Goal: Transaction & Acquisition: Purchase product/service

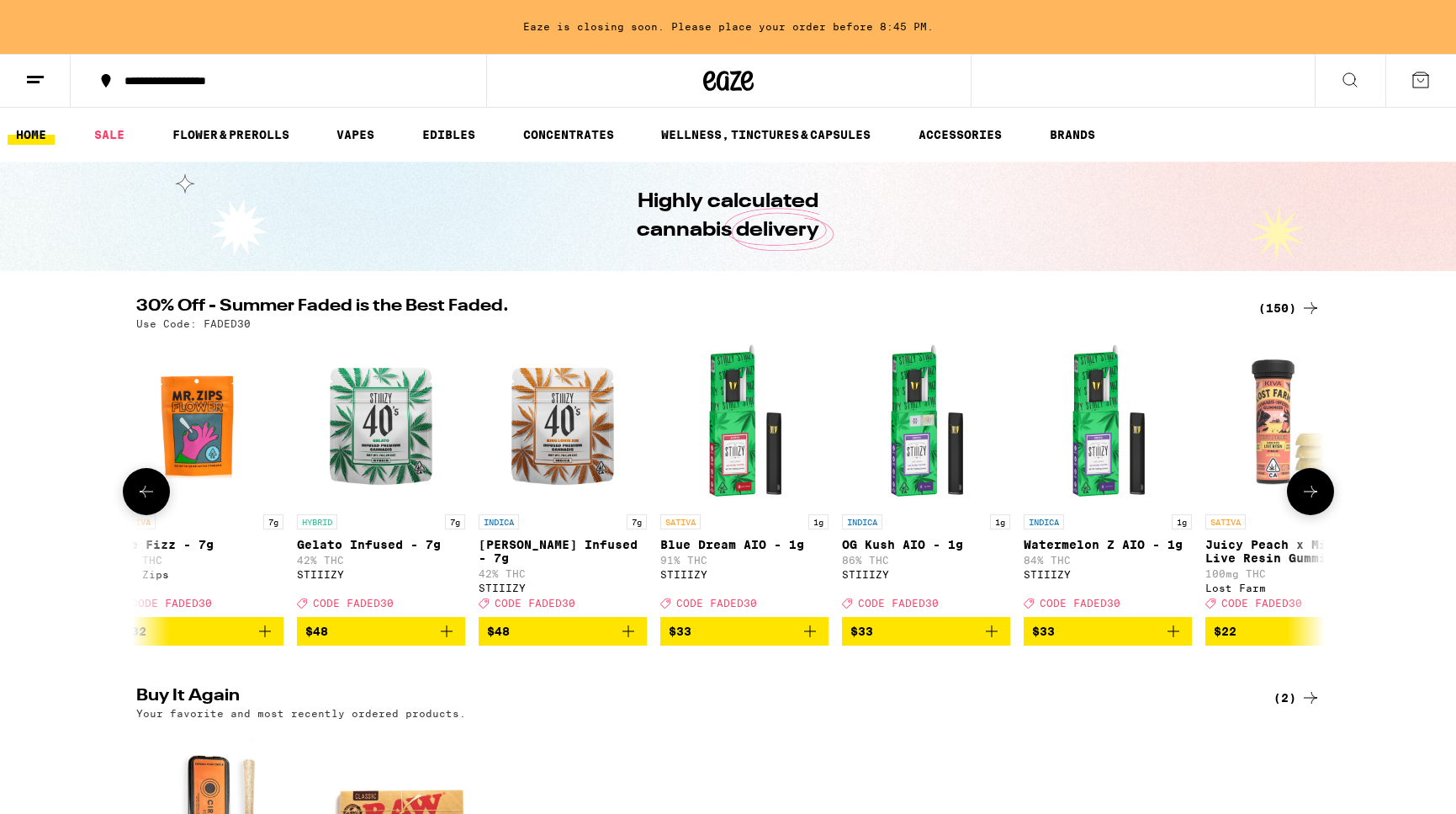
scroll to position [0, 207]
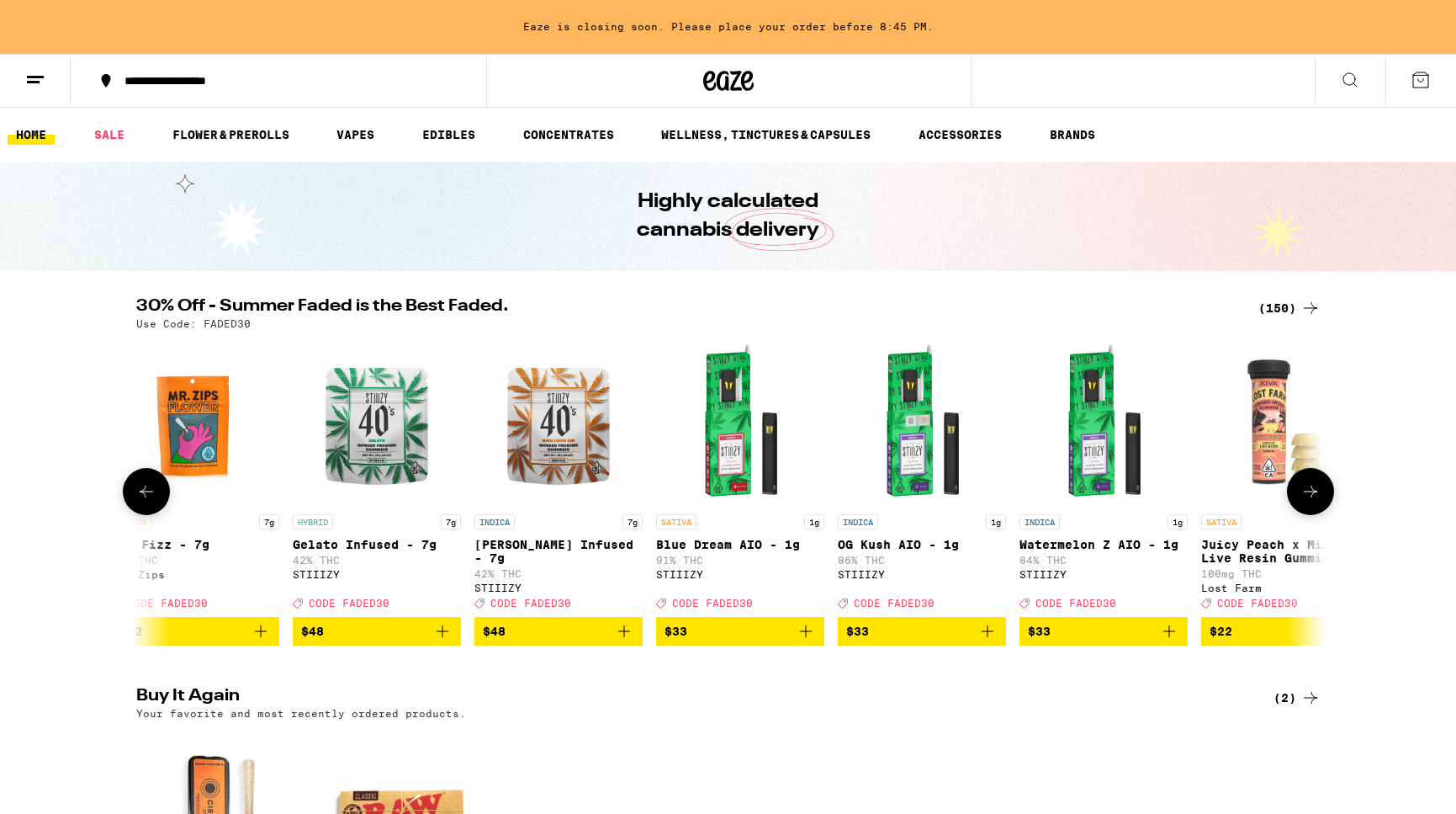
click at [591, 642] on span "$48" at bounding box center [558, 631] width 151 height 20
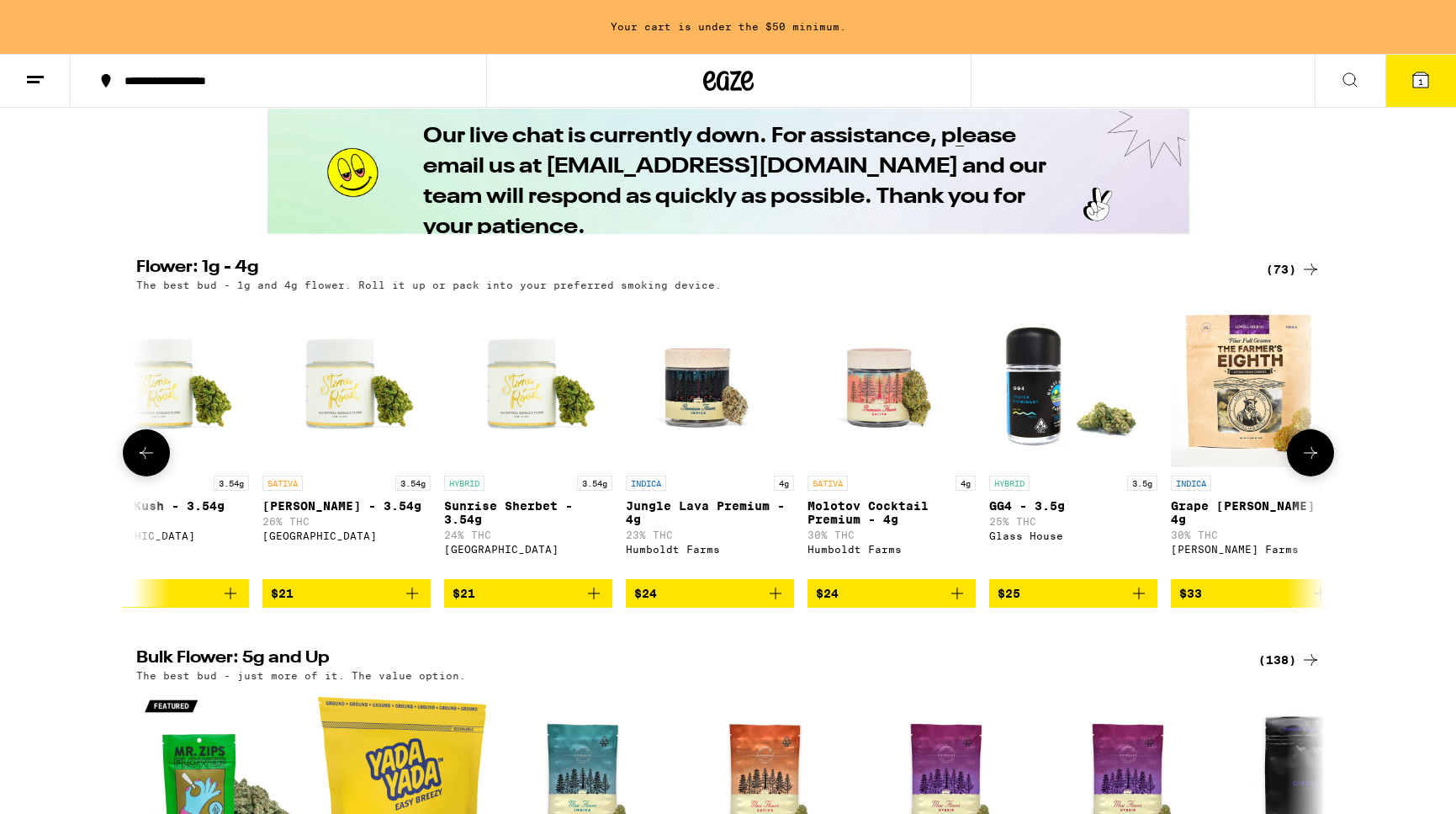
scroll to position [0, 2436]
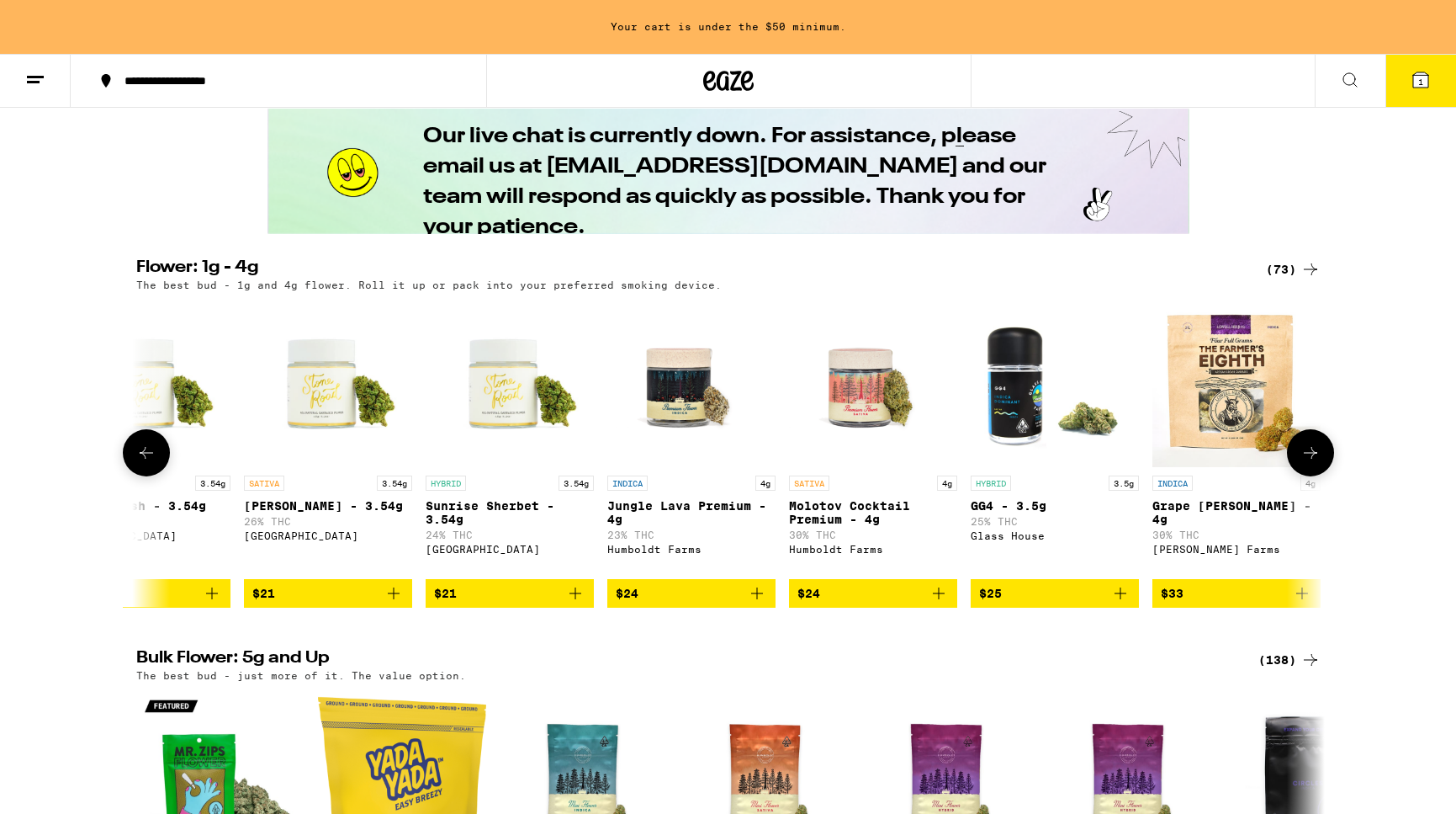
click at [942, 603] on icon "Add to bag" at bounding box center [938, 593] width 20 height 20
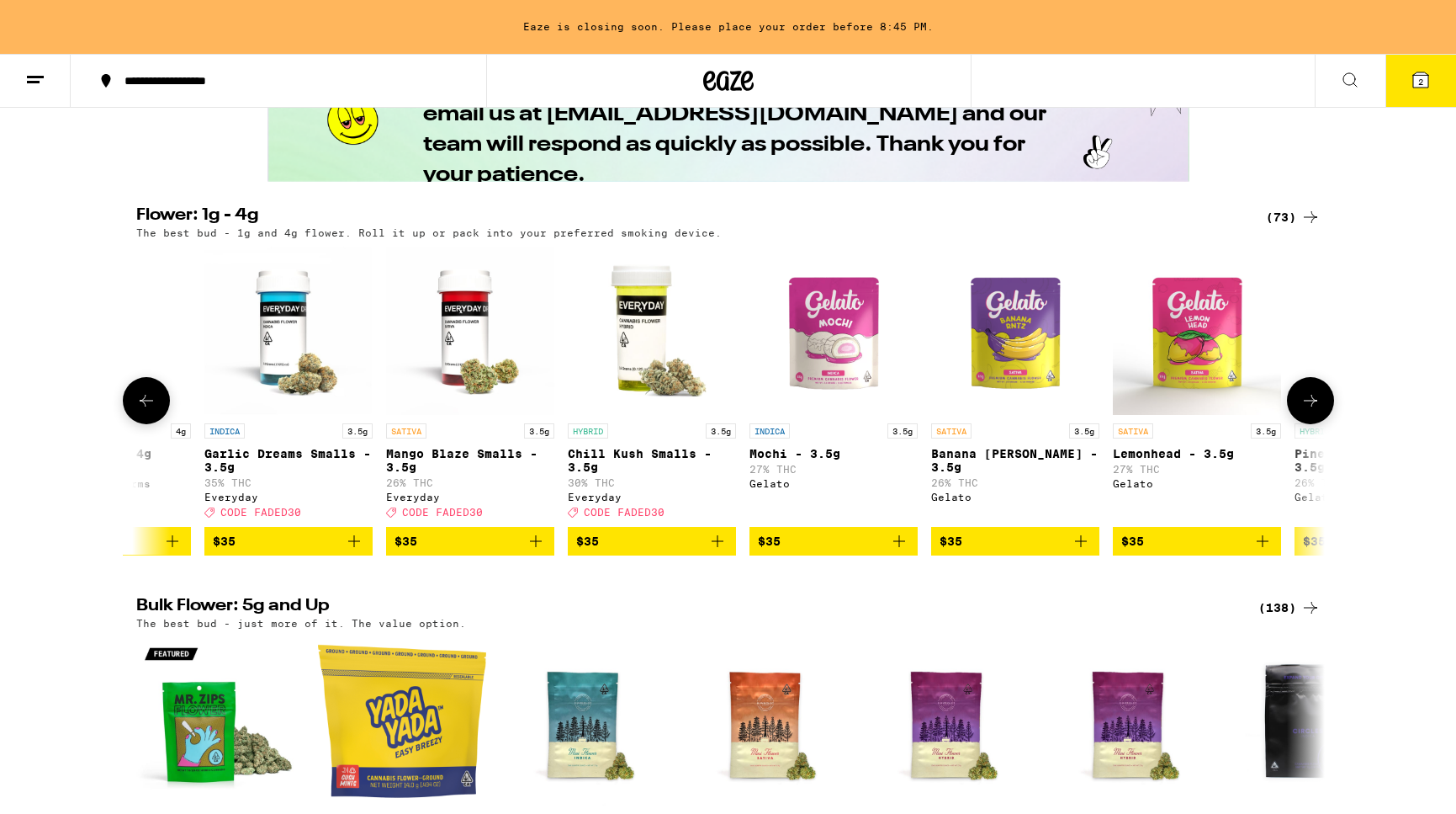
scroll to position [962, 0]
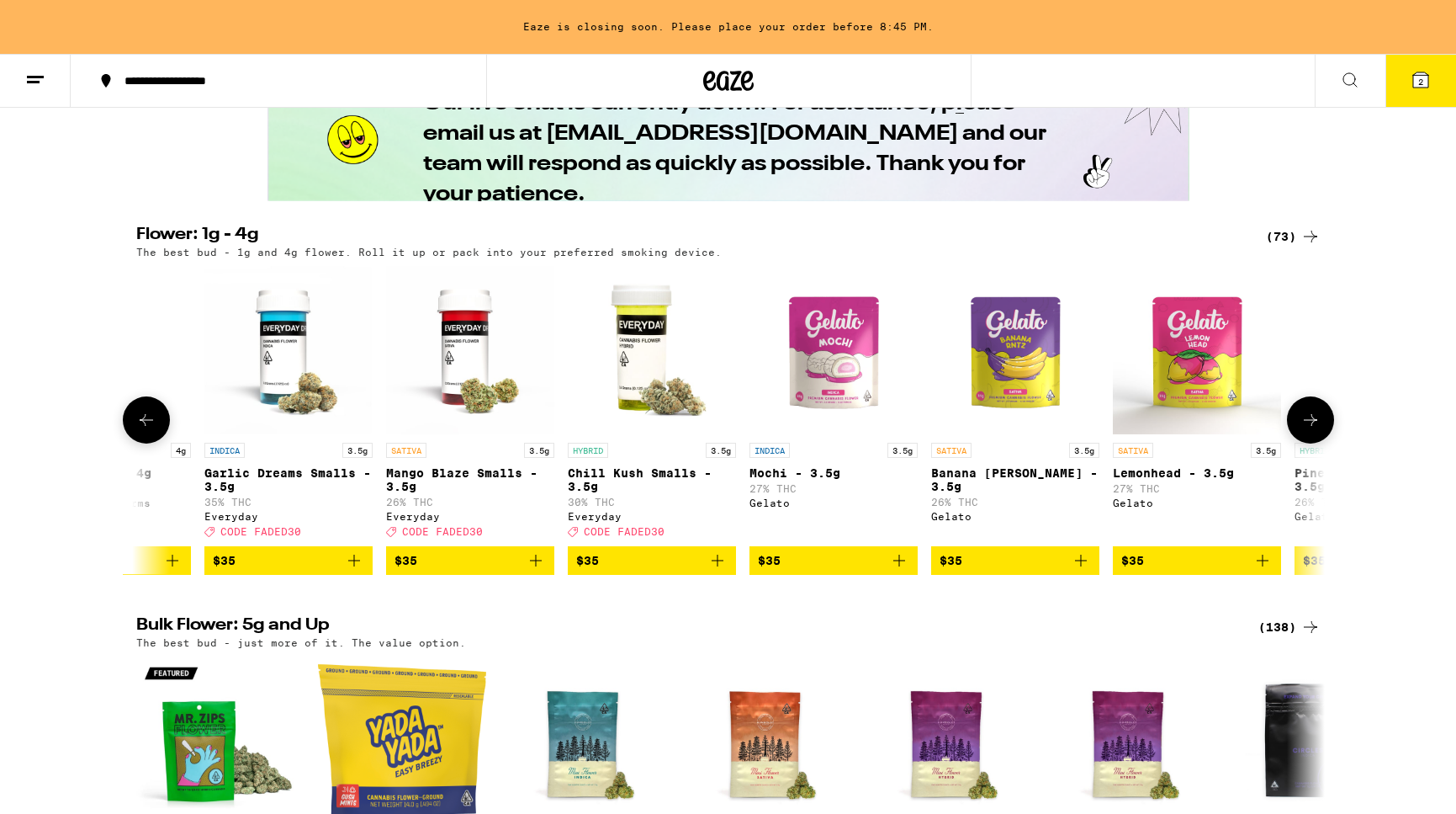
click at [1310, 430] on icon at bounding box center [1310, 420] width 20 height 20
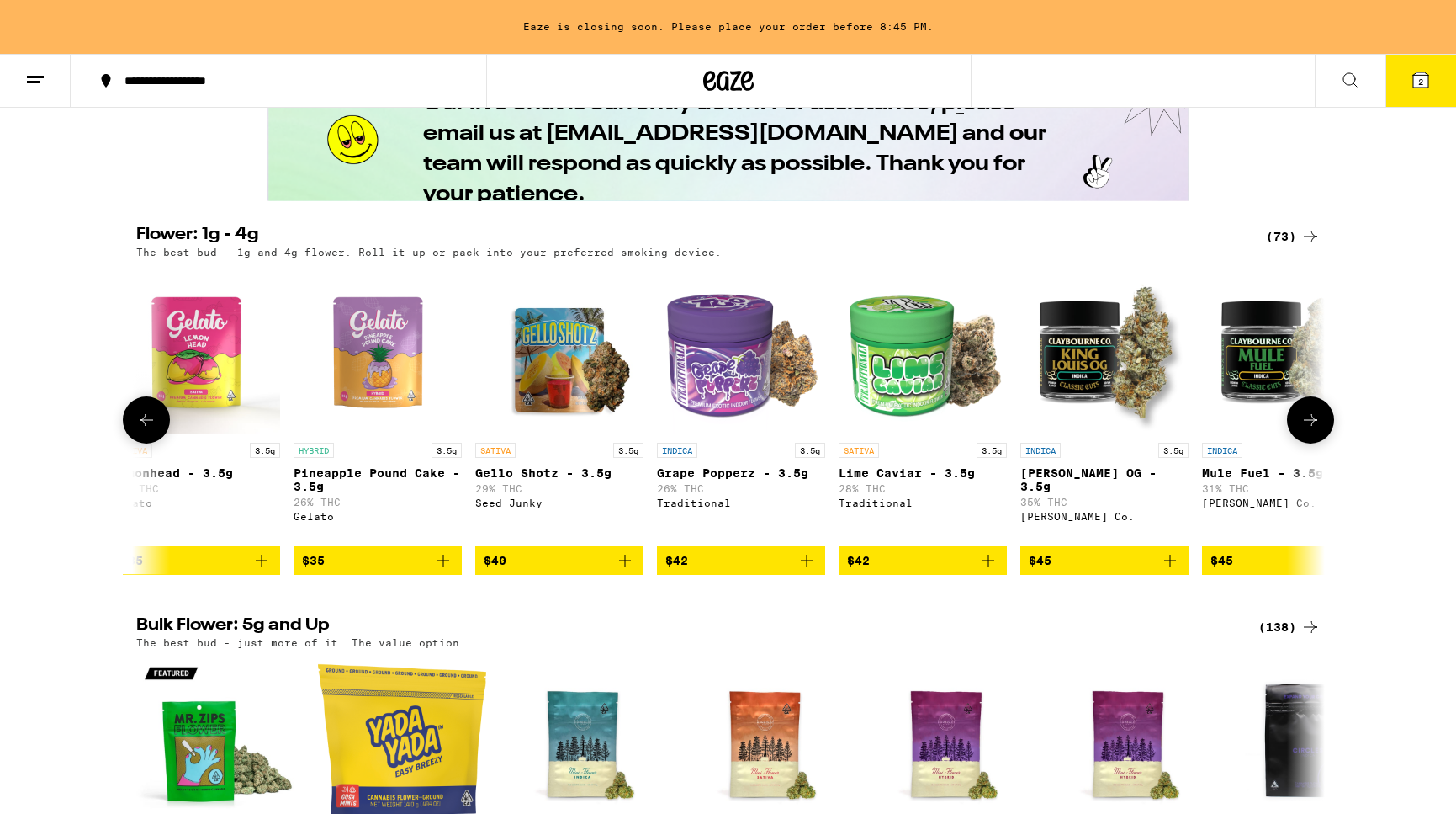
click at [1310, 430] on icon at bounding box center [1310, 420] width 20 height 20
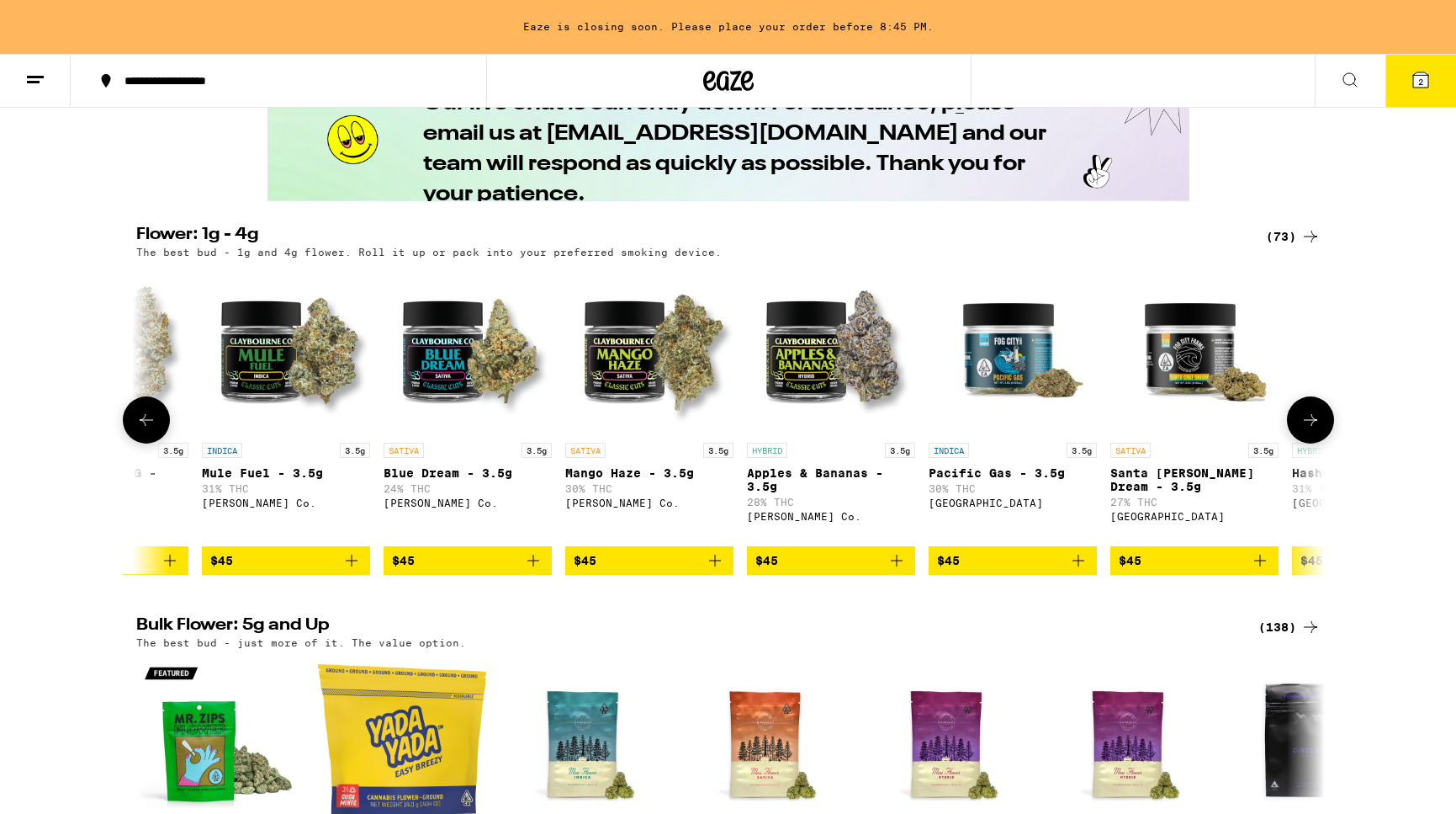
scroll to position [0, 5932]
click at [1310, 430] on icon at bounding box center [1310, 420] width 20 height 20
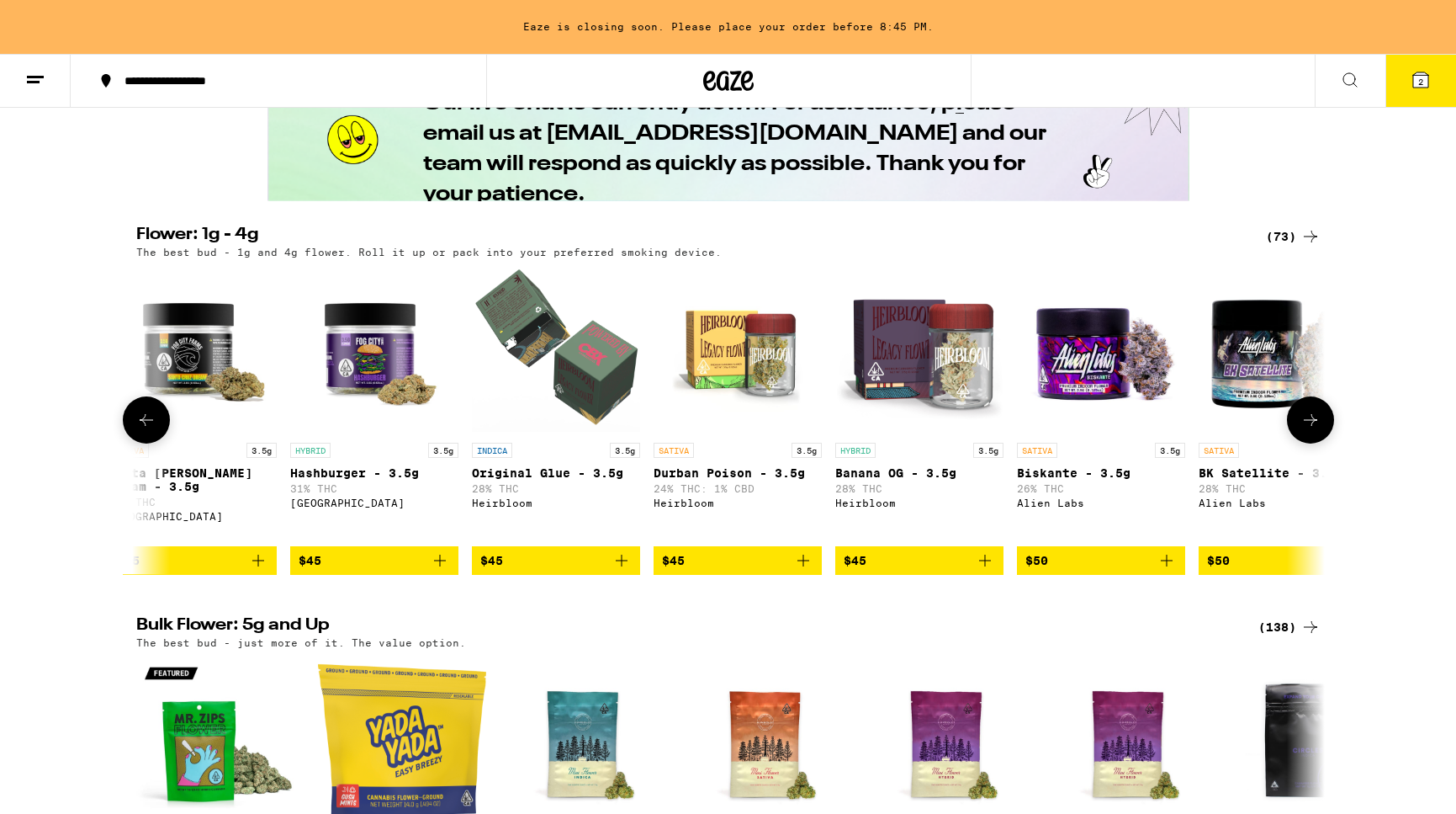
click at [1310, 430] on icon at bounding box center [1310, 420] width 20 height 20
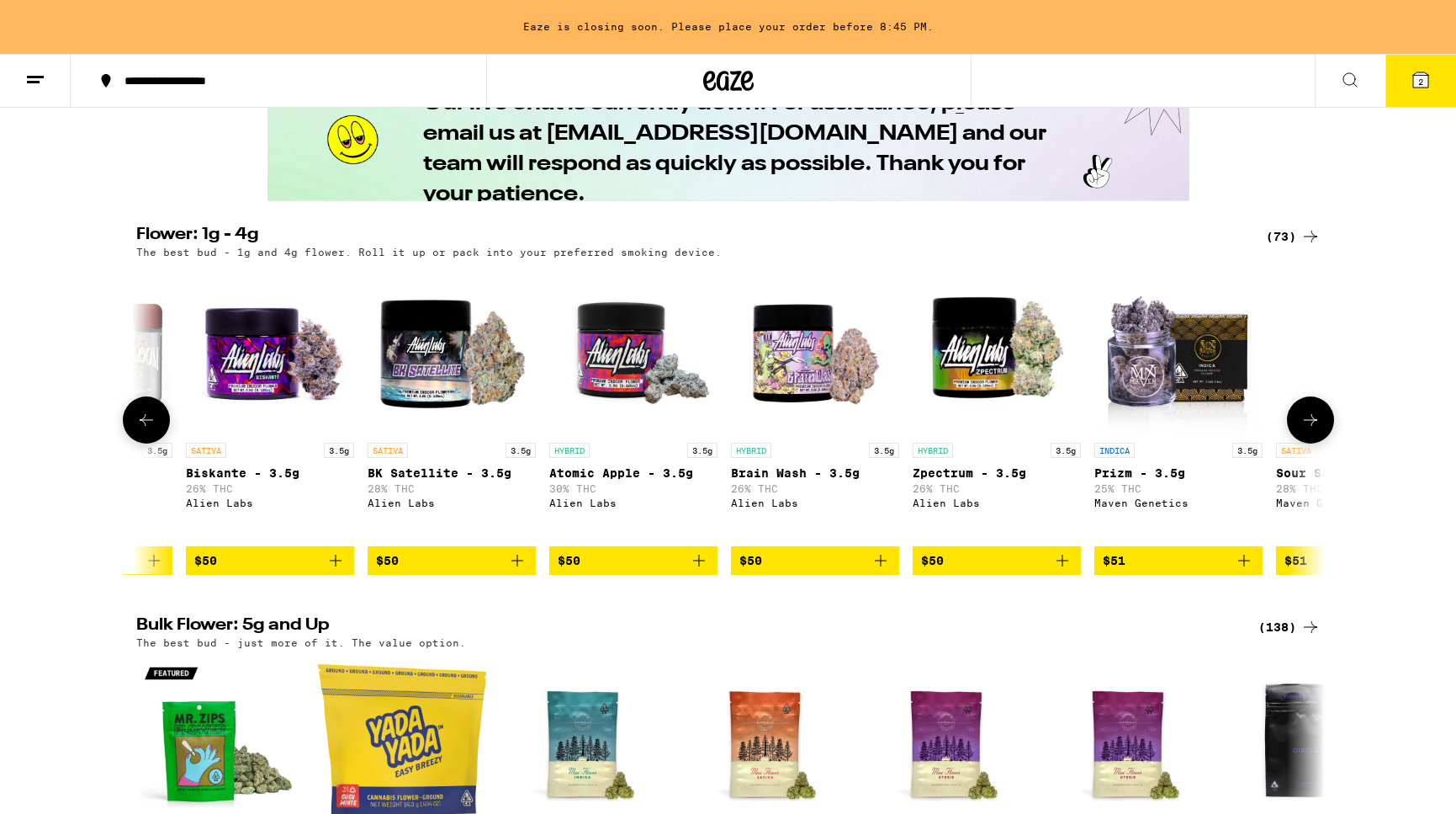
scroll to position [0, 7933]
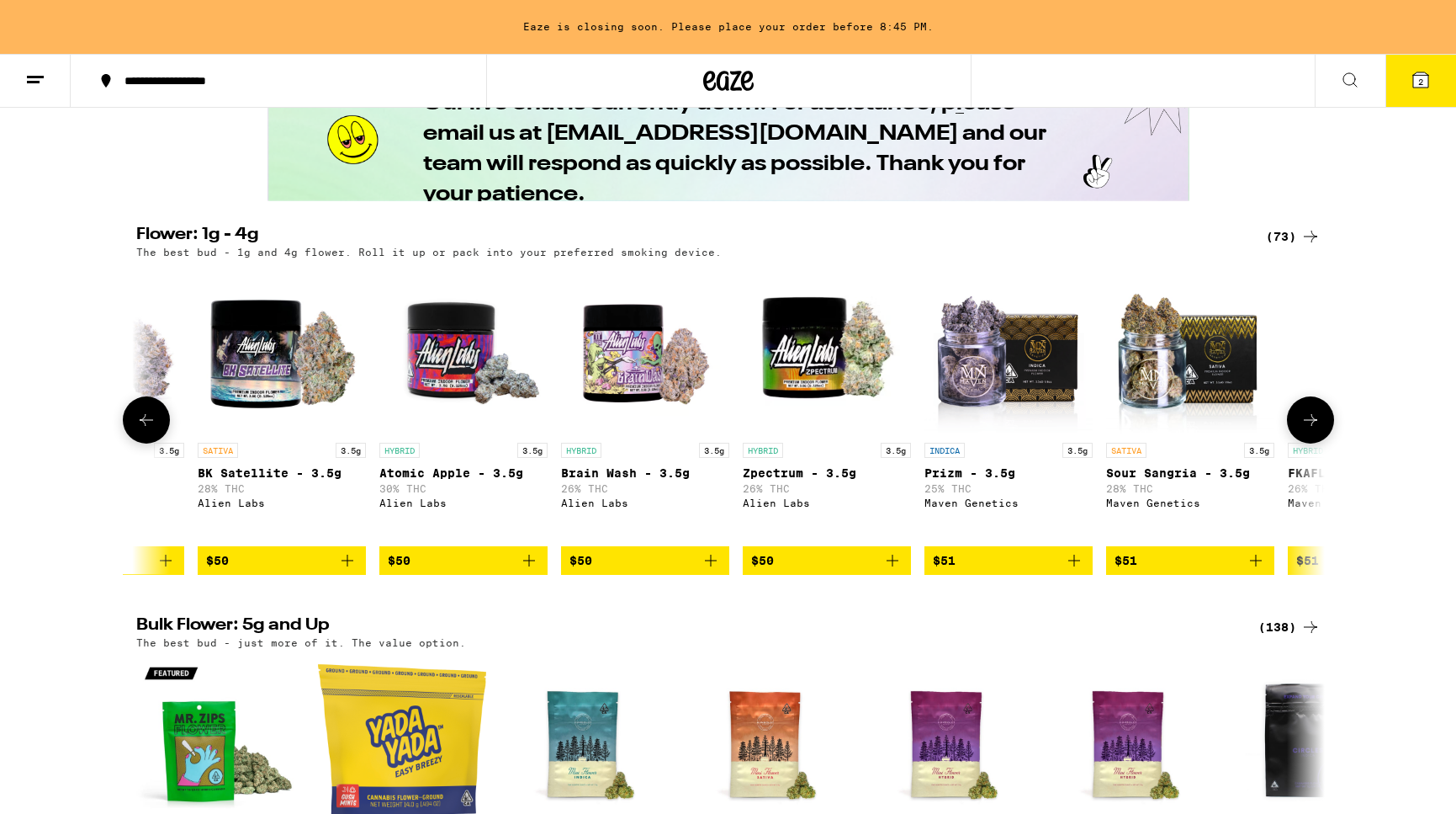
click at [1310, 430] on icon at bounding box center [1310, 420] width 20 height 20
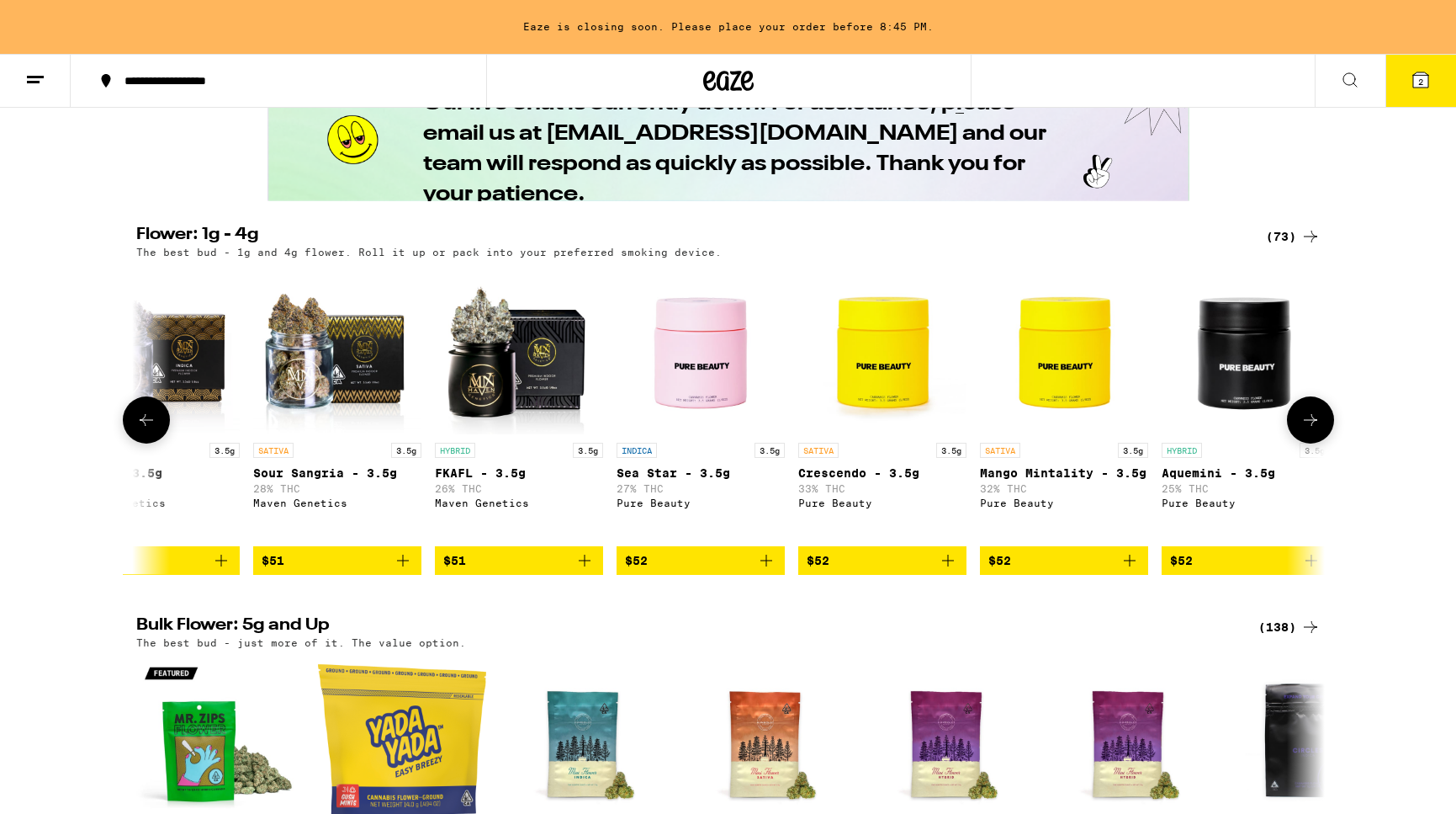
scroll to position [0, 8935]
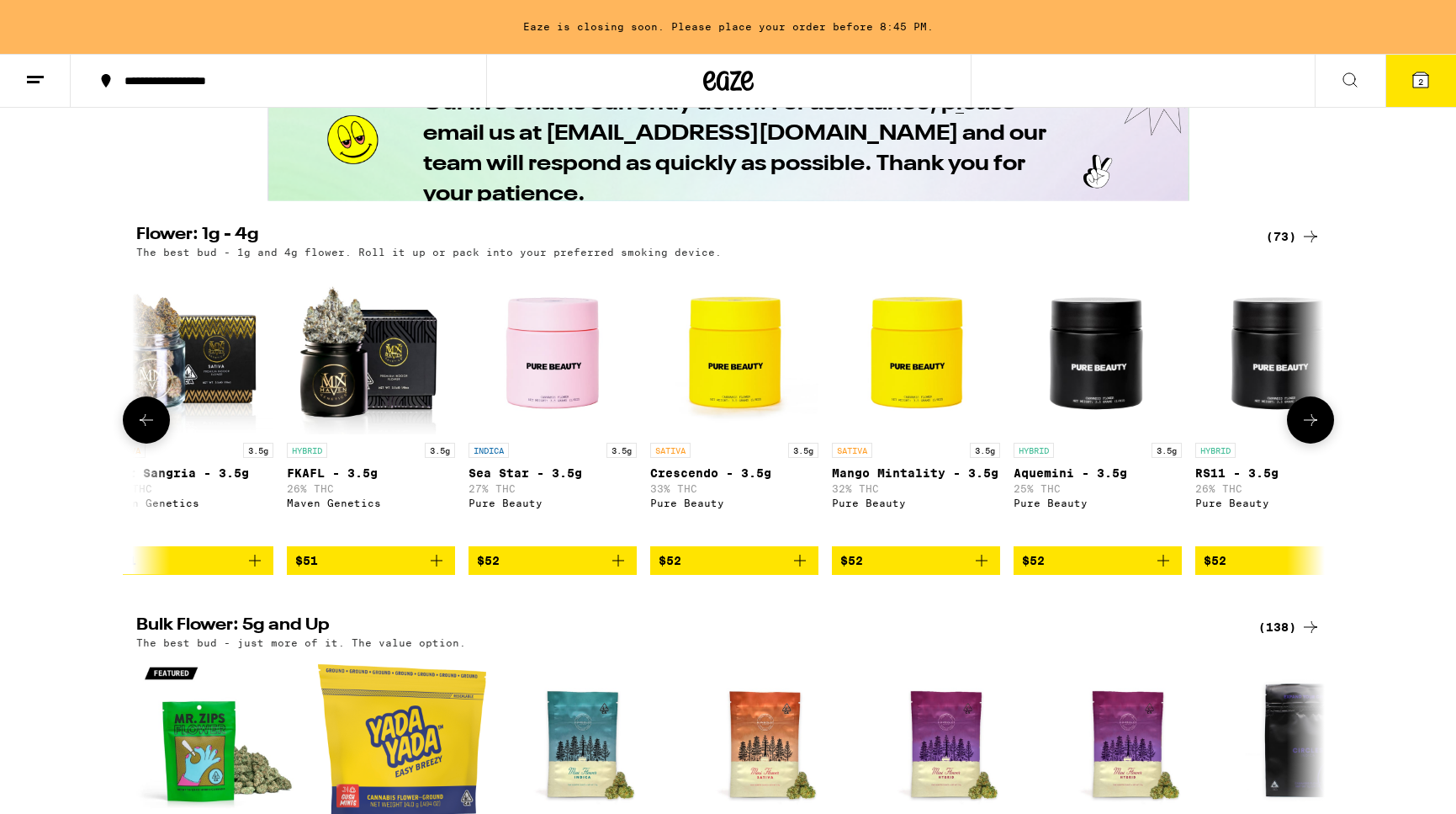
click at [1310, 430] on icon at bounding box center [1310, 420] width 20 height 20
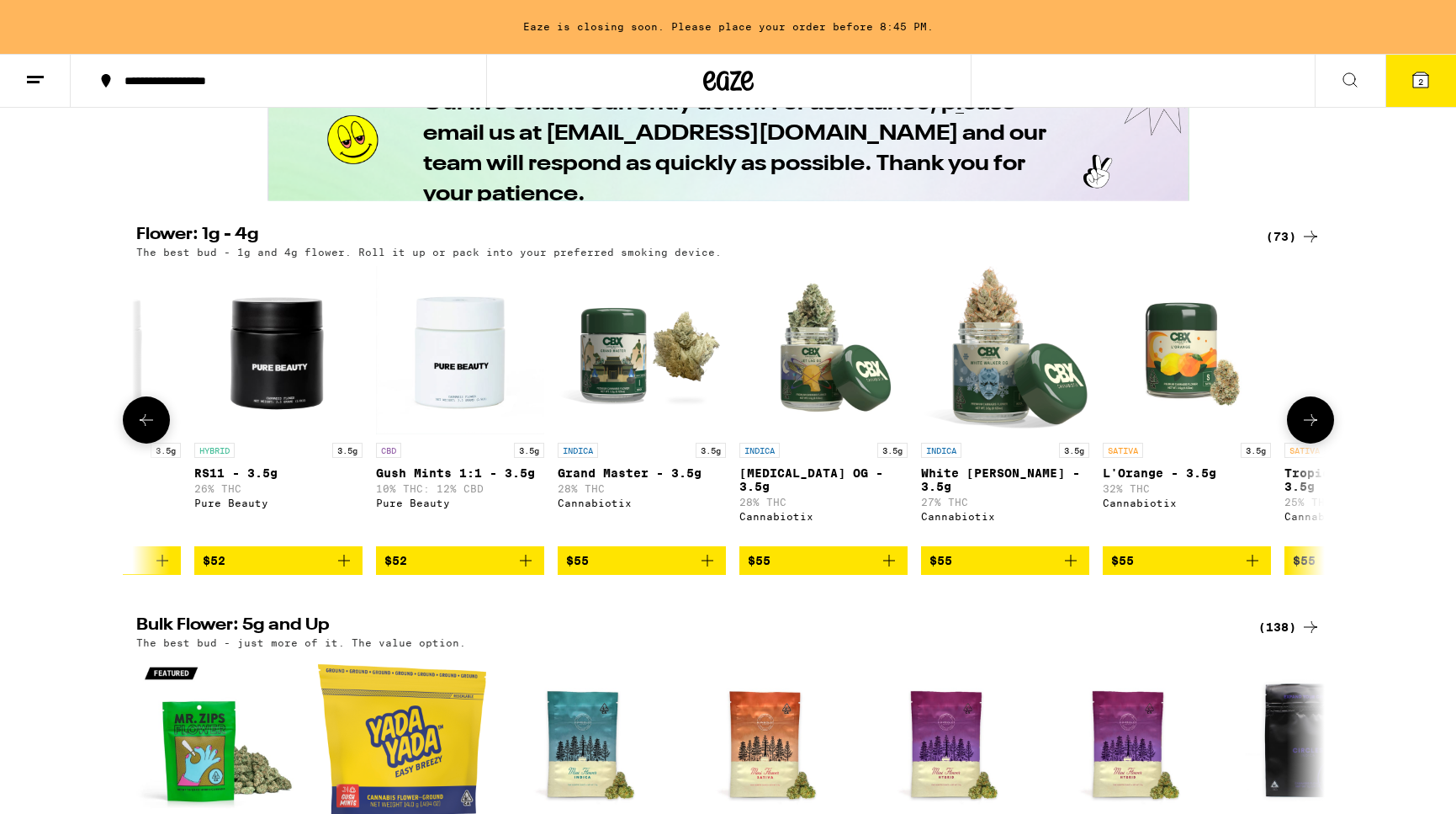
click at [1310, 430] on icon at bounding box center [1310, 420] width 20 height 20
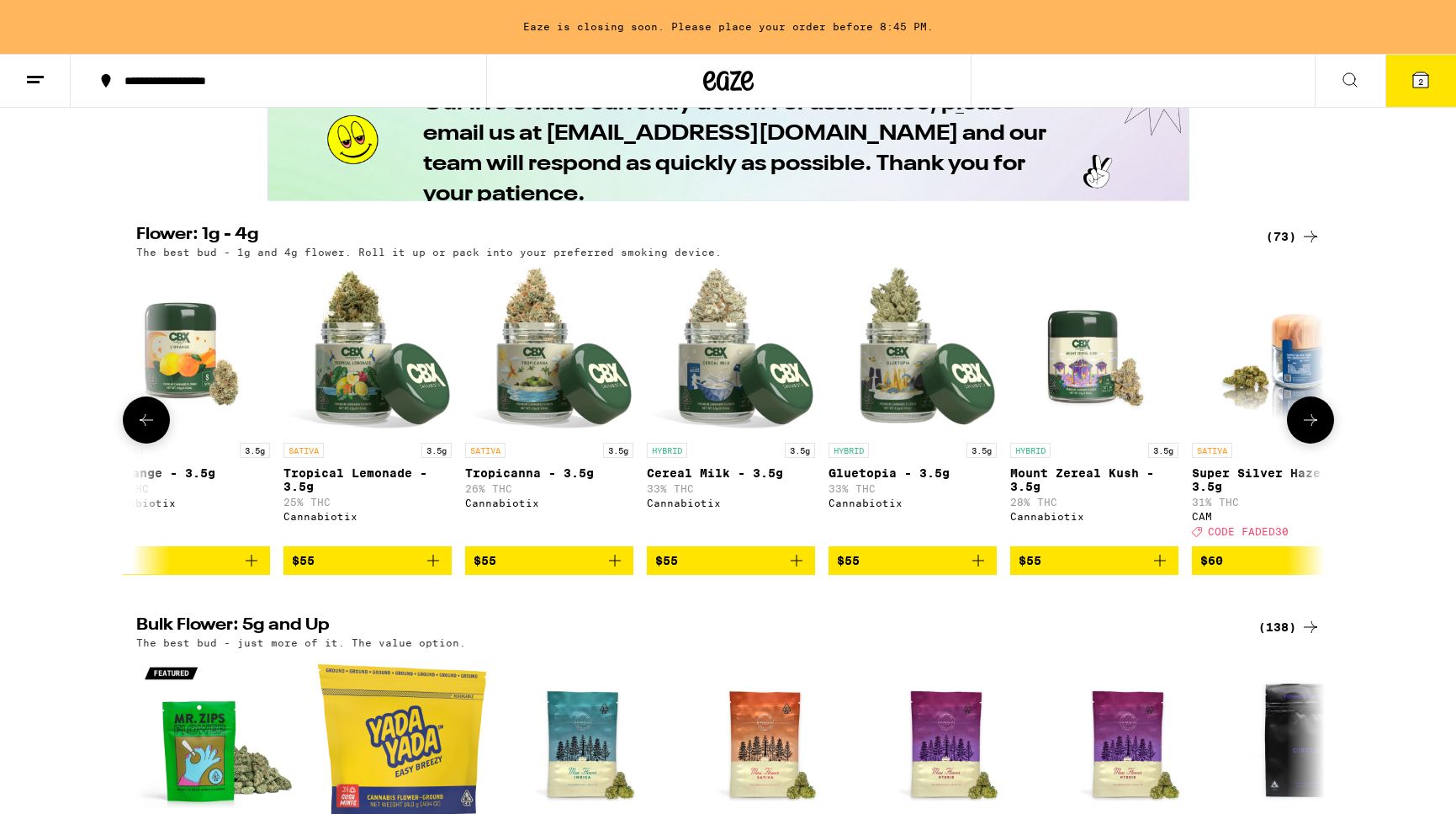
click at [1310, 430] on icon at bounding box center [1310, 420] width 20 height 20
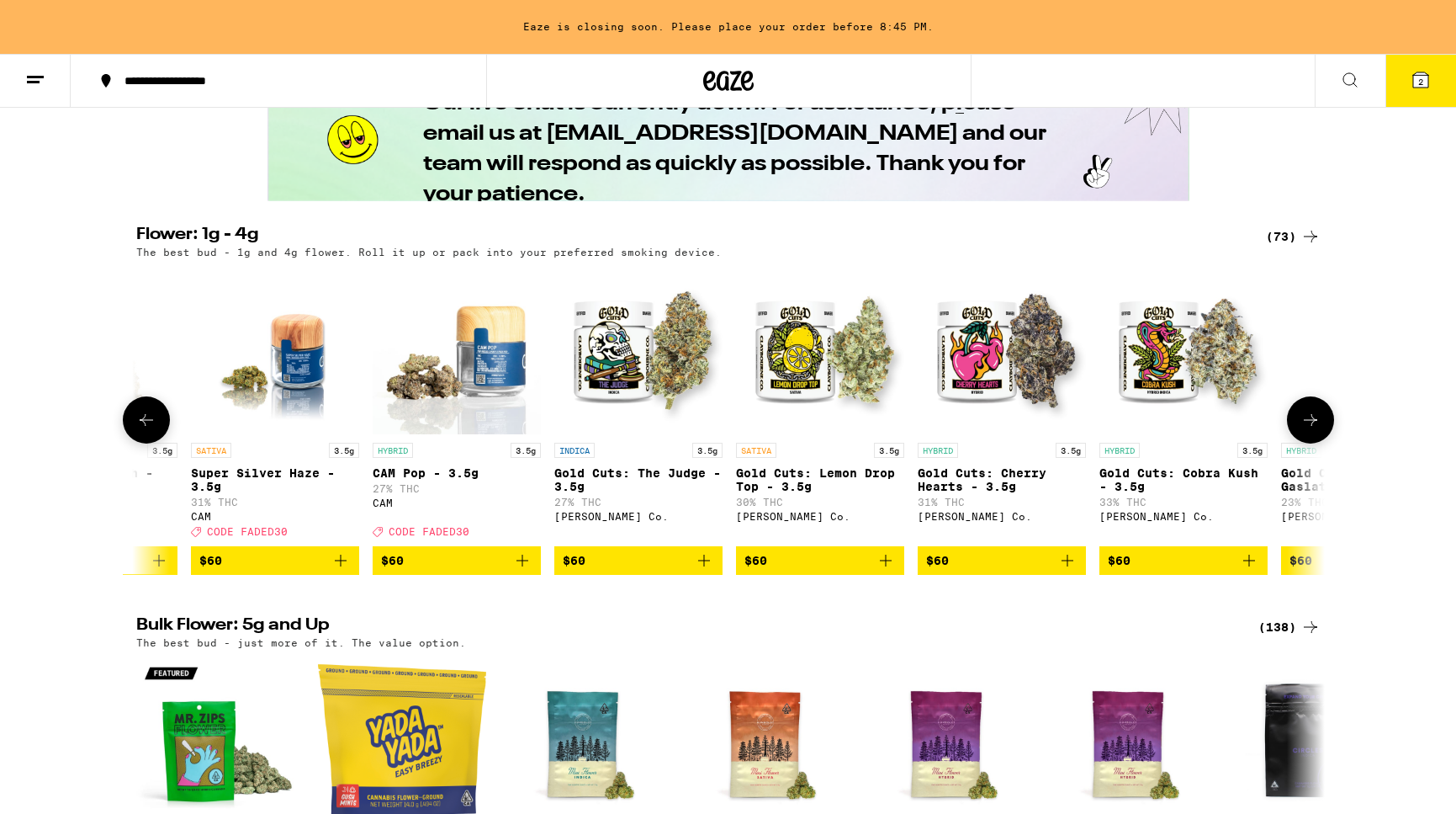
click at [1310, 430] on icon at bounding box center [1310, 420] width 20 height 20
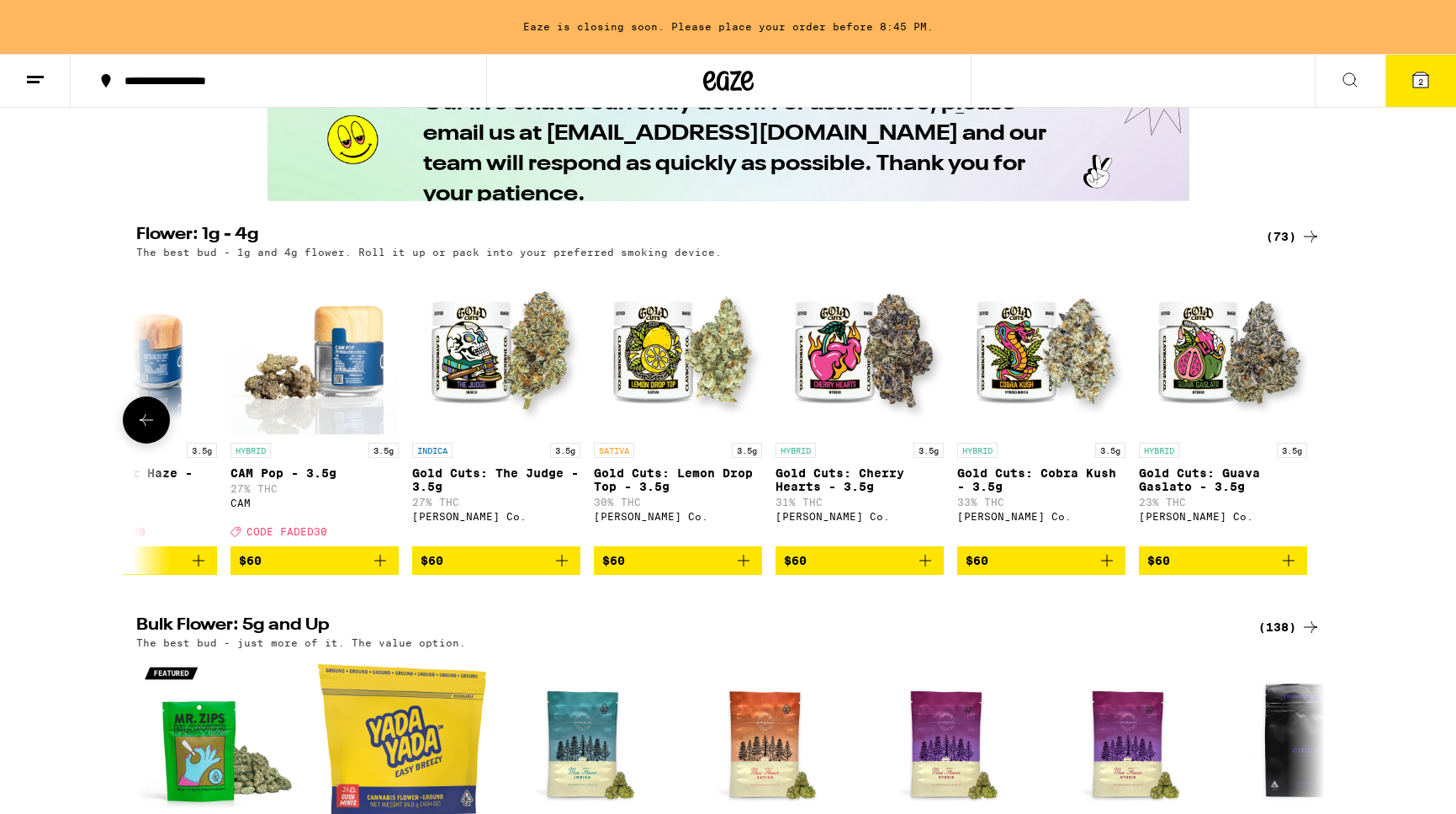
click at [142, 430] on icon at bounding box center [146, 420] width 20 height 20
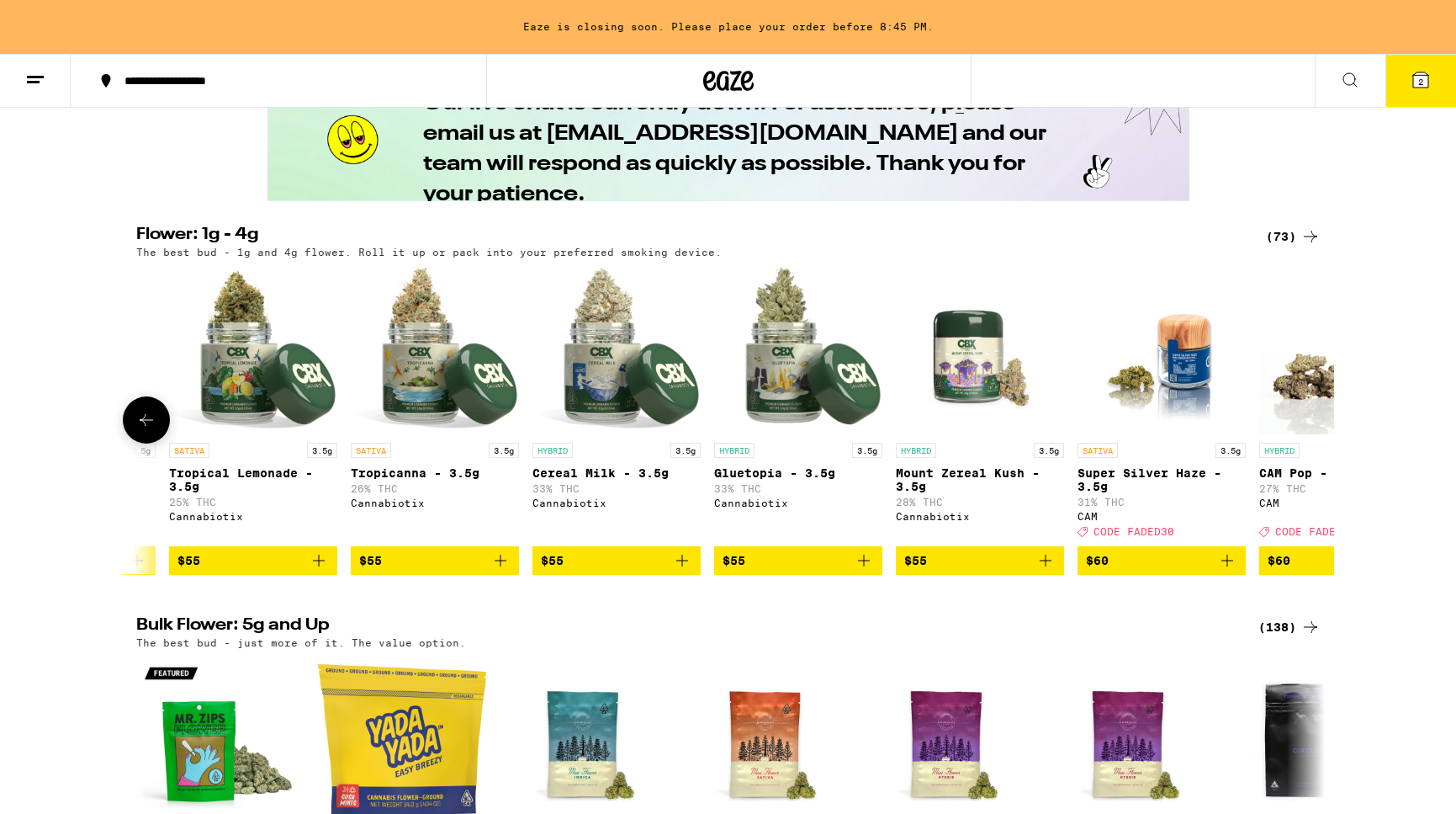
click at [142, 430] on icon at bounding box center [146, 420] width 20 height 20
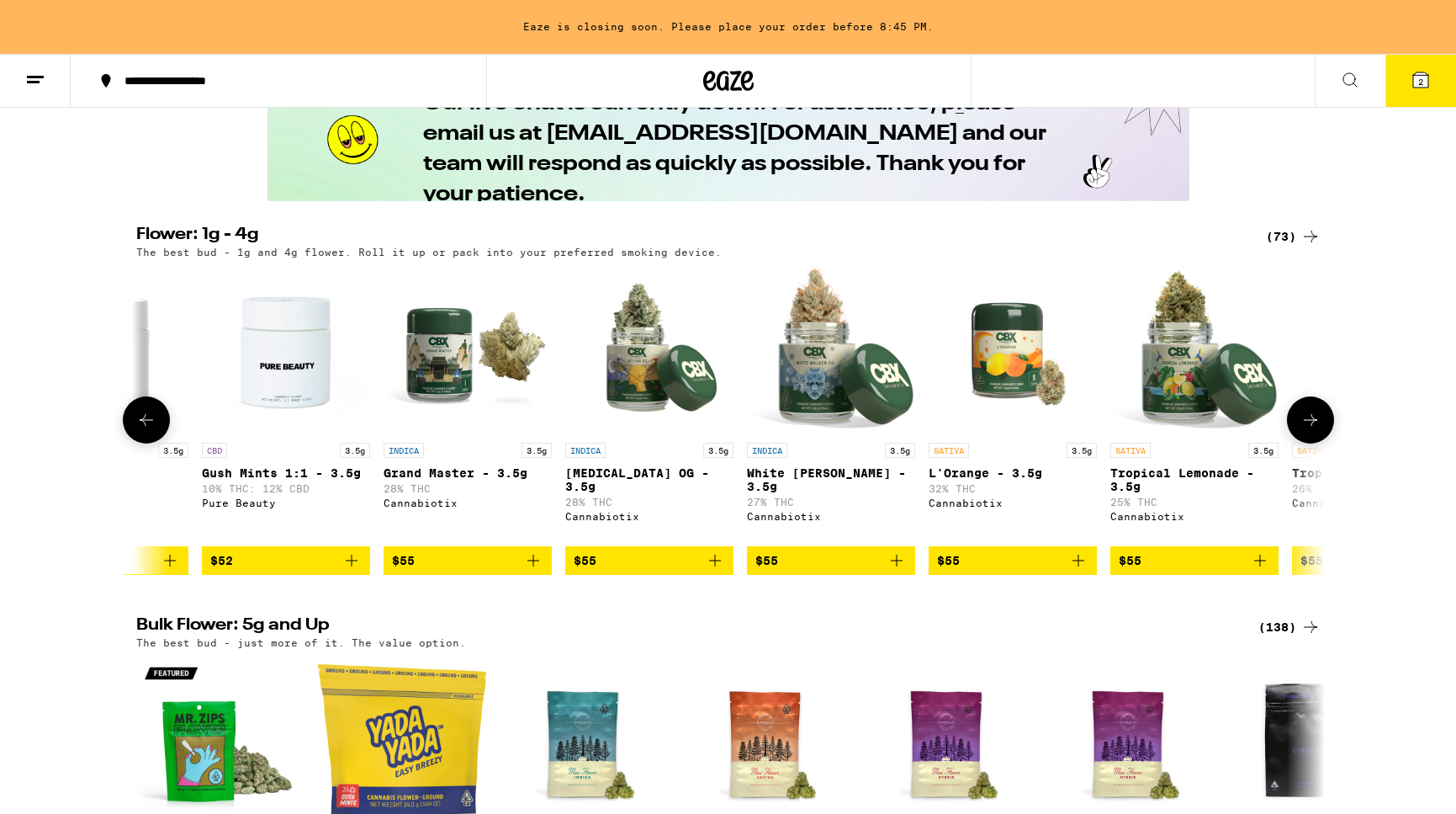
click at [142, 430] on icon at bounding box center [146, 420] width 20 height 20
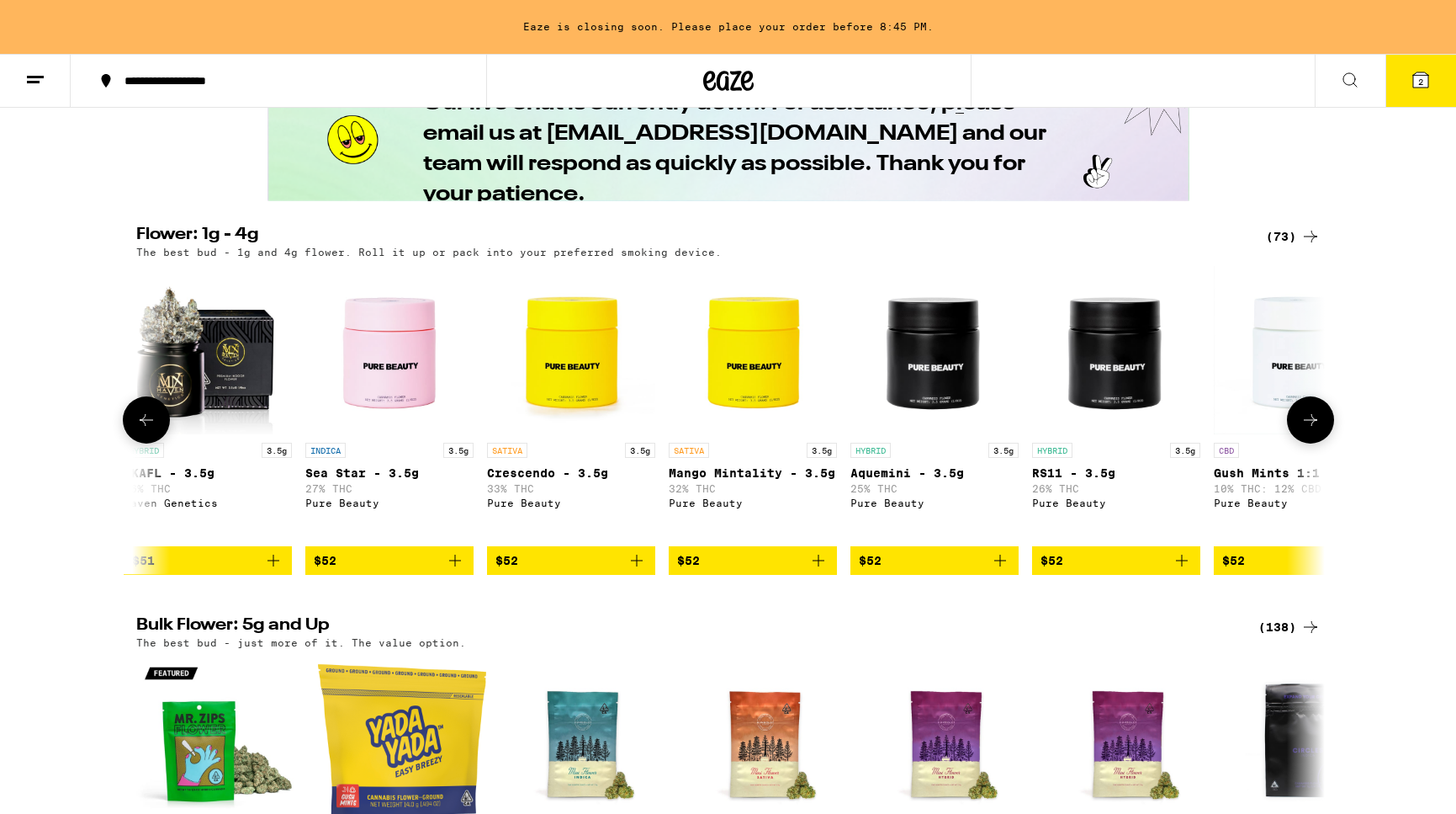
click at [142, 430] on icon at bounding box center [146, 420] width 20 height 20
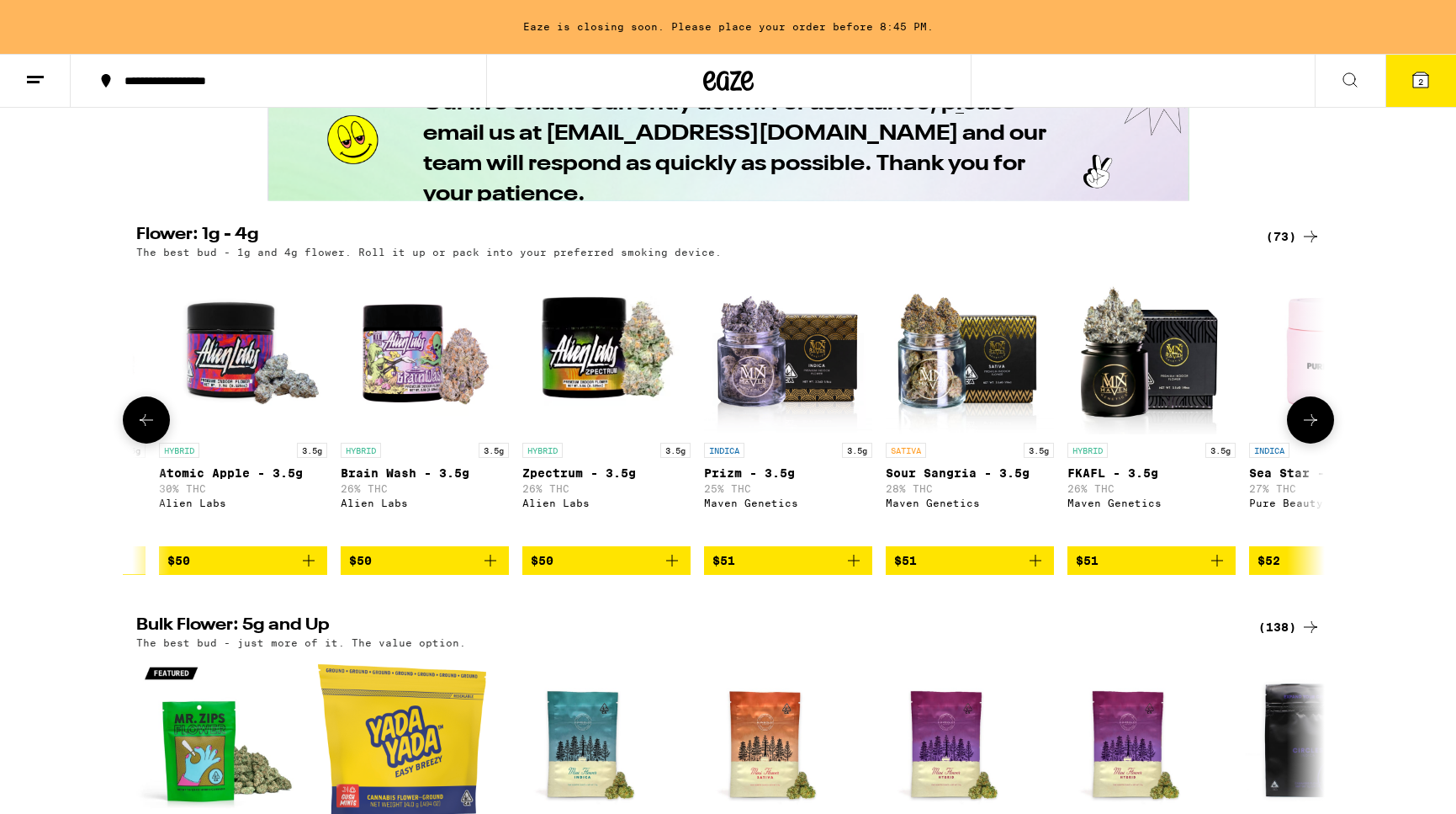
click at [142, 430] on icon at bounding box center [146, 420] width 20 height 20
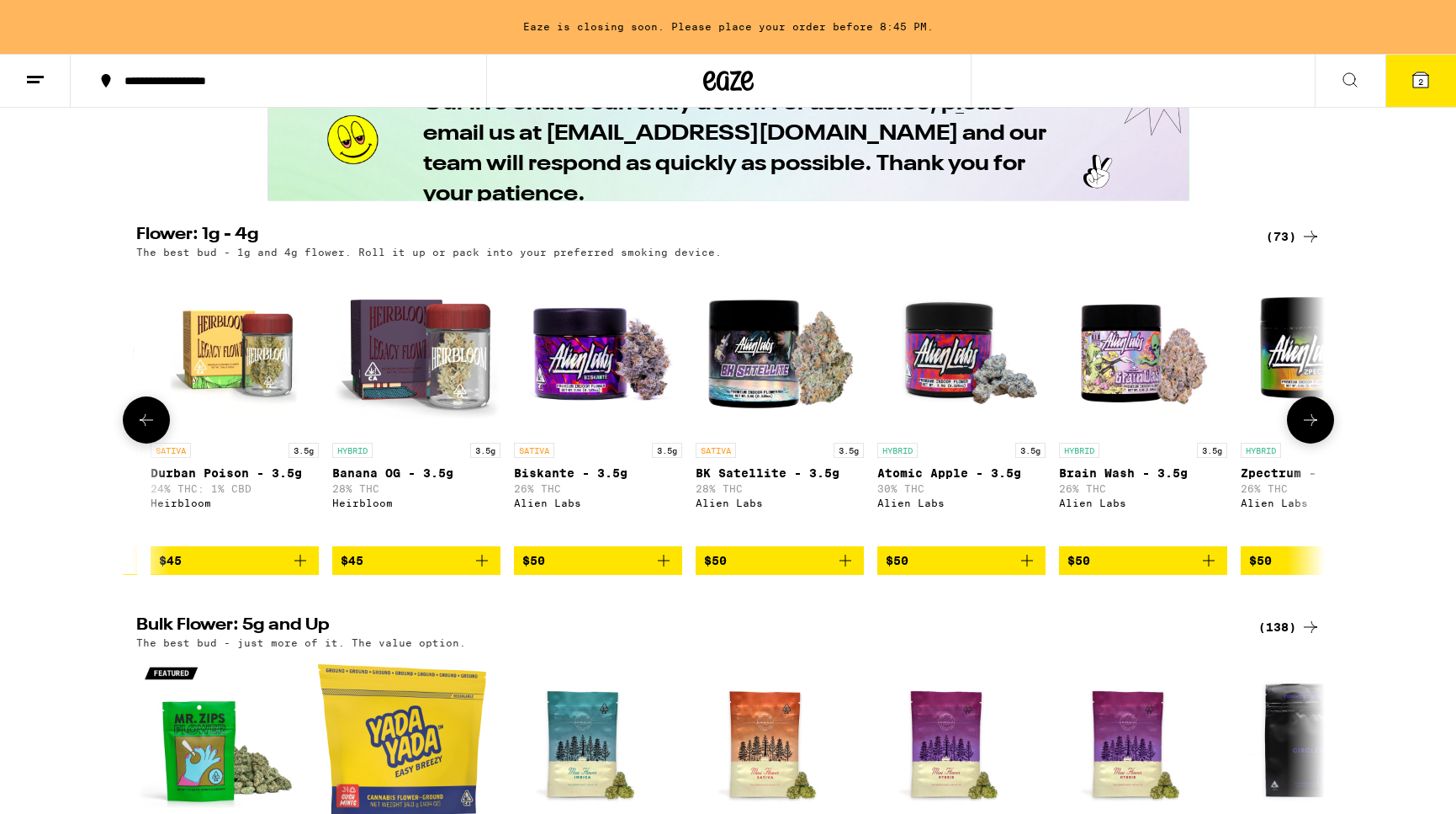
click at [142, 430] on icon at bounding box center [146, 420] width 20 height 20
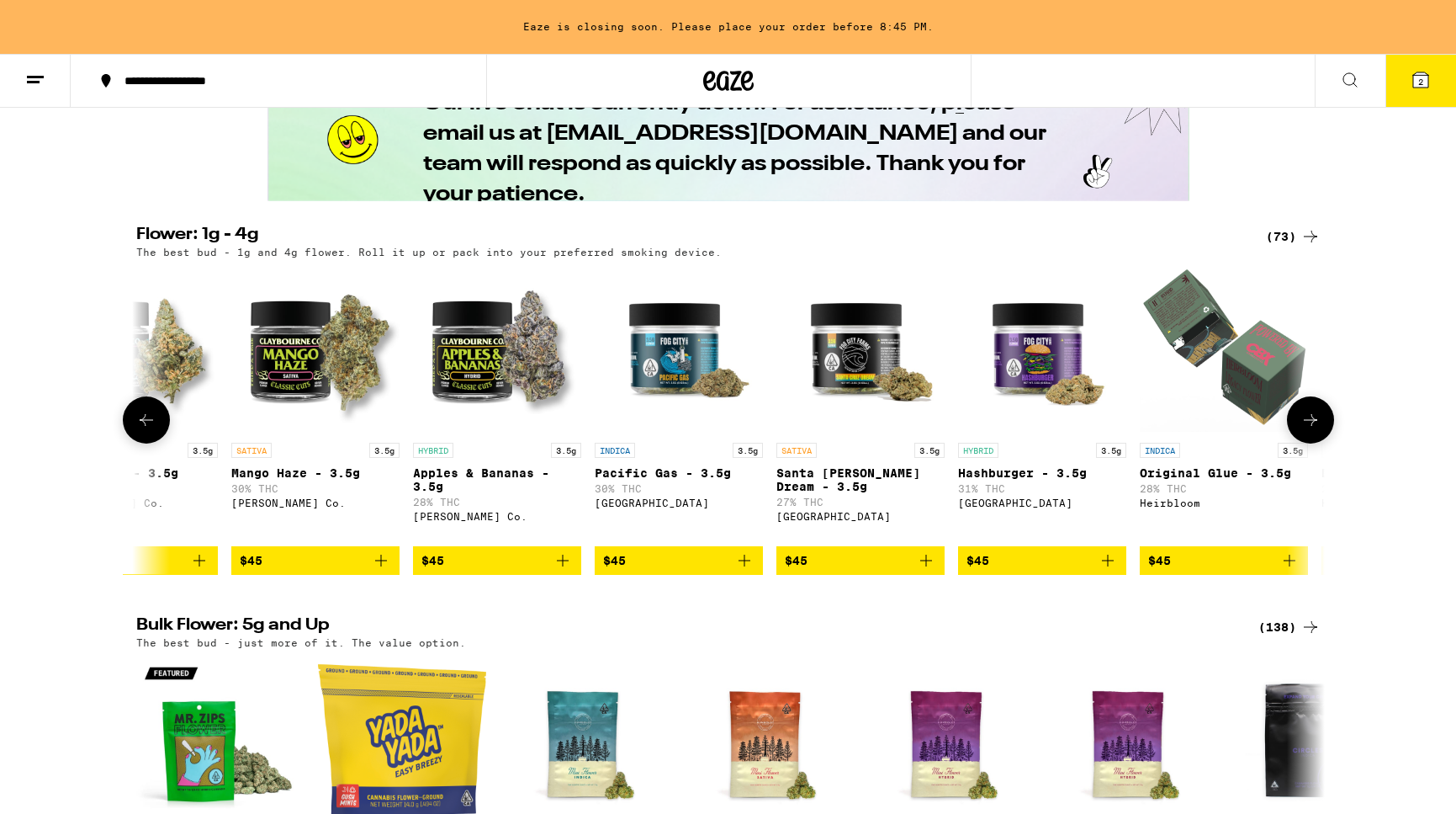
click at [142, 430] on icon at bounding box center [146, 420] width 20 height 20
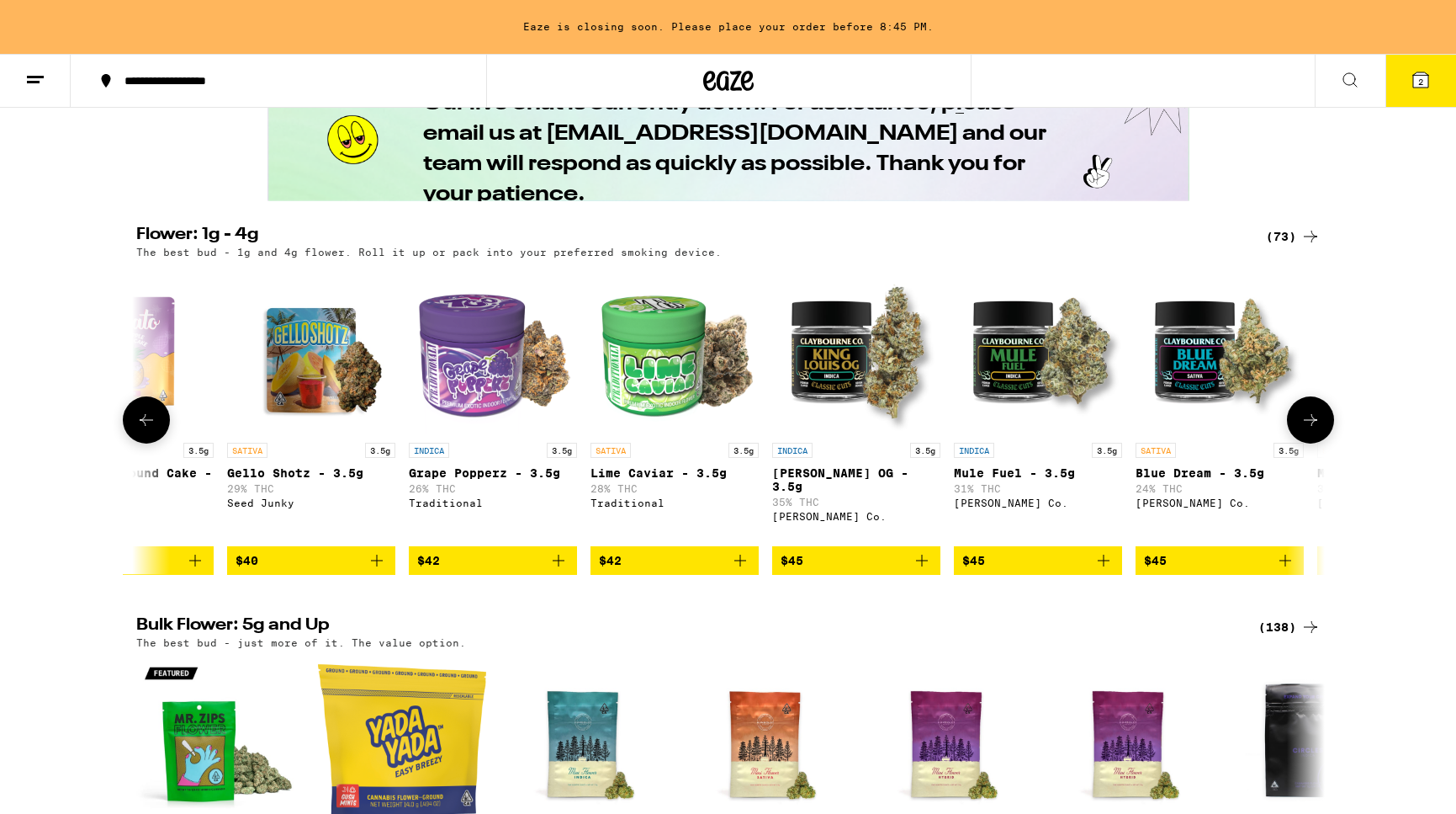
click at [142, 430] on icon at bounding box center [146, 420] width 20 height 20
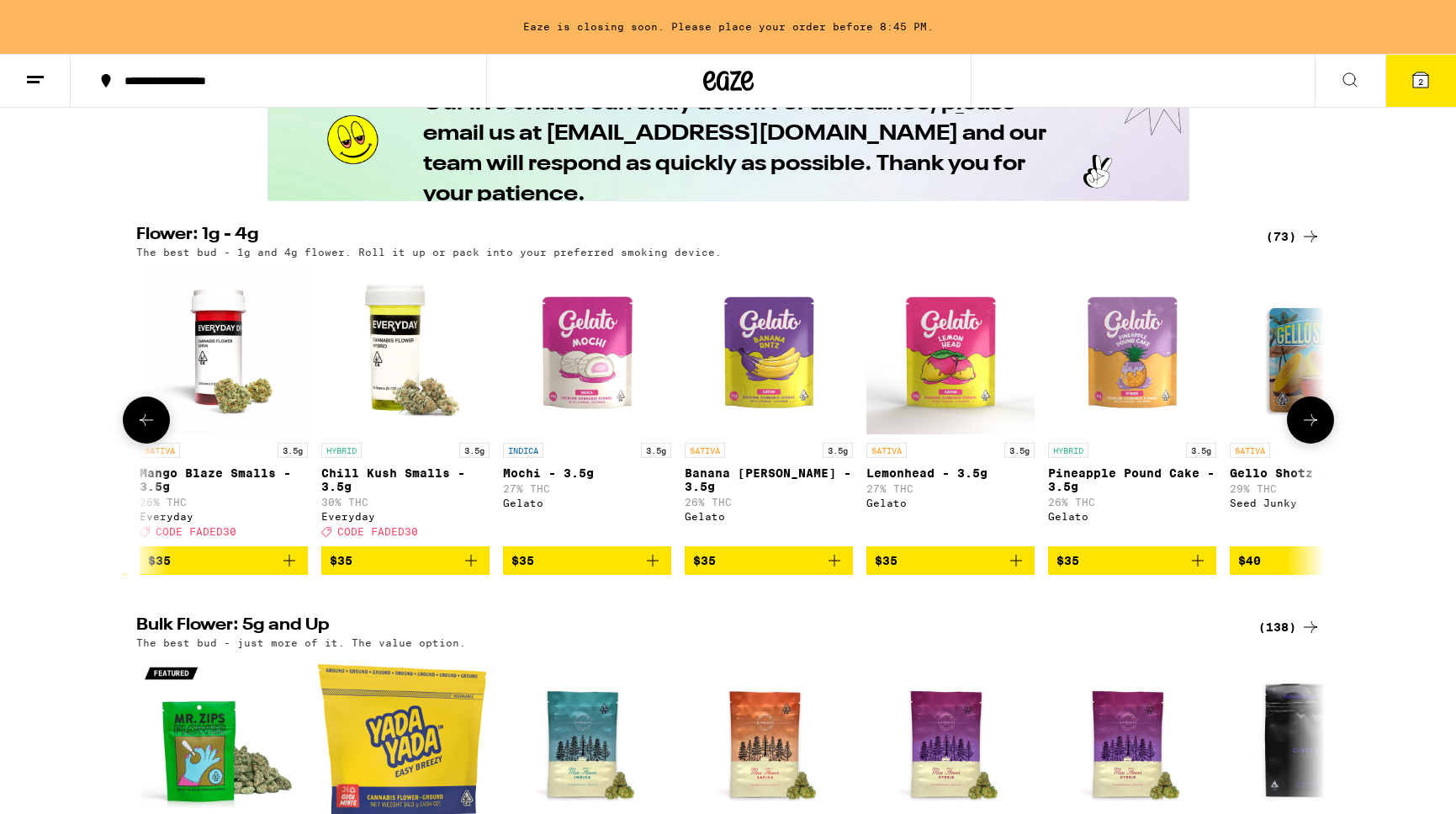
click at [142, 430] on icon at bounding box center [146, 420] width 20 height 20
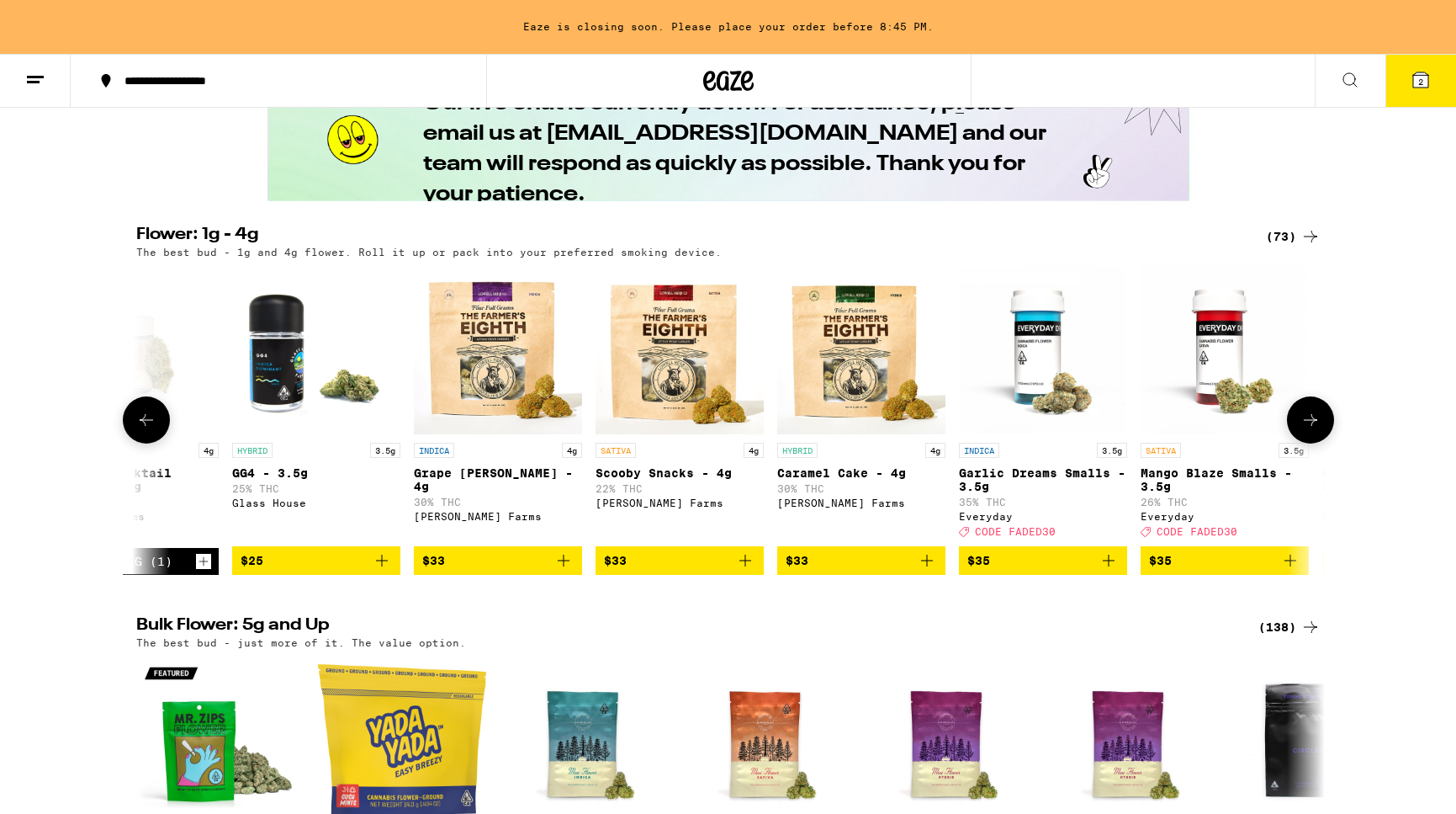
click at [142, 430] on icon at bounding box center [146, 420] width 20 height 20
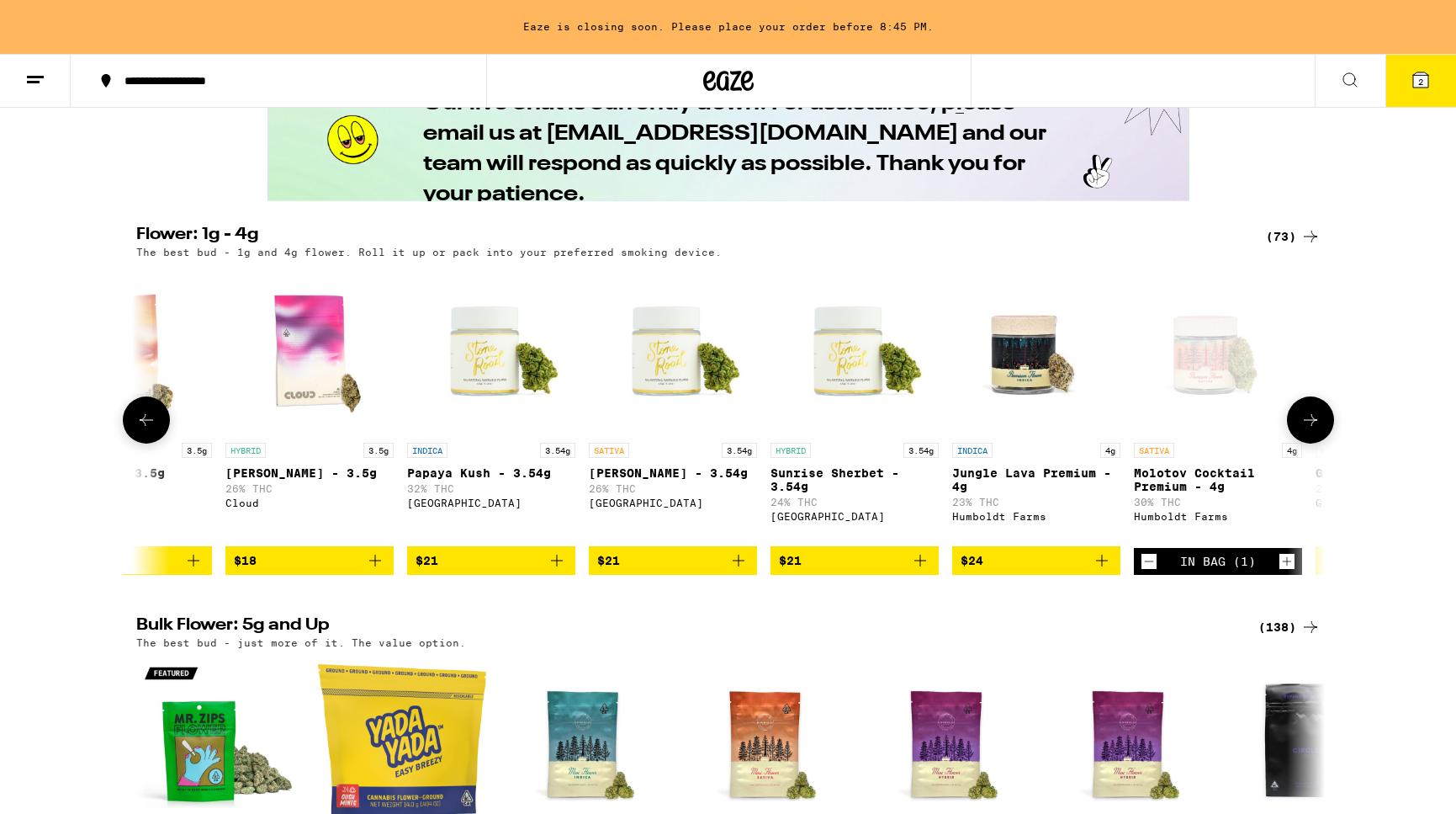
click at [142, 430] on icon at bounding box center [146, 420] width 20 height 20
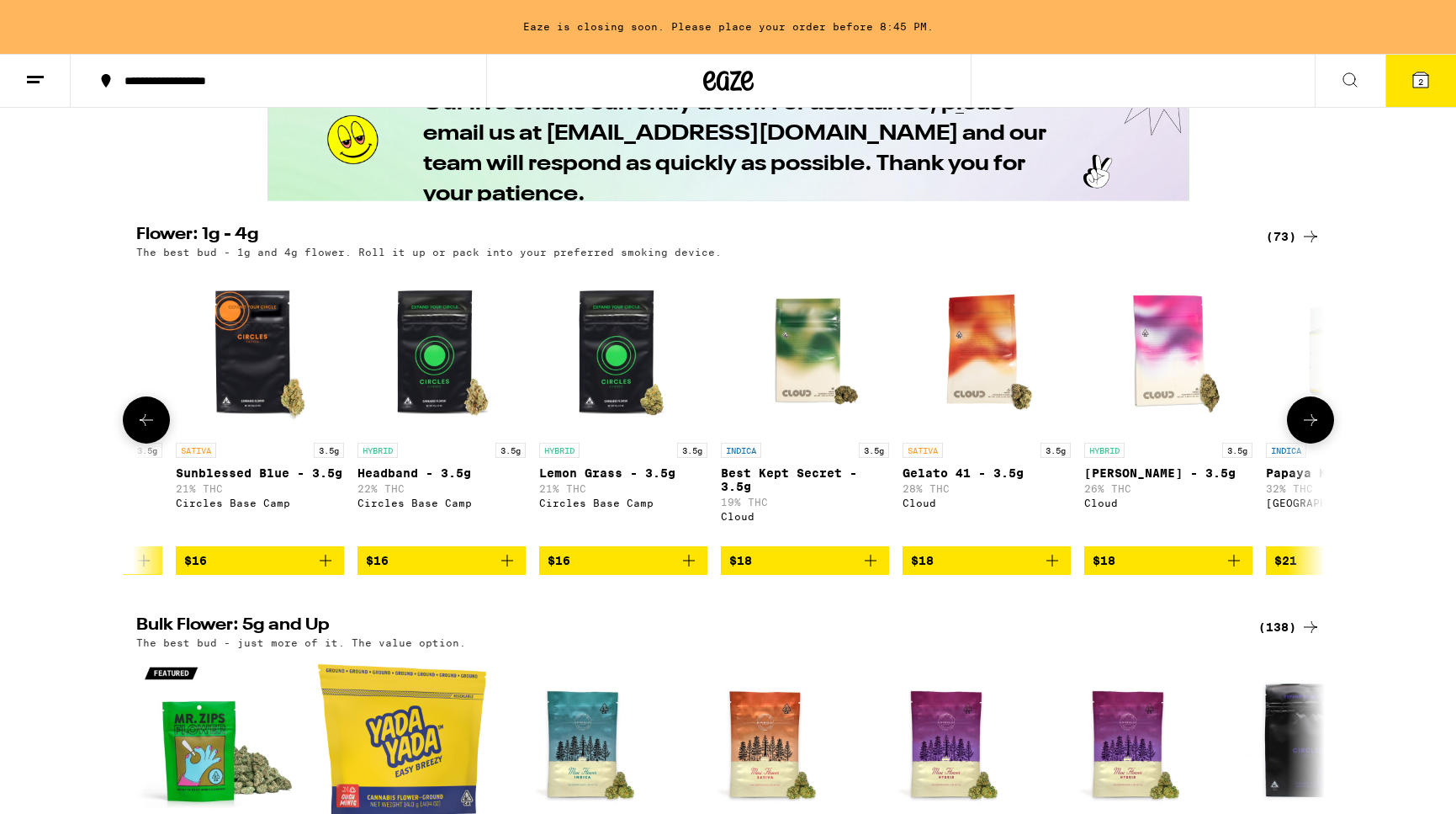
click at [142, 430] on icon at bounding box center [146, 420] width 20 height 20
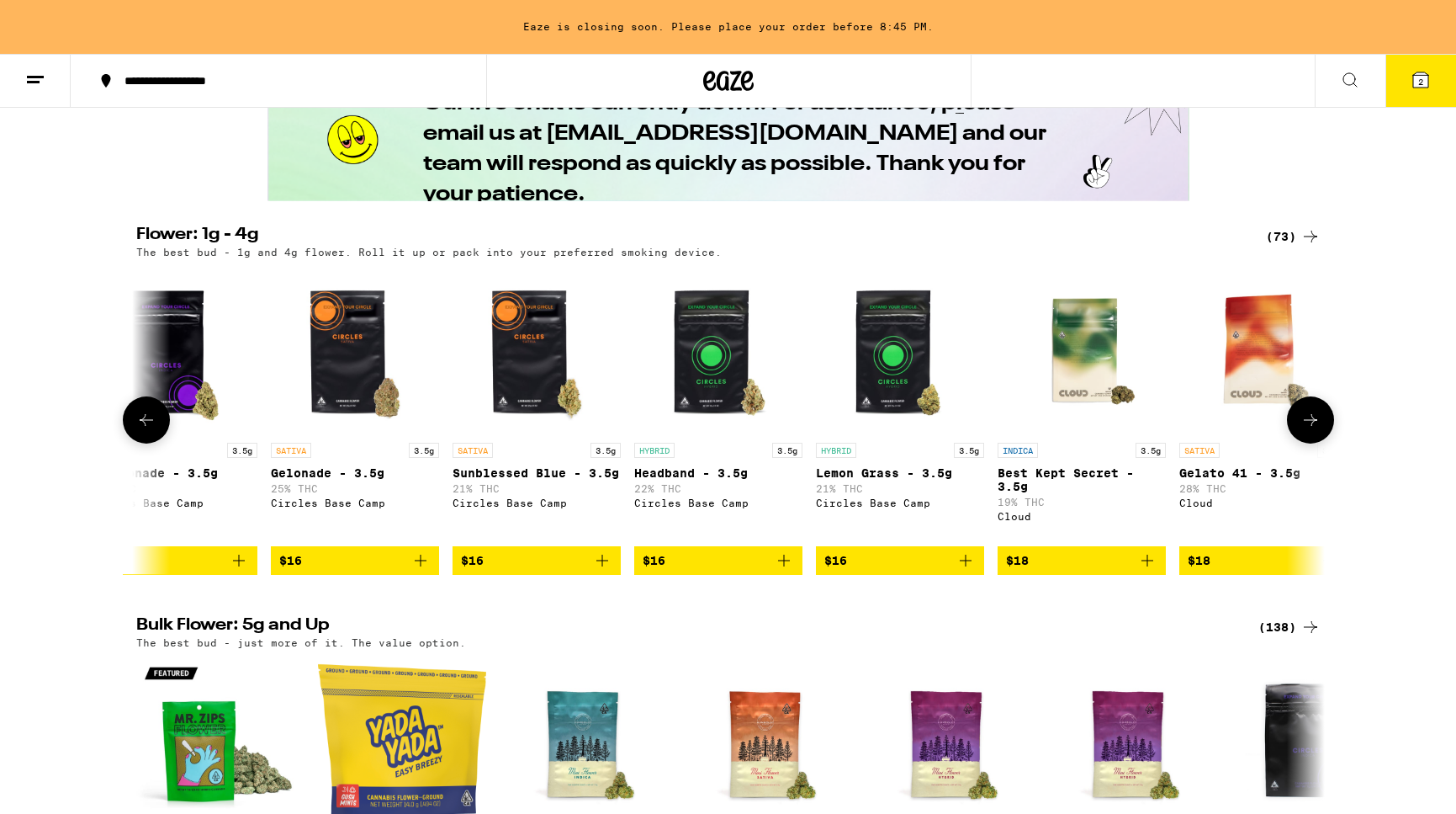
scroll to position [0, 125]
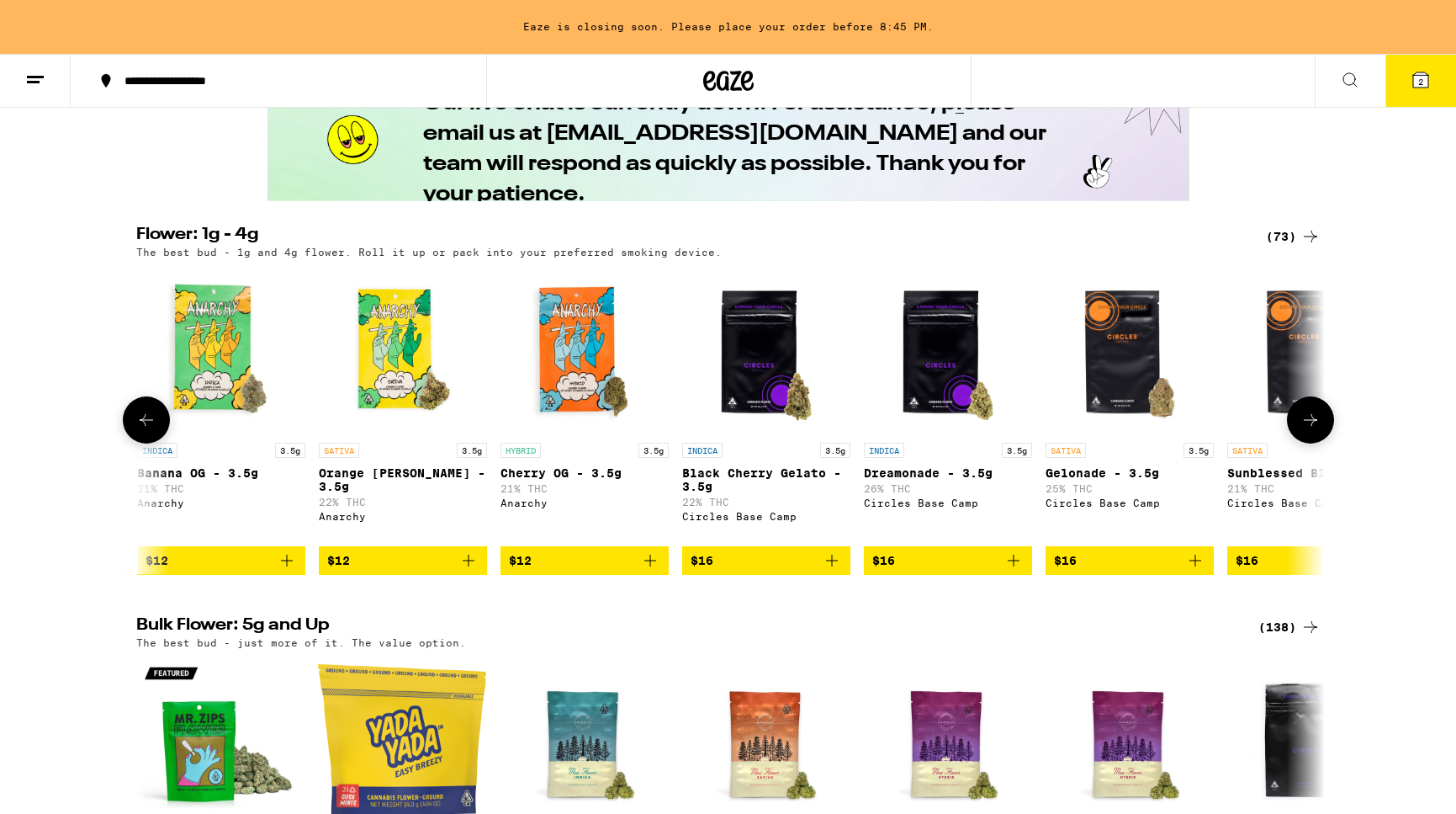
click at [142, 430] on icon at bounding box center [146, 420] width 20 height 20
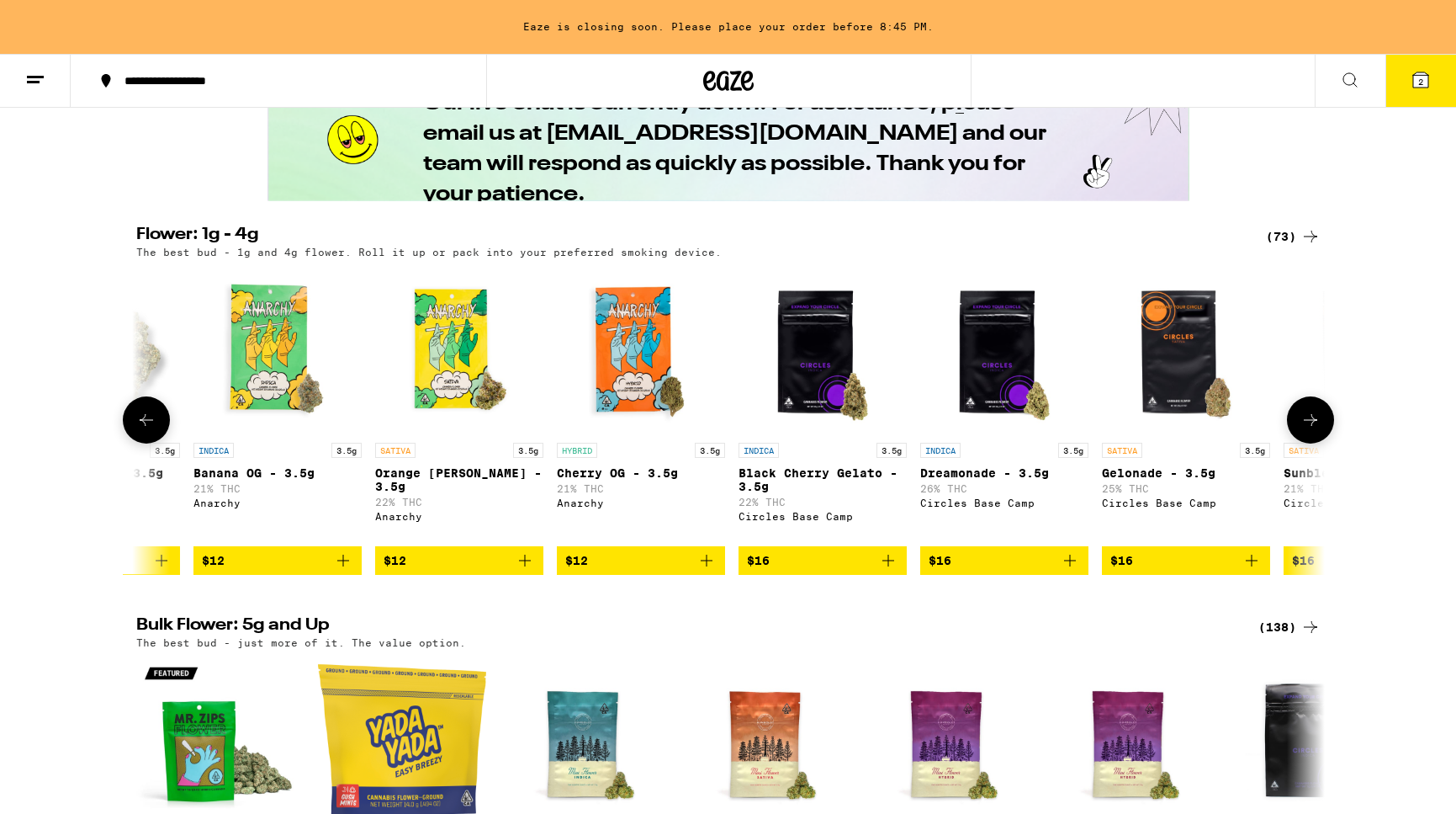
scroll to position [0, 0]
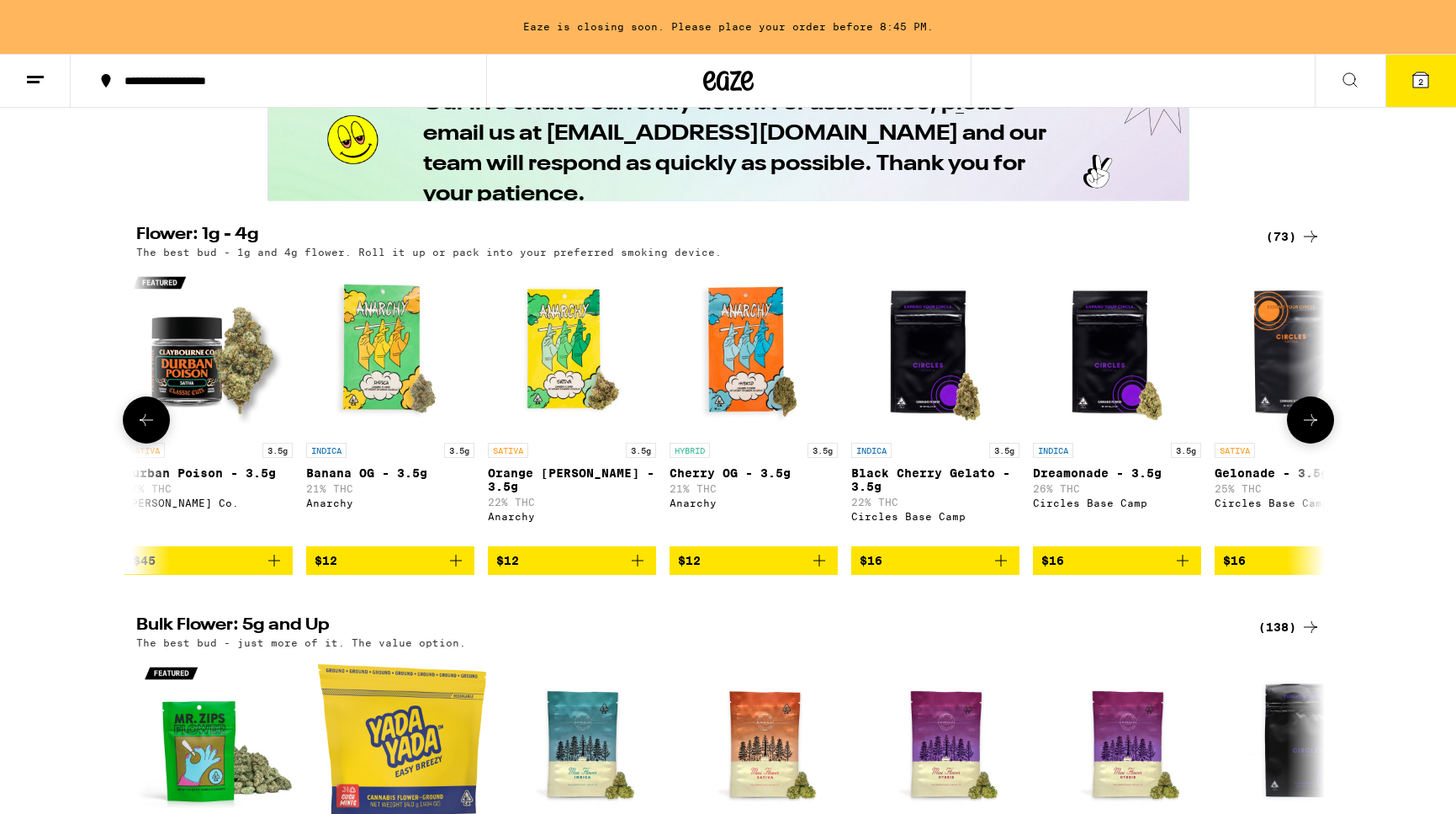
click at [142, 430] on icon at bounding box center [146, 420] width 20 height 20
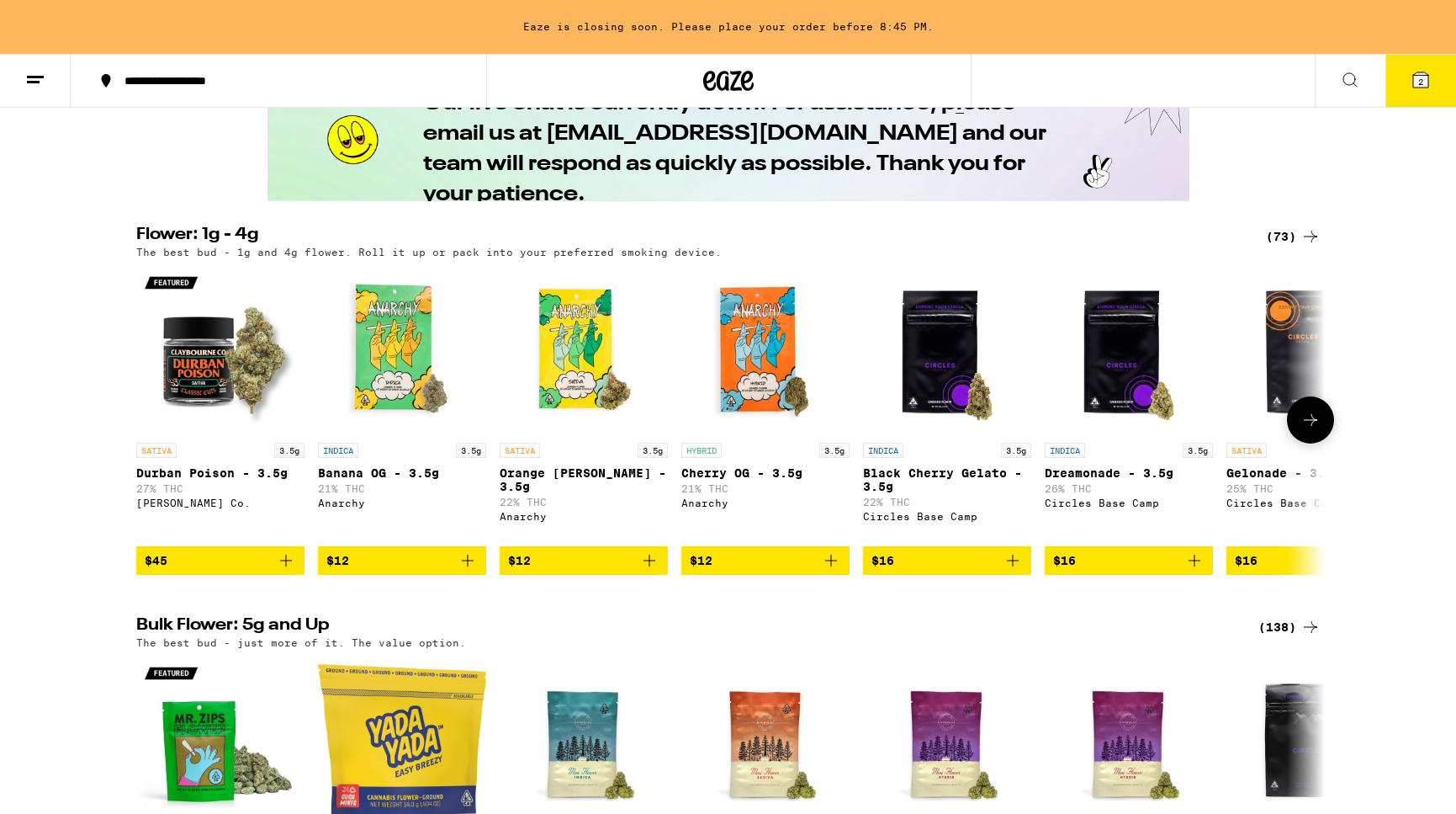
click at [142, 444] on div at bounding box center [146, 420] width 48 height 48
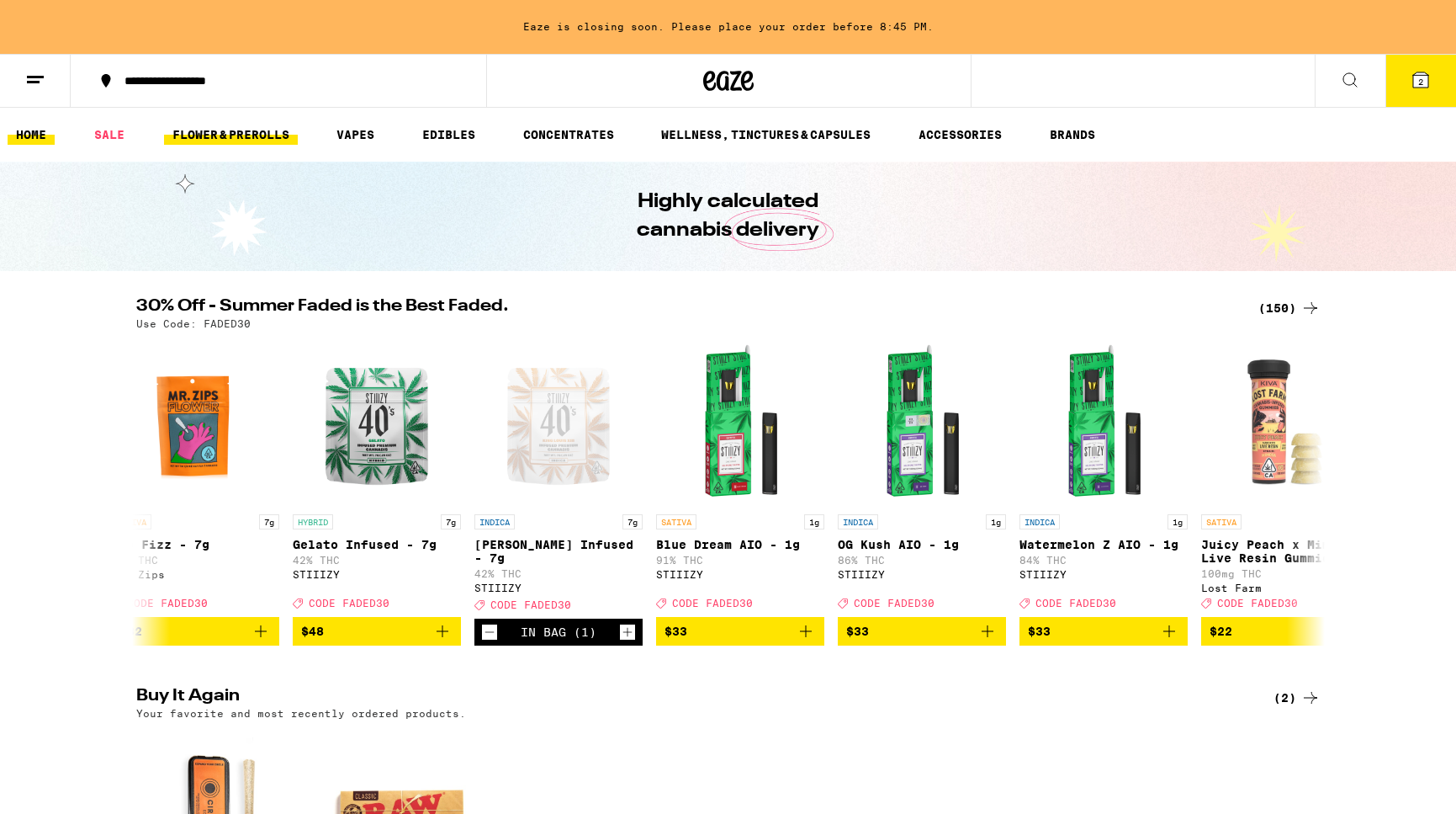
click at [210, 133] on link "FLOWER & PREROLLS" at bounding box center [231, 135] width 134 height 20
click at [228, 132] on link "FLOWER & PREROLLS" at bounding box center [231, 135] width 134 height 20
click at [119, 129] on link "SALE" at bounding box center [110, 135] width 48 height 20
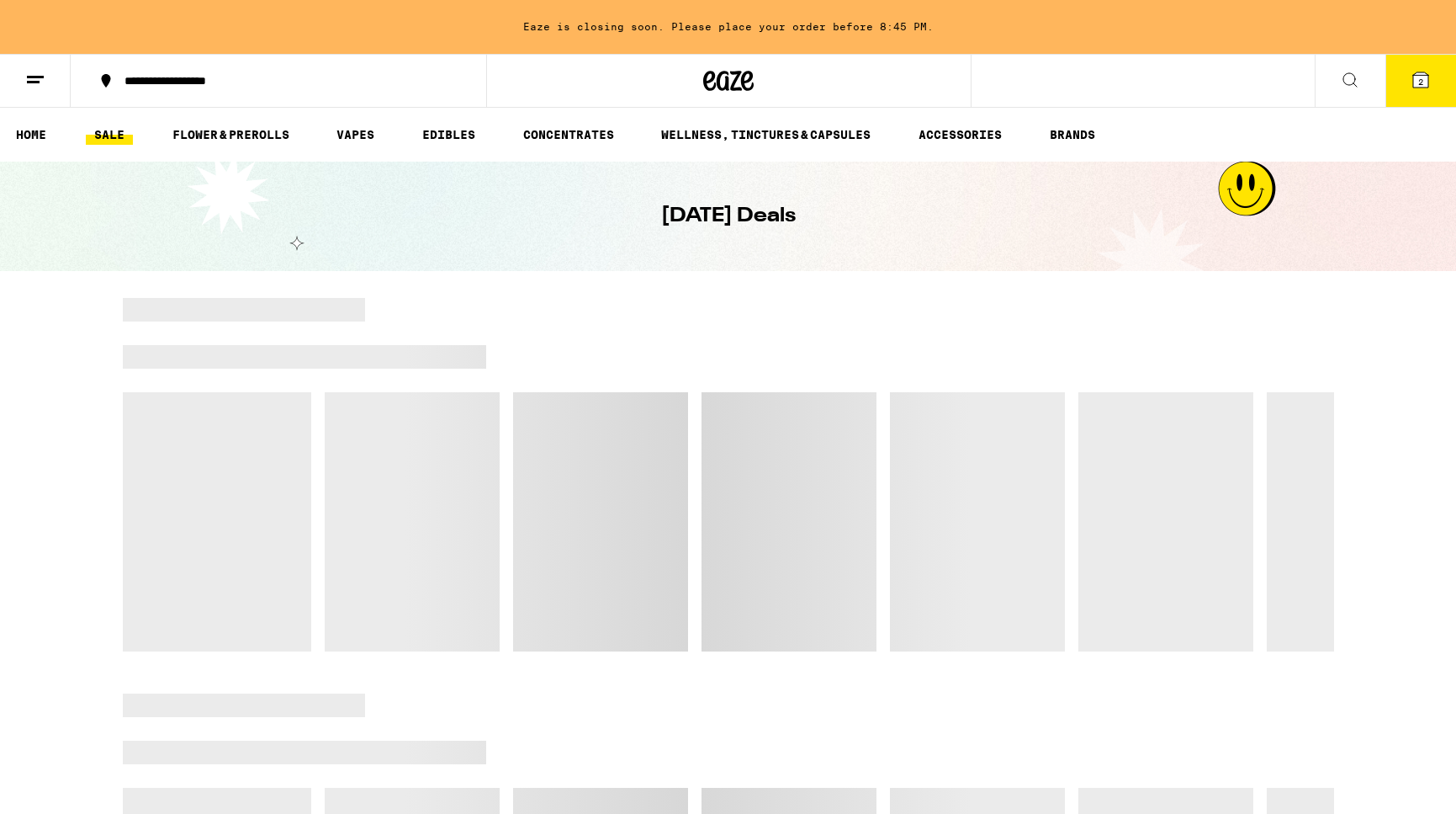
click at [119, 129] on link "SALE" at bounding box center [110, 135] width 48 height 20
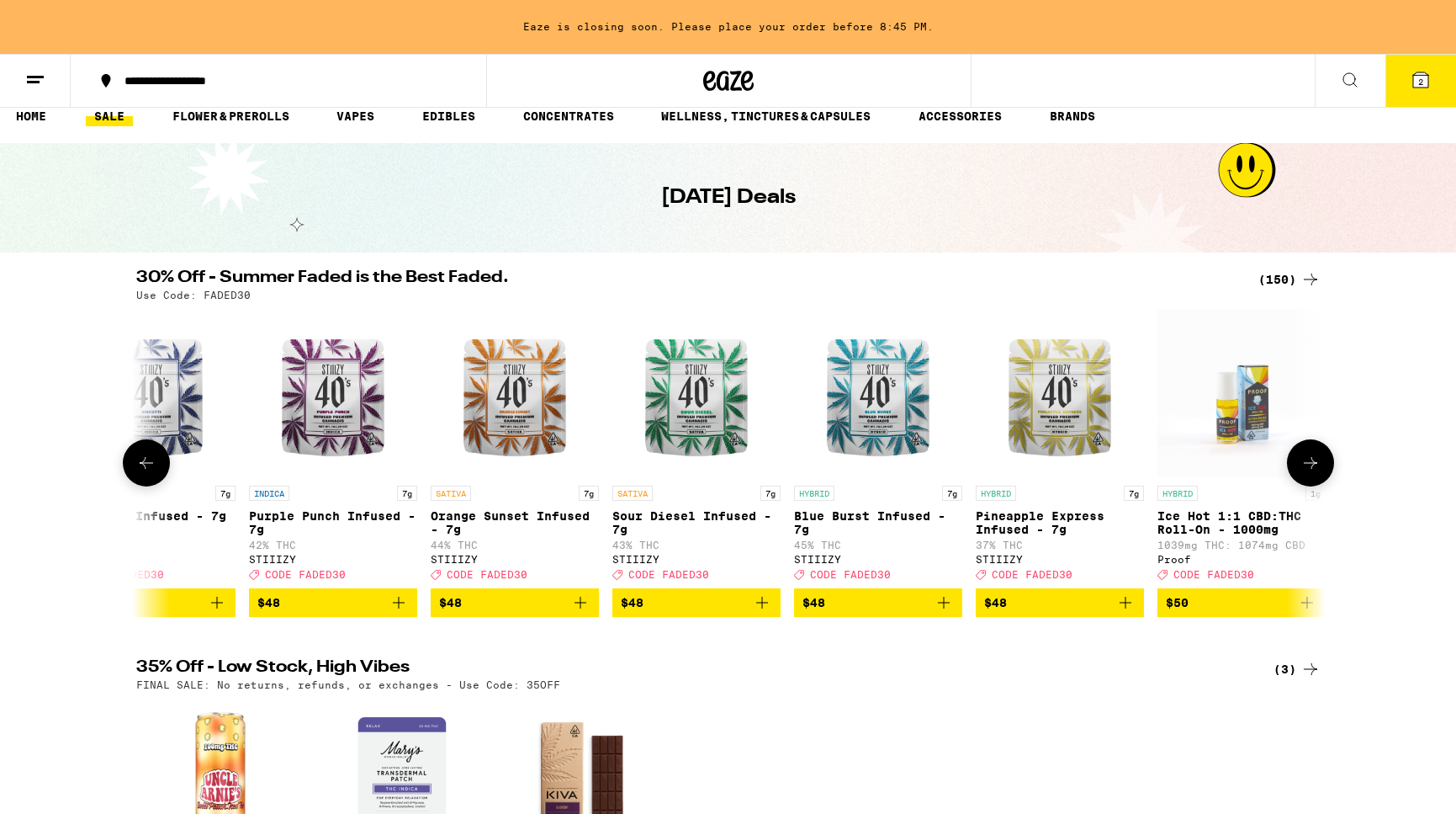
scroll to position [0, 22236]
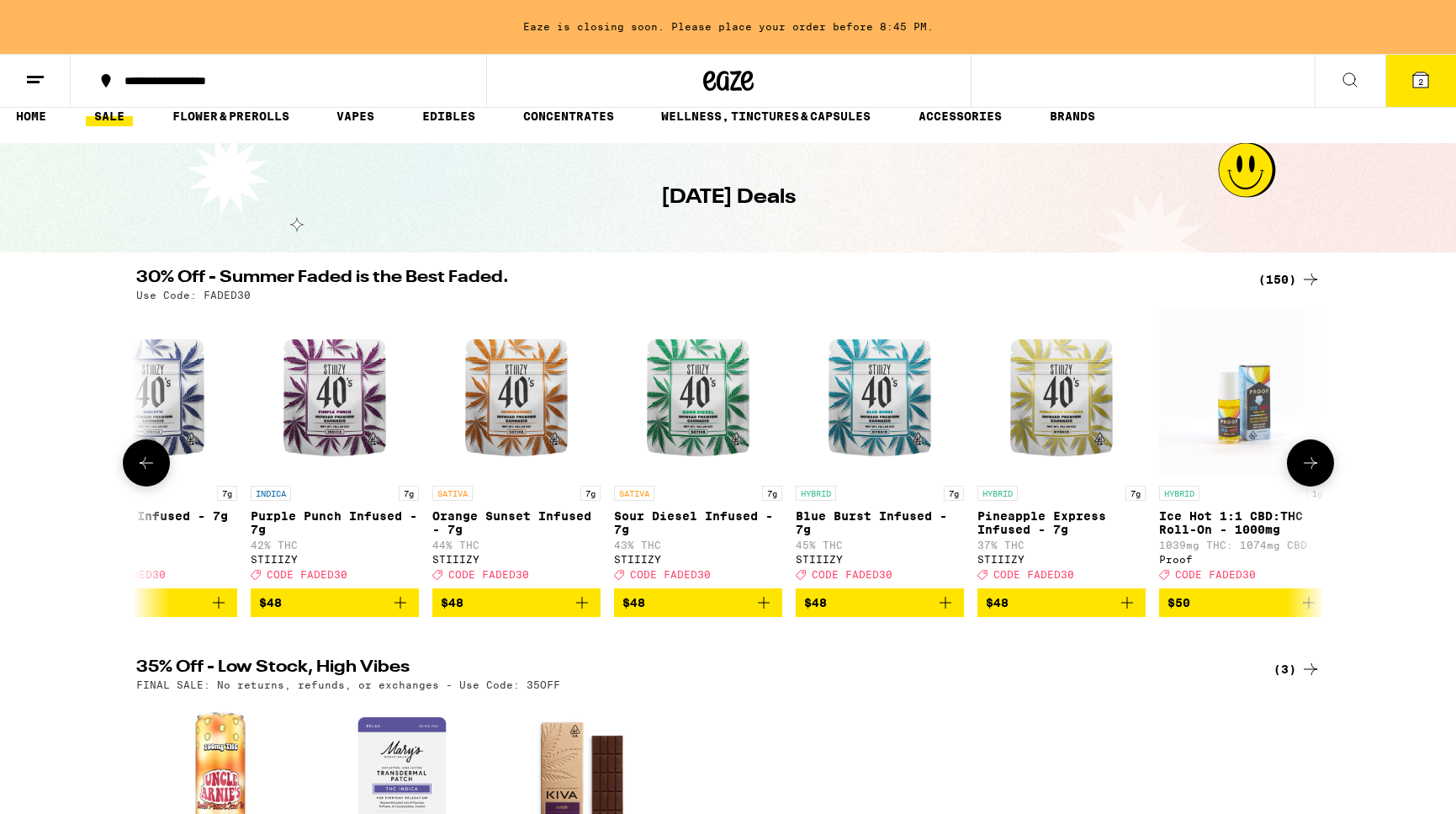
click at [1129, 613] on icon "Add to bag" at bounding box center [1127, 602] width 20 height 20
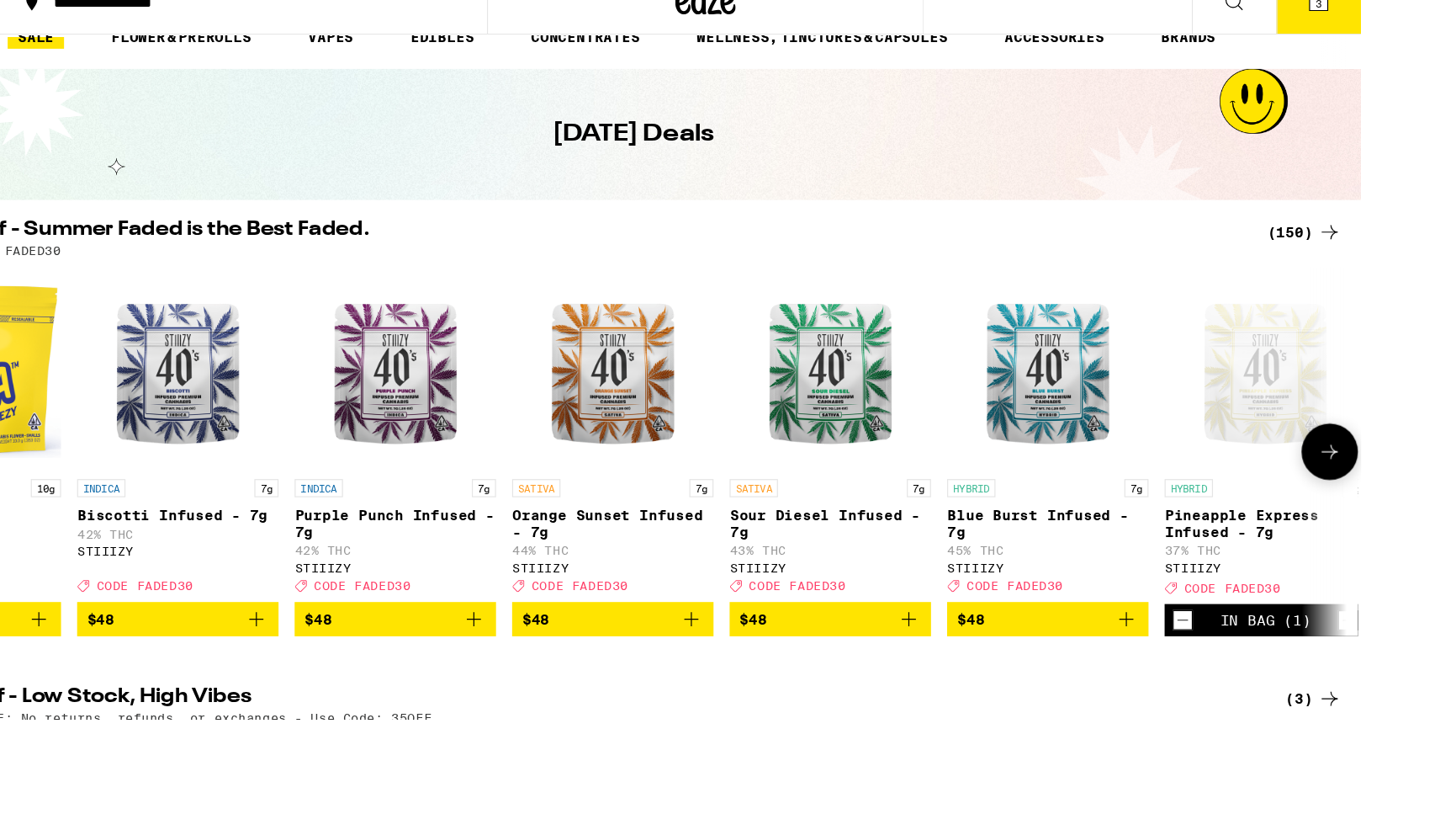
scroll to position [33, 0]
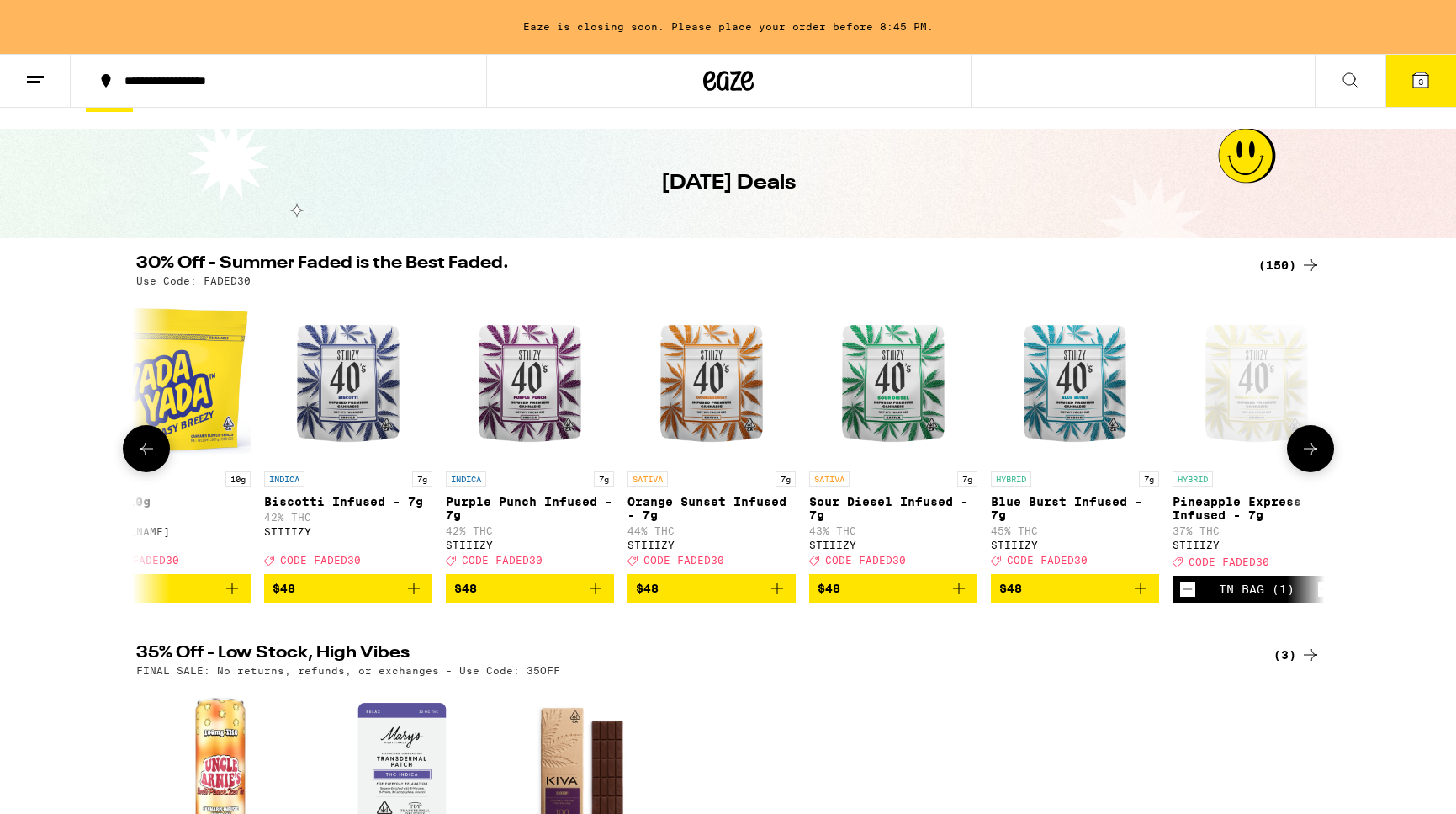
click at [363, 390] on img "Open page for Biscotti Infused - 7g from STIIIZY" at bounding box center [348, 378] width 168 height 168
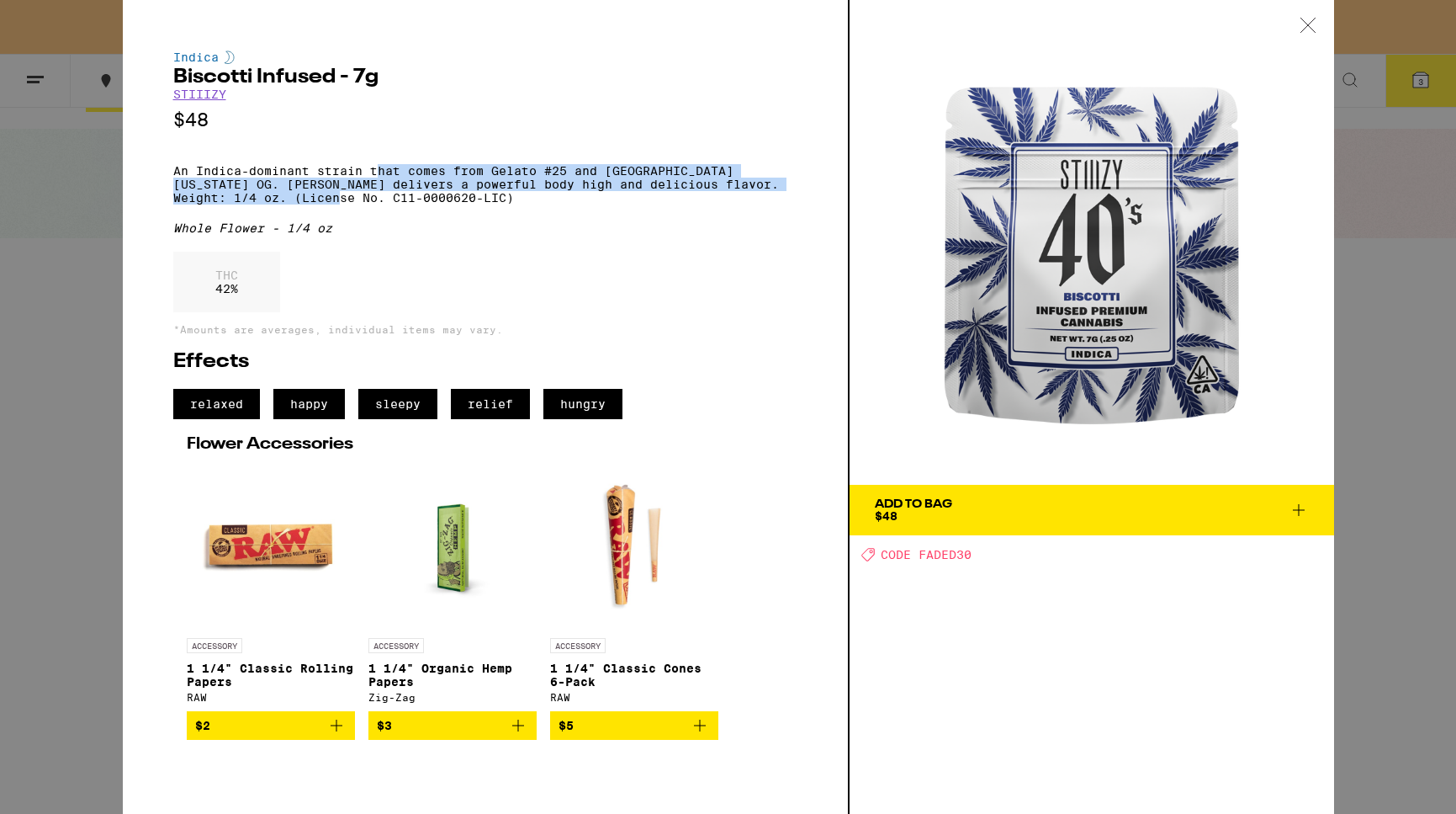
drag, startPoint x: 375, startPoint y: 185, endPoint x: 363, endPoint y: 204, distance: 22.5
click at [363, 204] on p "An Indica-dominant strain that comes from Gelato #25 and [GEOGRAPHIC_DATA][US_S…" at bounding box center [485, 184] width 625 height 41
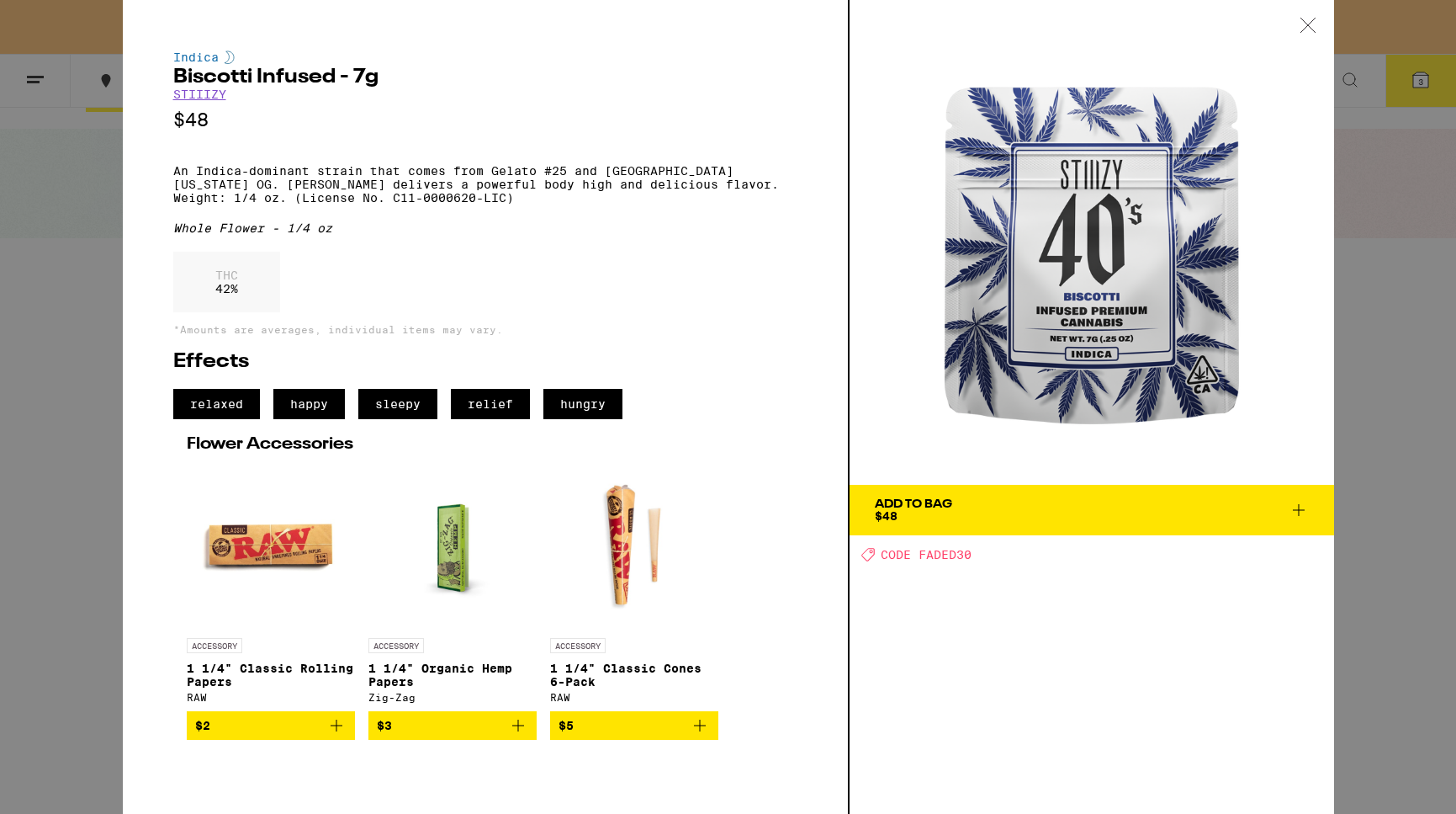
click at [1306, 31] on icon at bounding box center [1308, 25] width 17 height 15
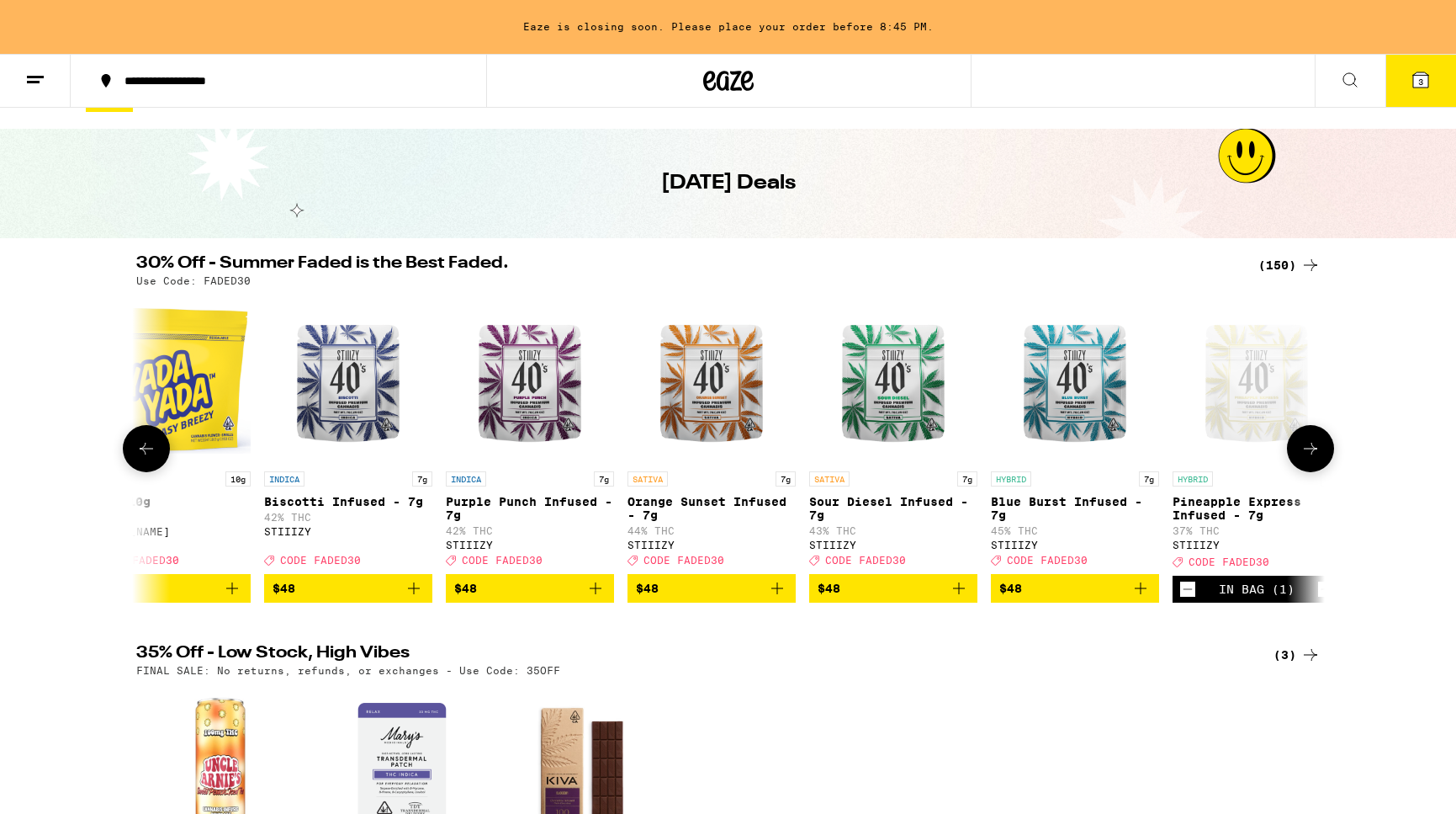
click at [535, 390] on img "Open page for Purple Punch Infused - 7g from STIIIZY" at bounding box center [530, 378] width 168 height 168
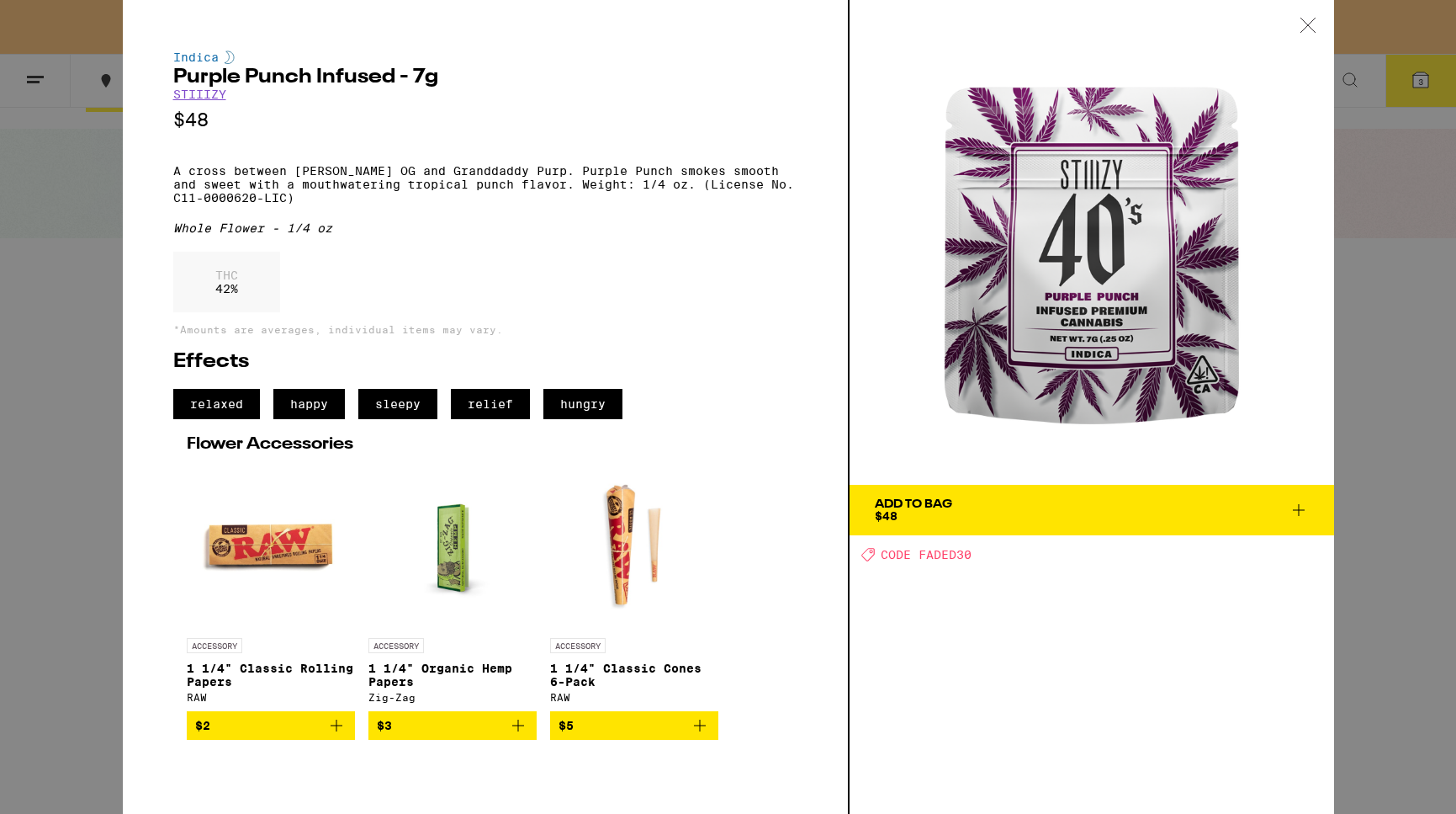
click at [1310, 30] on icon at bounding box center [1308, 25] width 17 height 15
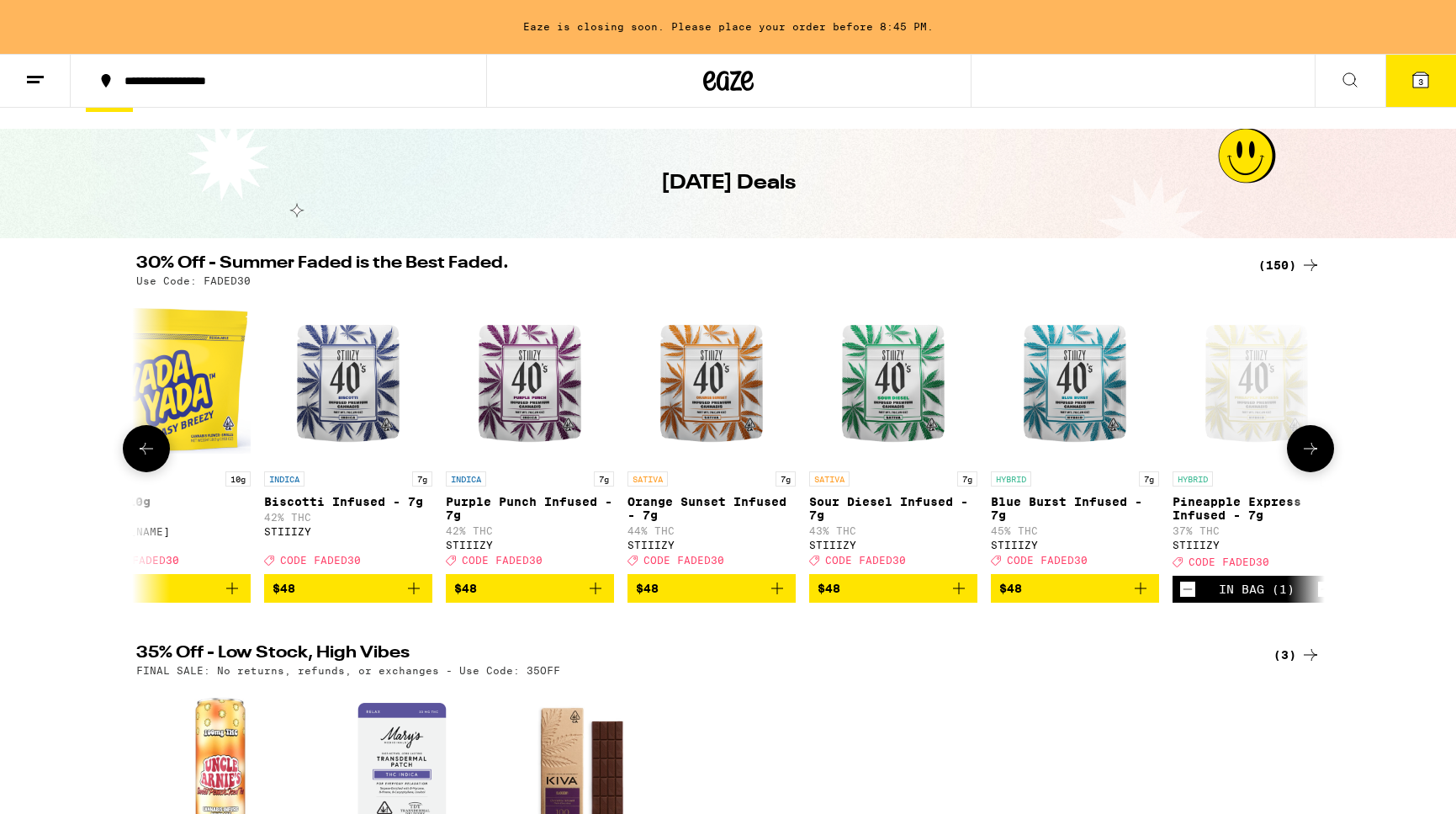
click at [326, 412] on img "Open page for Biscotti Infused - 7g from STIIIZY" at bounding box center [348, 378] width 168 height 168
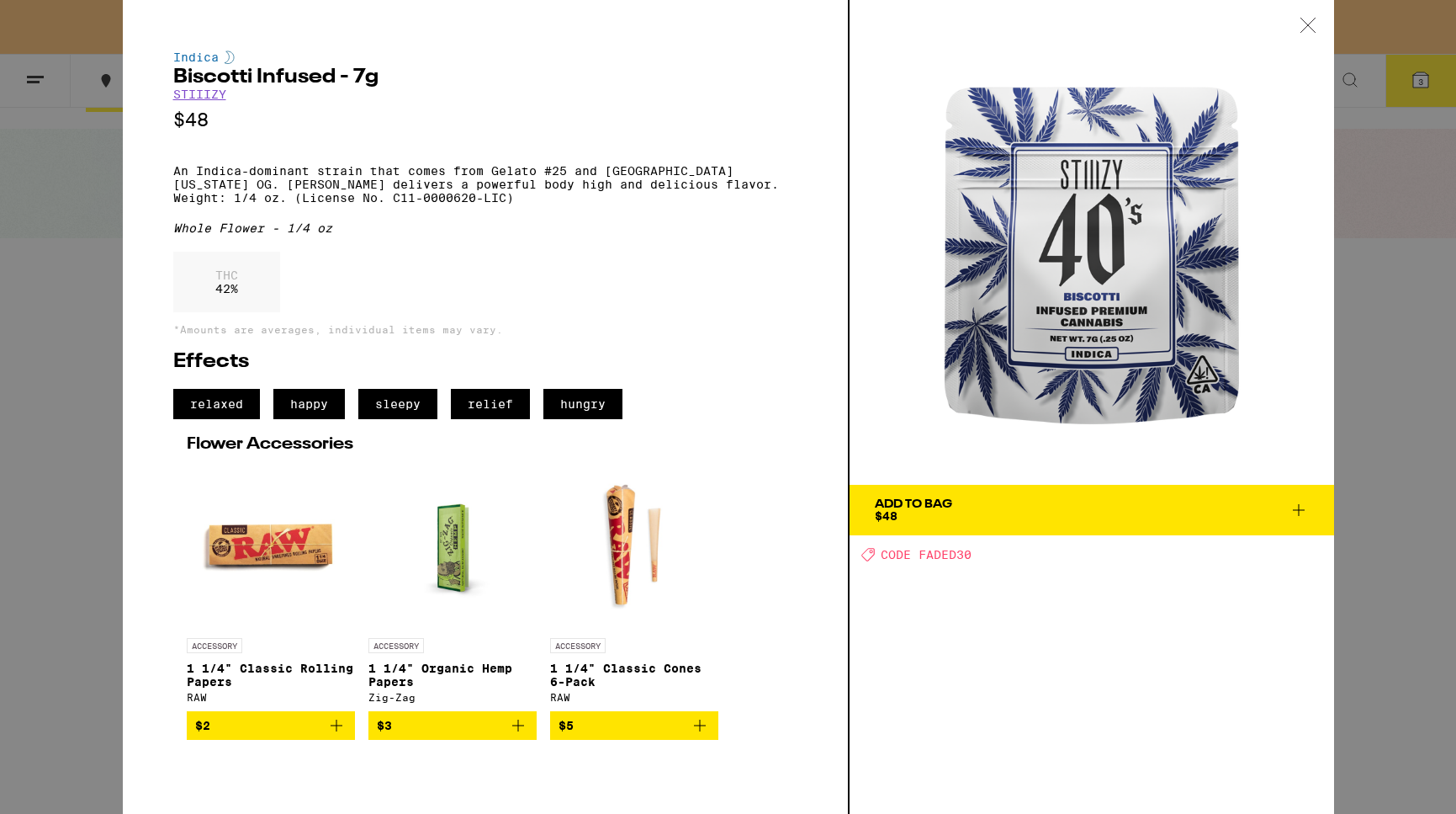
click at [1303, 34] on div at bounding box center [1308, 27] width 52 height 53
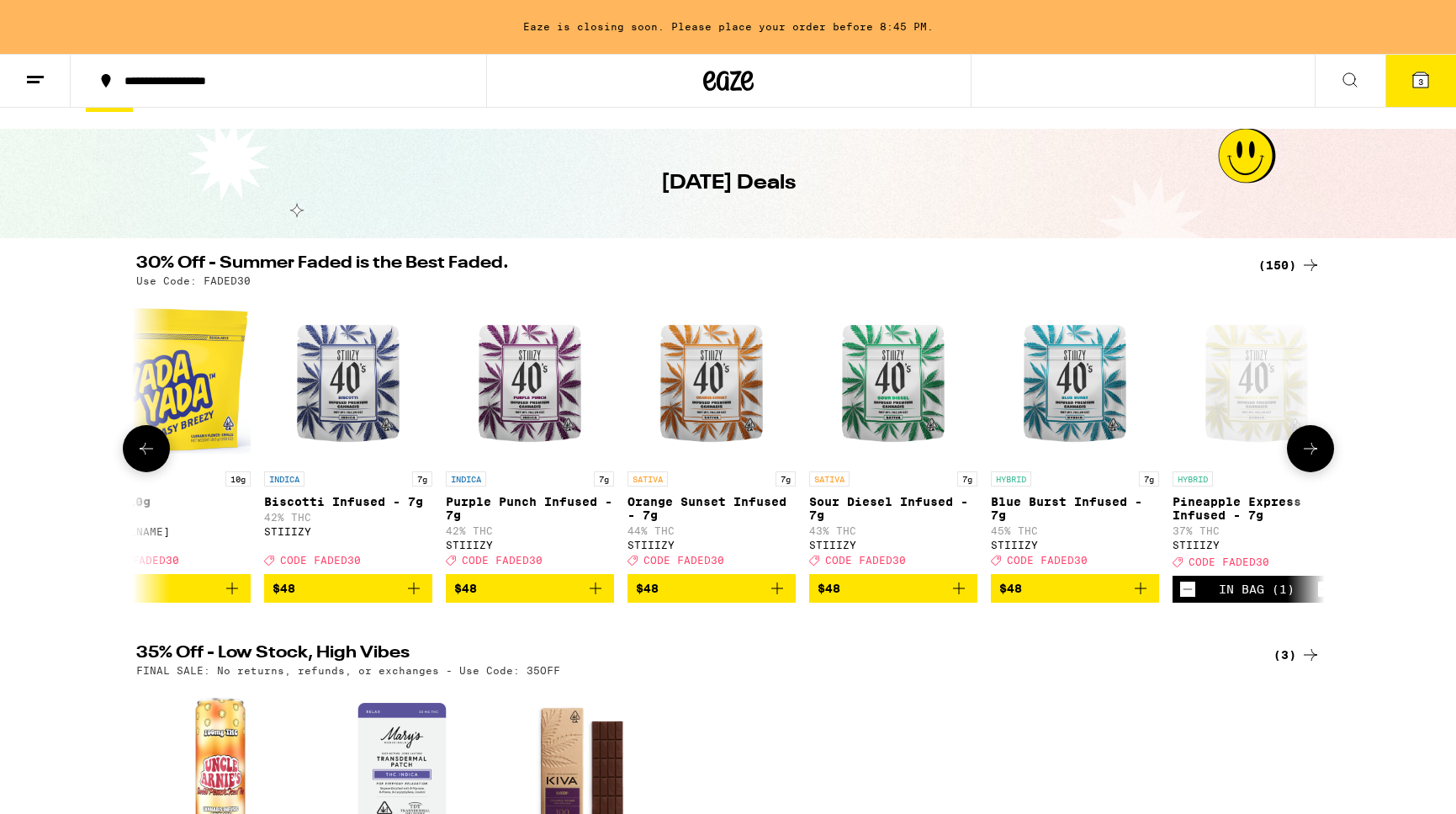
click at [702, 432] on img "Open page for Orange Sunset Infused - 7g from STIIIZY" at bounding box center [712, 378] width 168 height 168
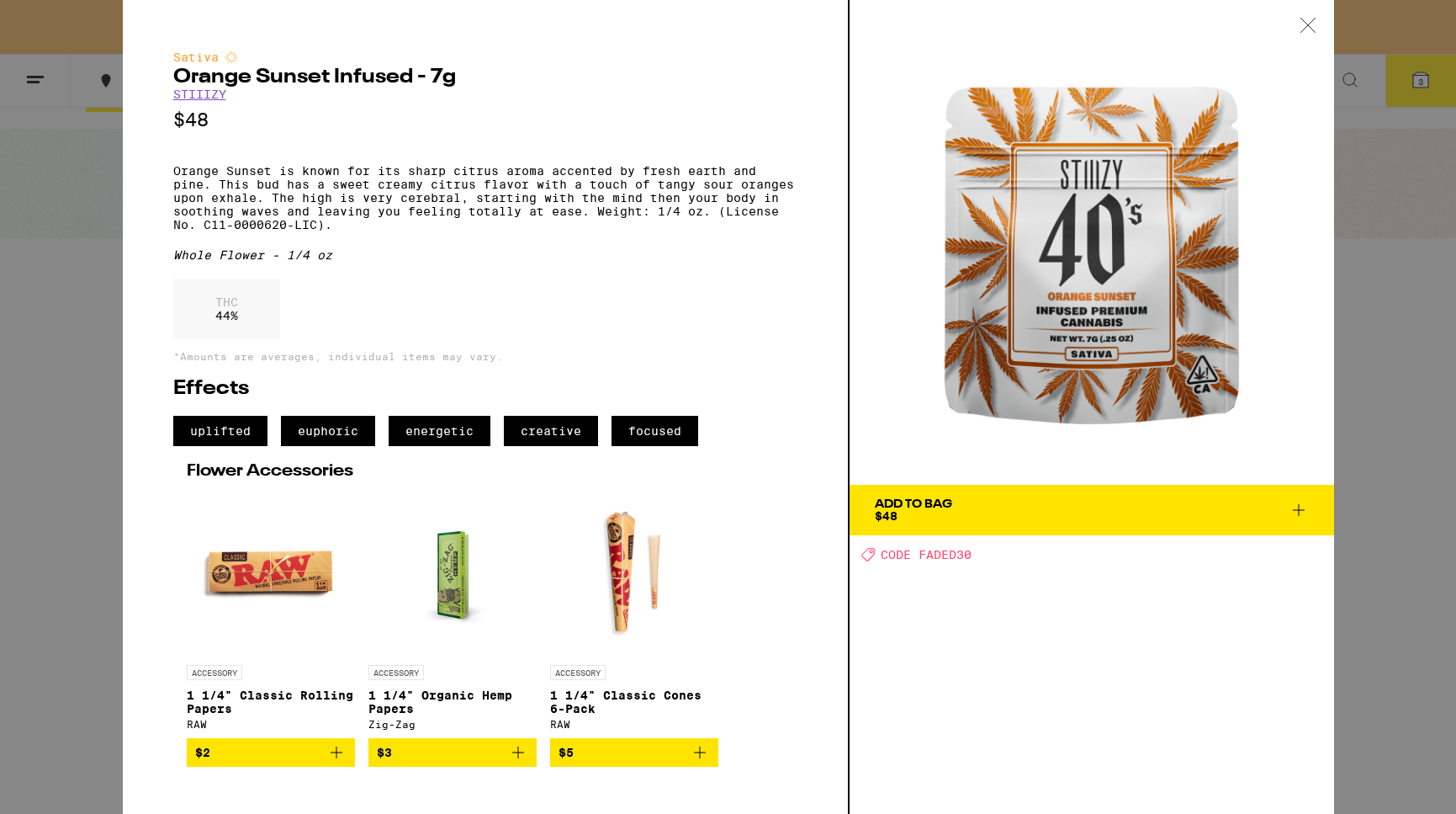
click at [1303, 42] on div at bounding box center [1308, 27] width 52 height 53
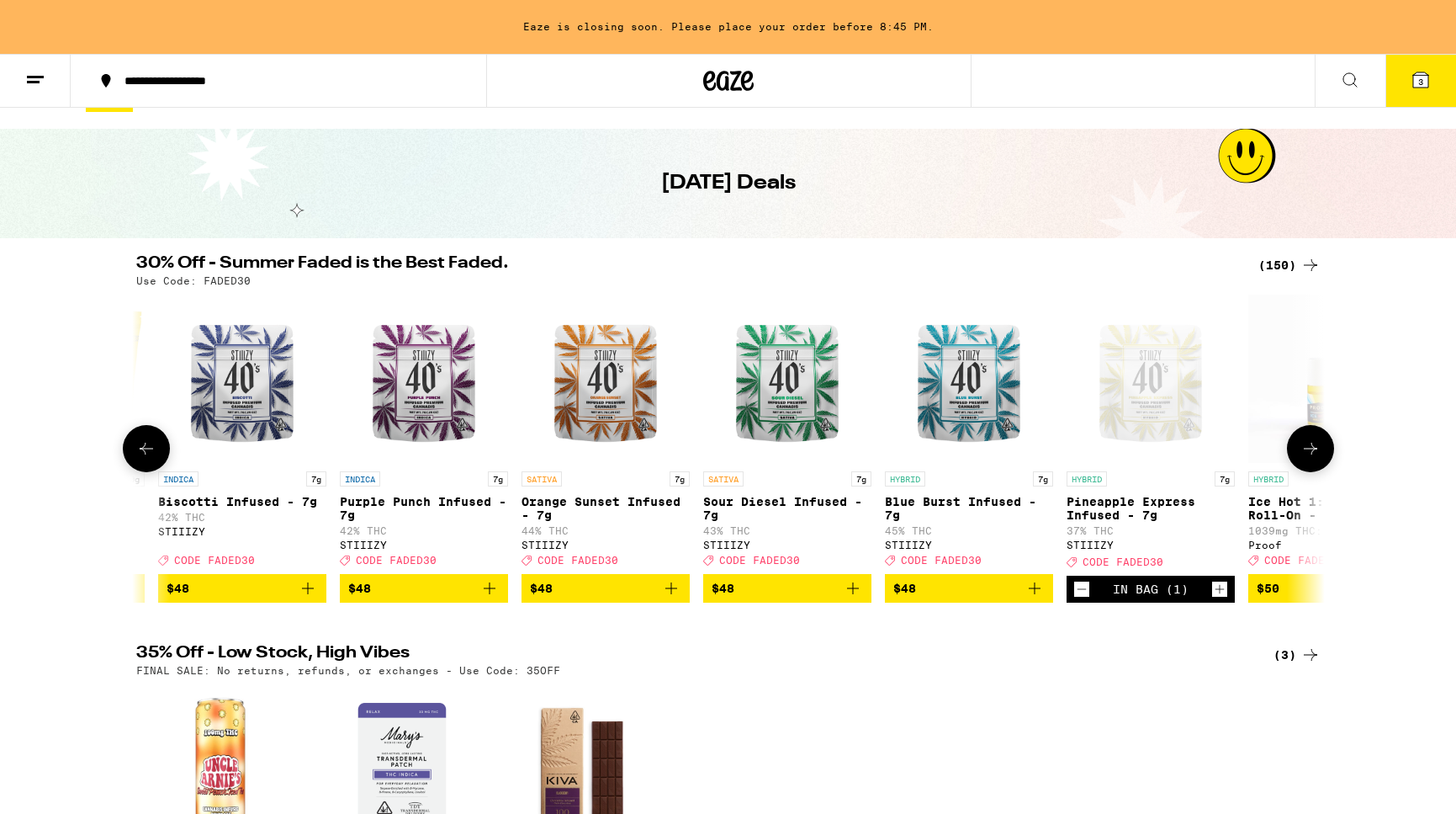
scroll to position [0, 22149]
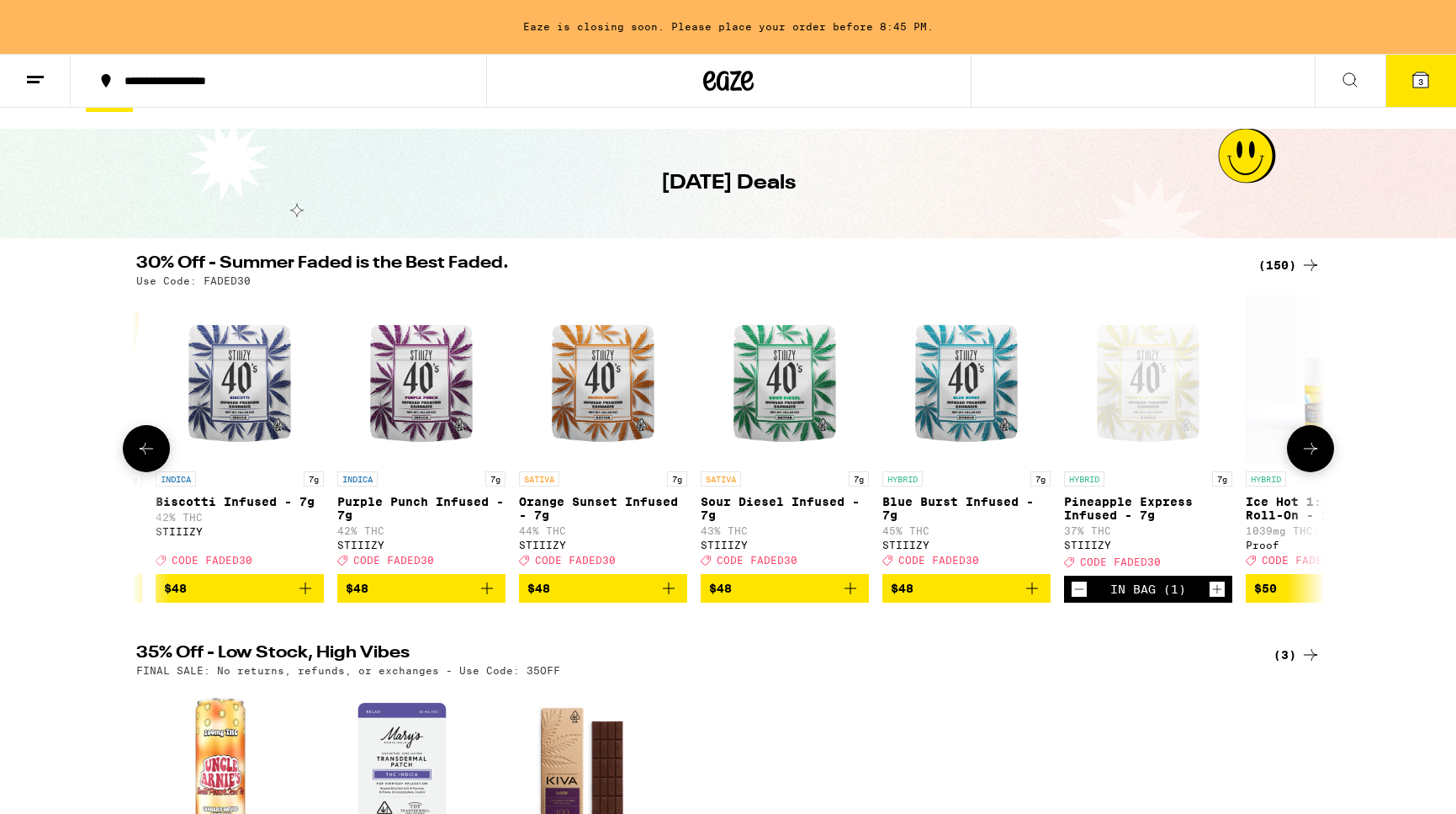
click at [944, 383] on img "Open page for Blue Burst Infused - 7g from STIIIZY" at bounding box center [967, 378] width 168 height 168
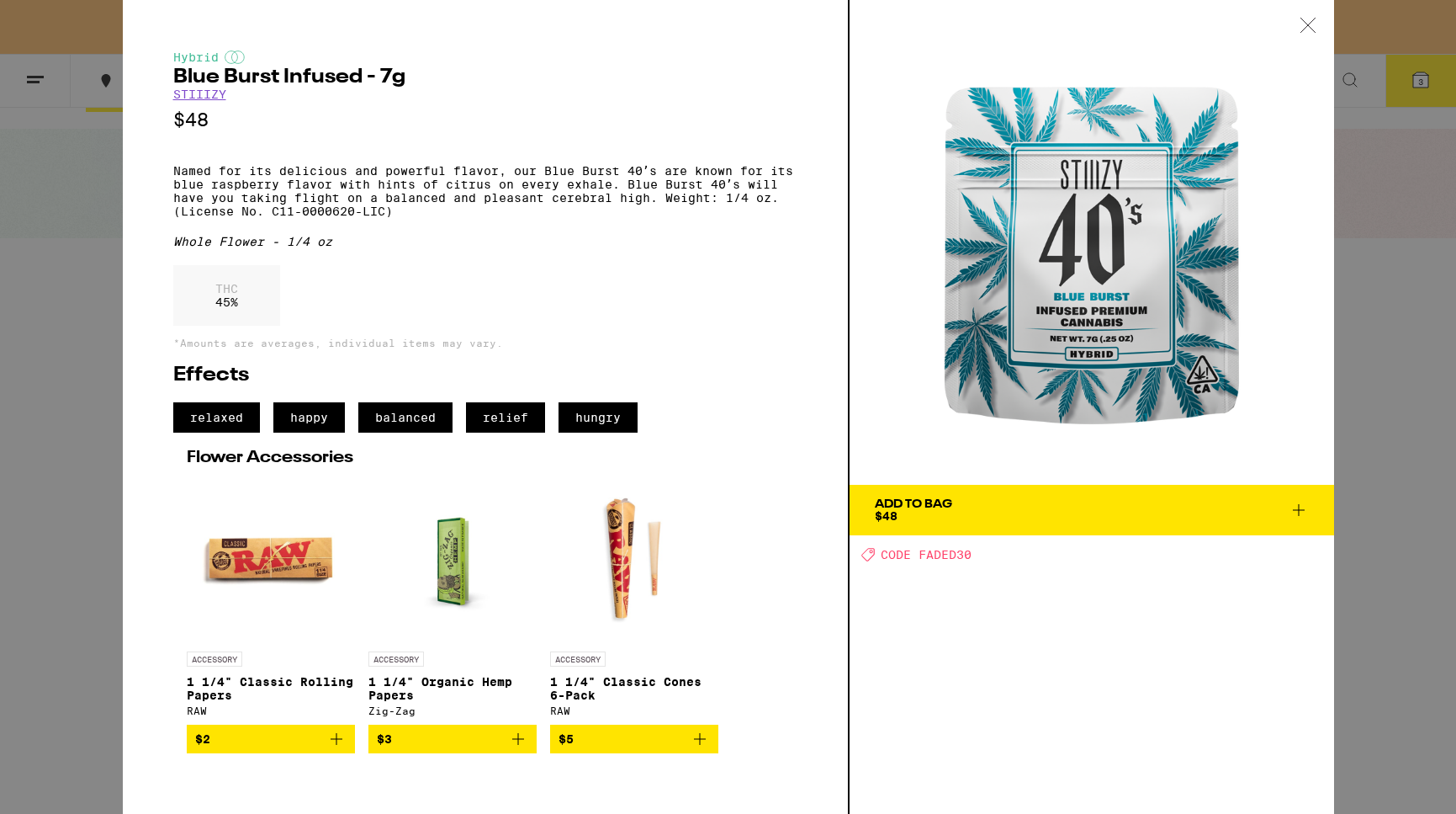
click at [1302, 29] on icon at bounding box center [1308, 25] width 17 height 15
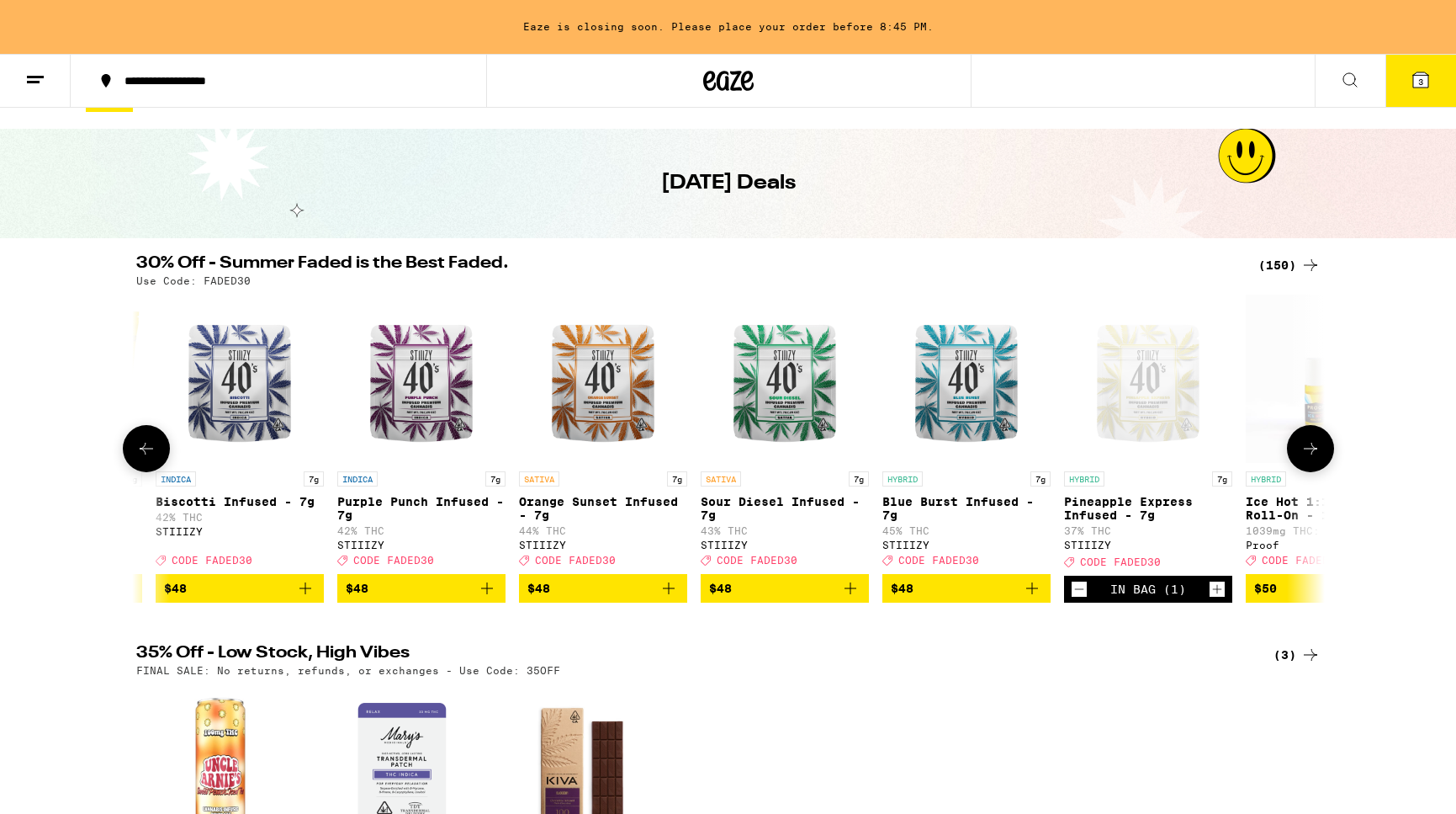
click at [1113, 417] on div "Open page for Pineapple Express Infused - 7g from STIIIZY" at bounding box center [1148, 378] width 168 height 168
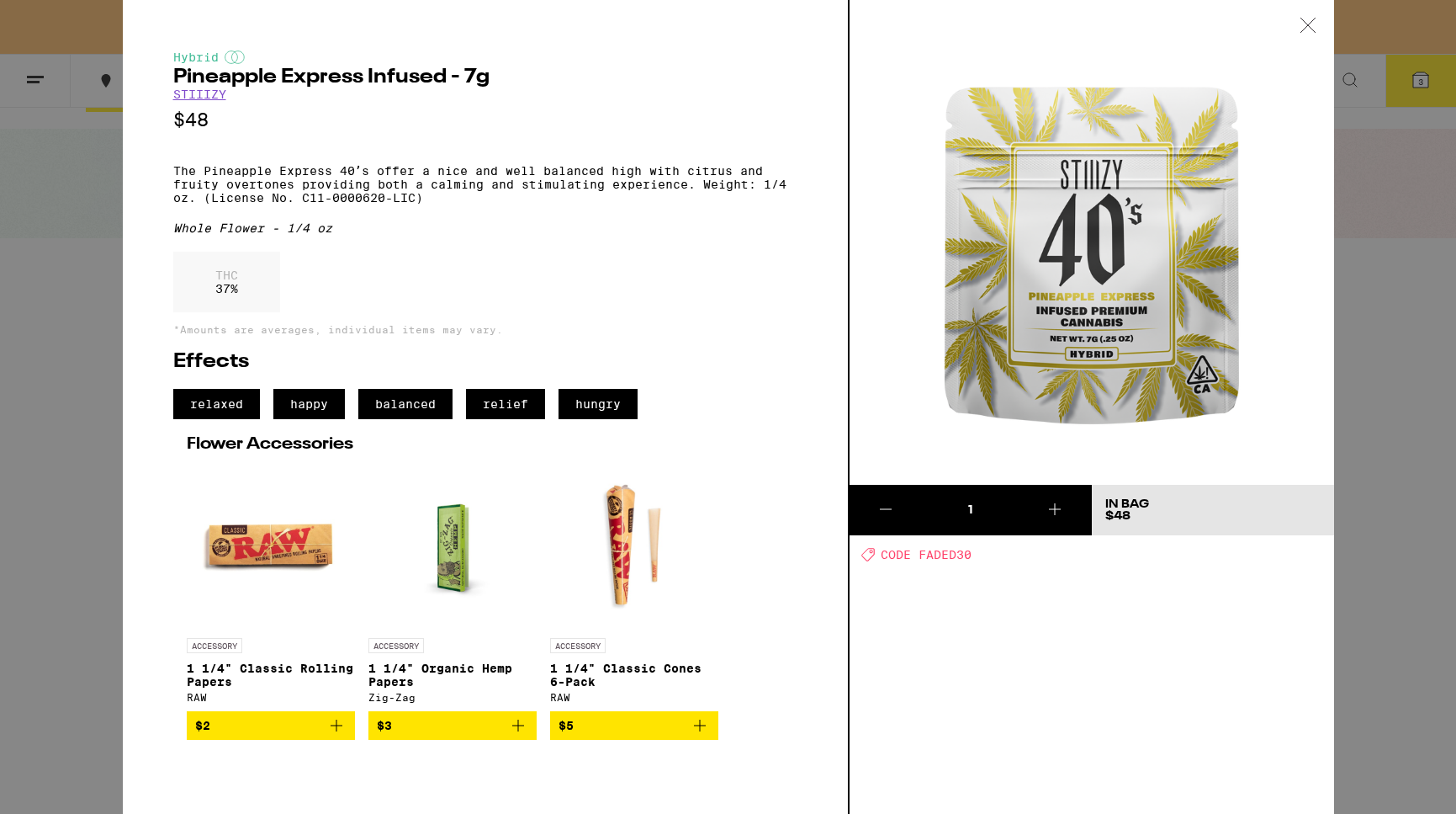
click at [1307, 25] on icon at bounding box center [1308, 25] width 14 height 14
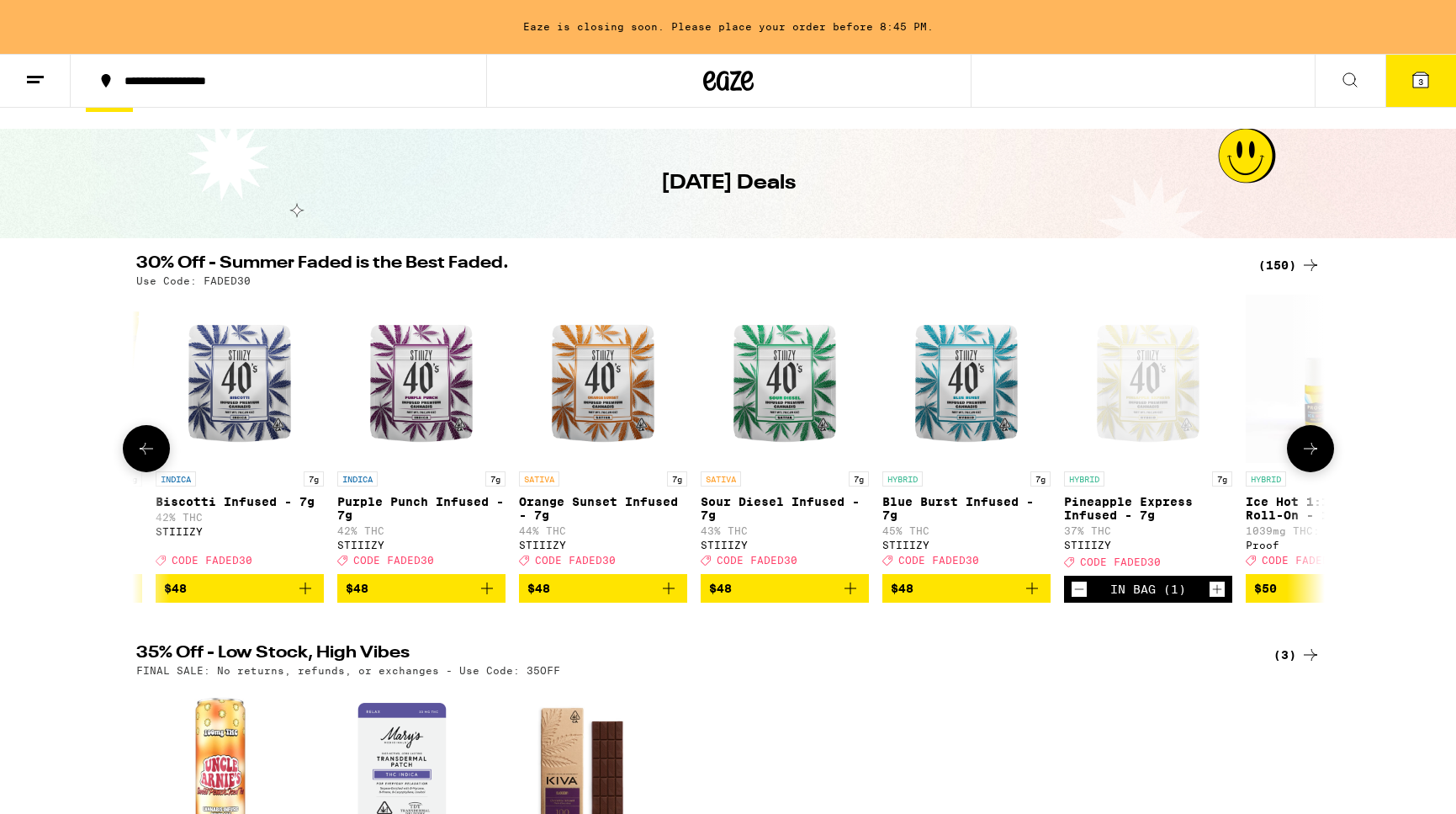
click at [1080, 597] on icon "Decrement" at bounding box center [1079, 589] width 15 height 20
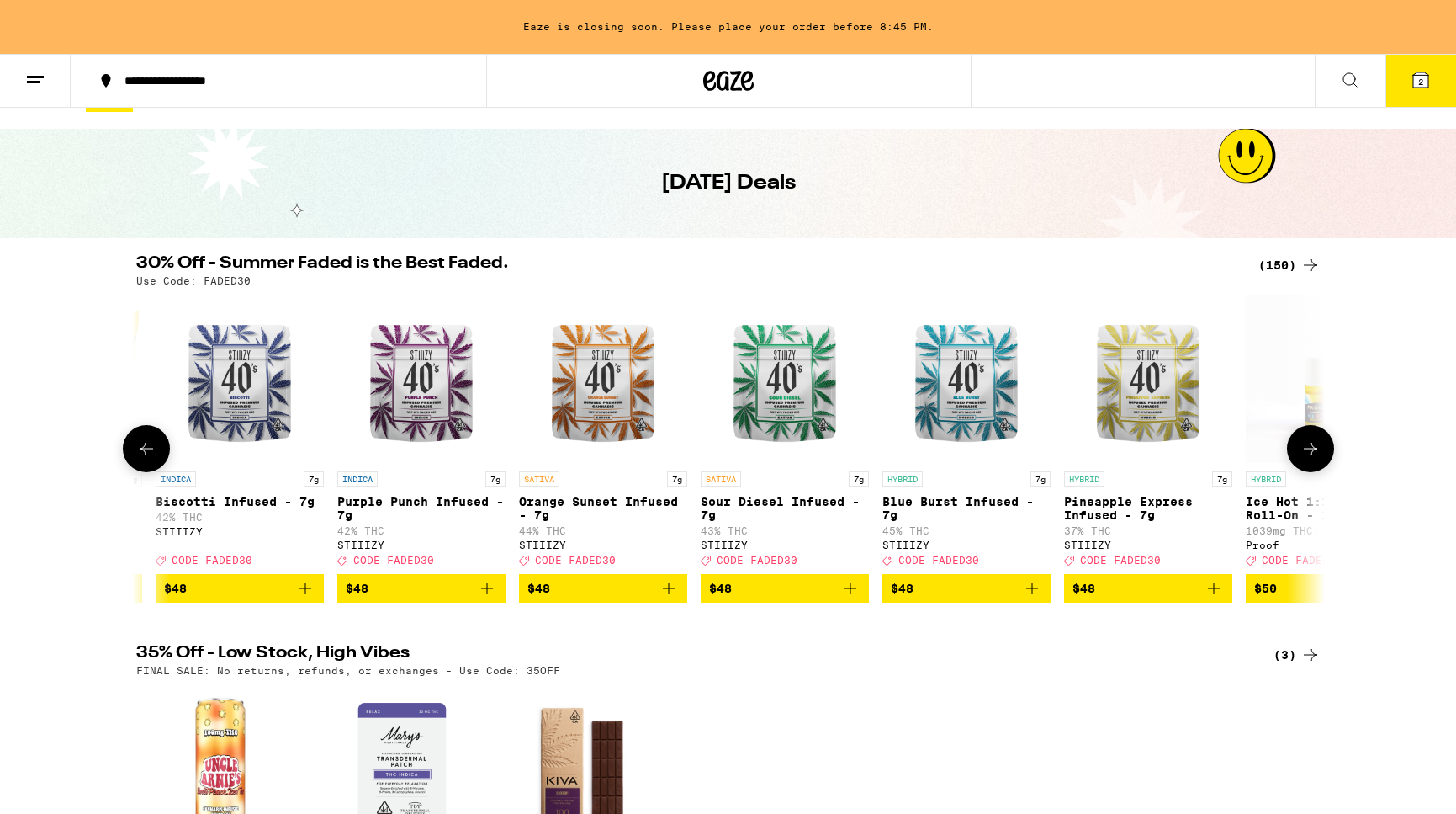
click at [615, 352] on img "Open page for Orange Sunset Infused - 7g from STIIIZY" at bounding box center [603, 378] width 168 height 168
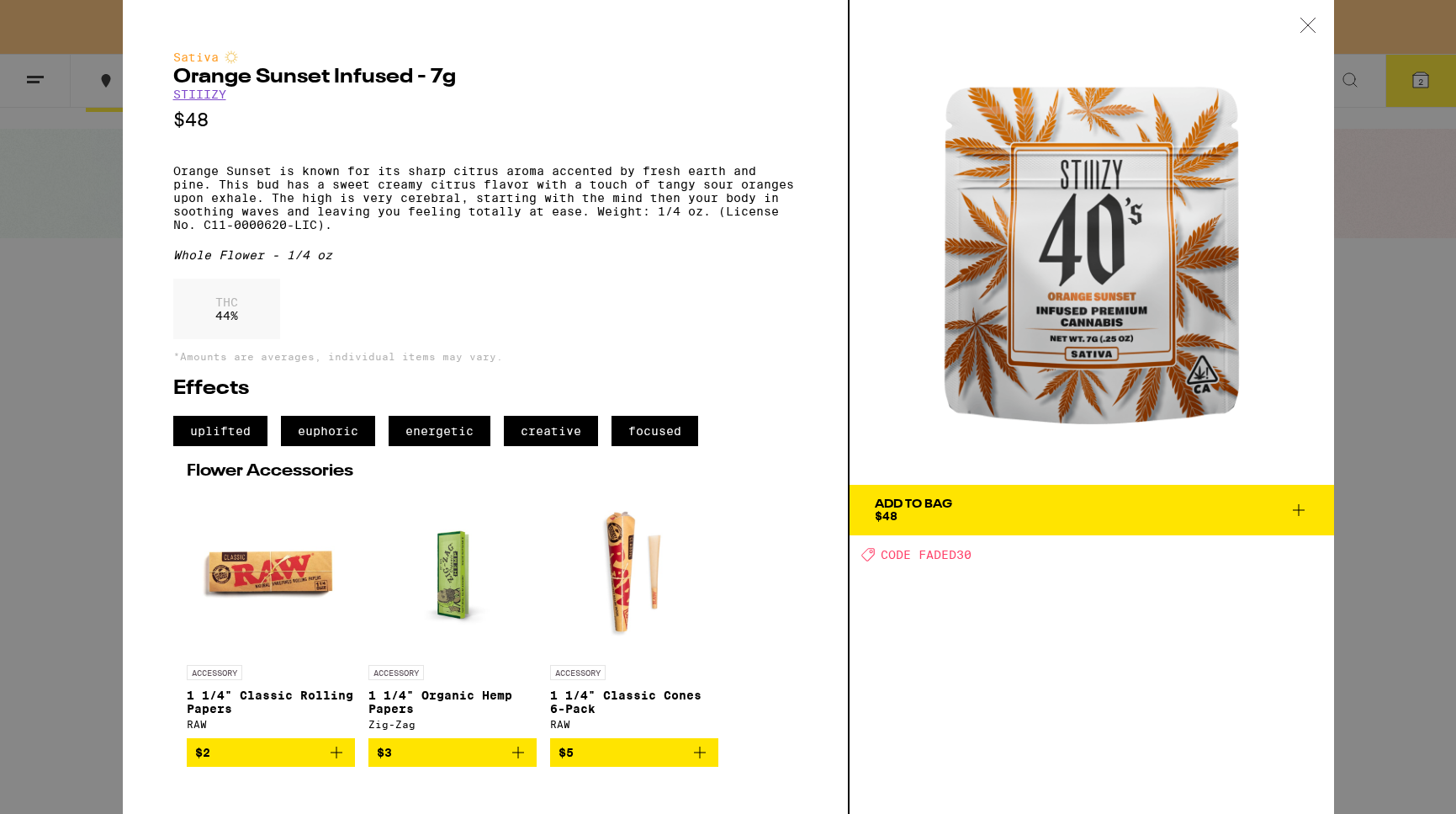
click at [1068, 493] on button "Add To Bag $48" at bounding box center [1092, 510] width 485 height 51
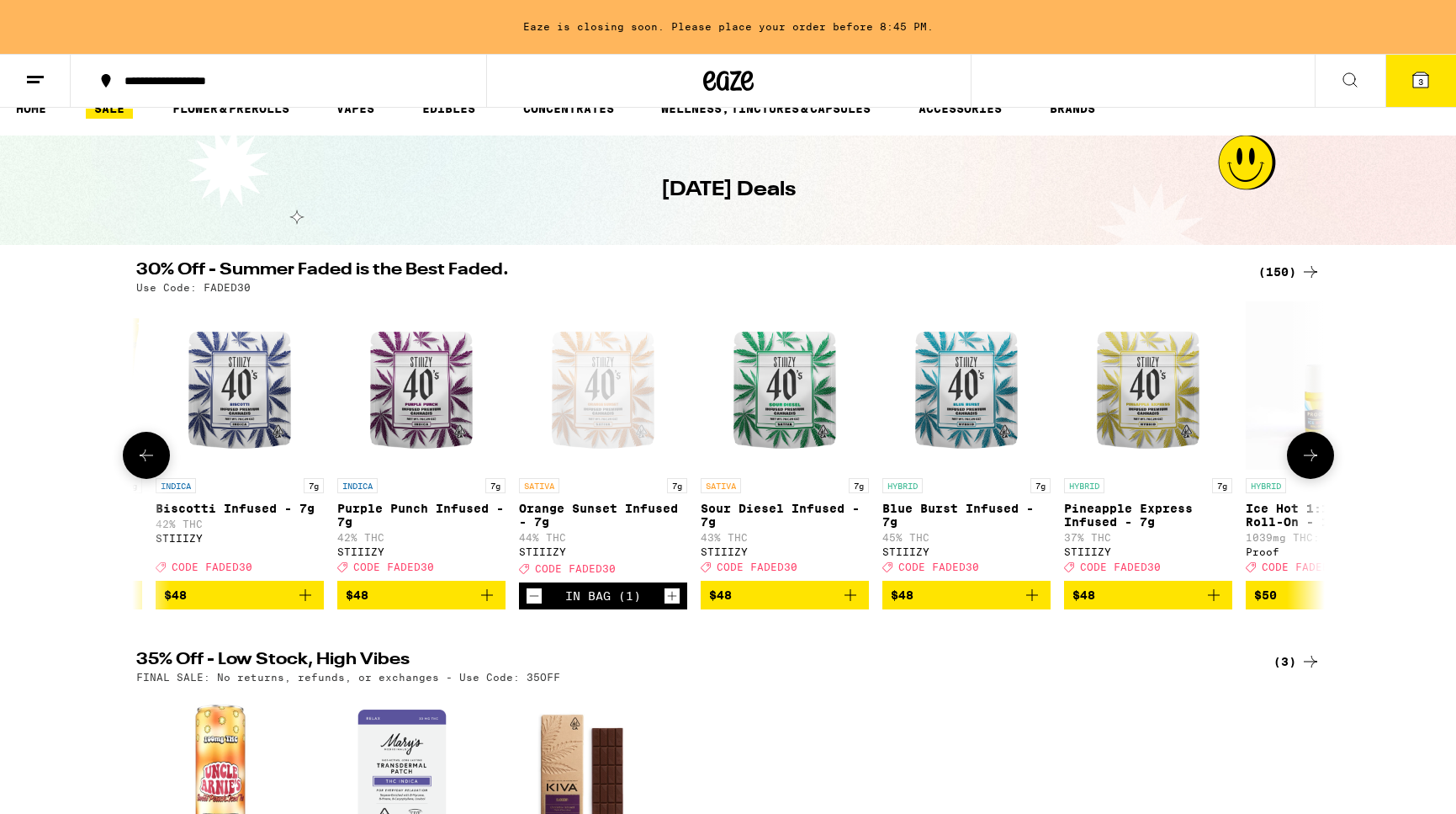
scroll to position [89, 0]
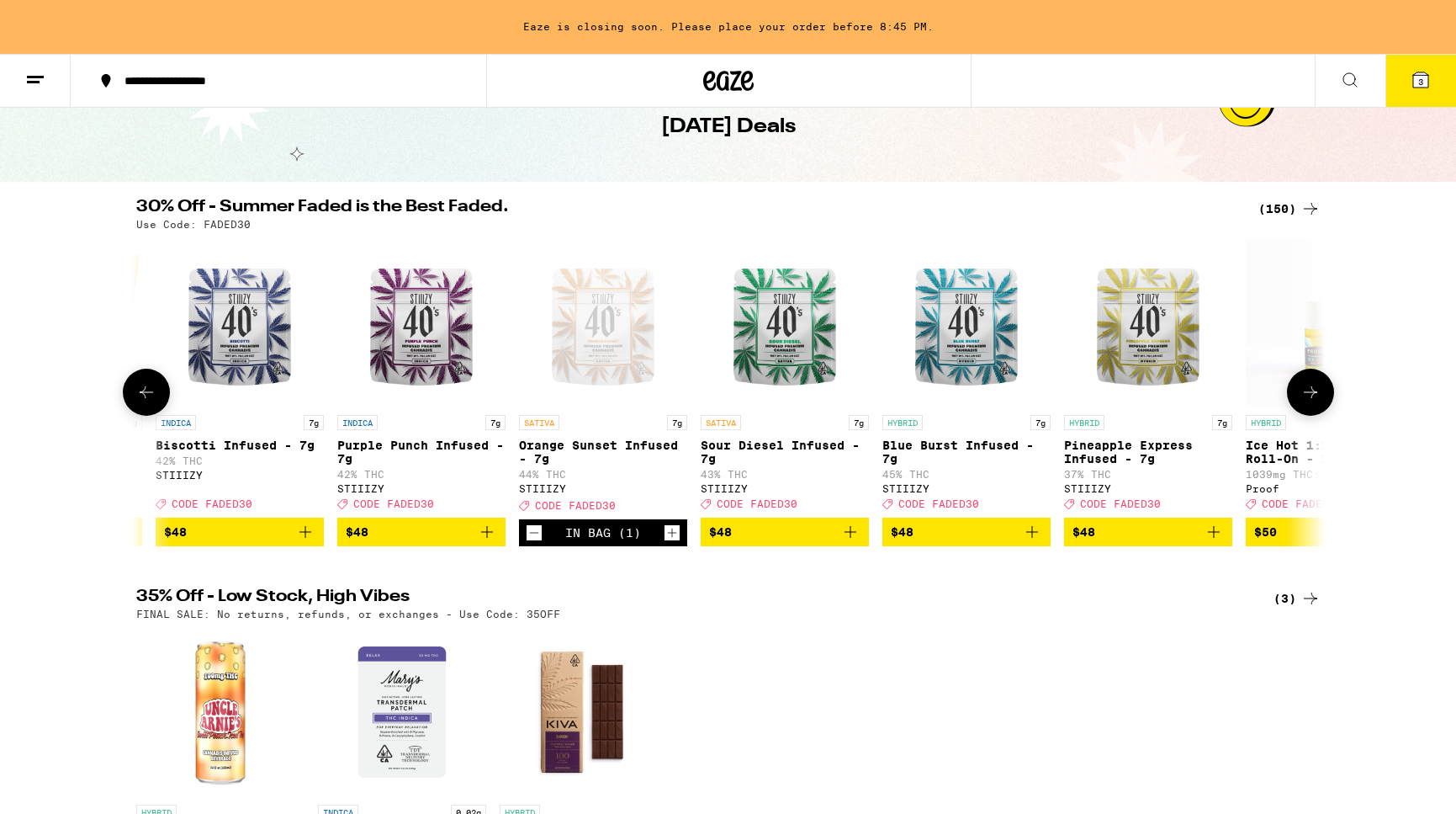
click at [252, 350] on img "Open page for Biscotti Infused - 7g from STIIIZY" at bounding box center [240, 323] width 168 height 168
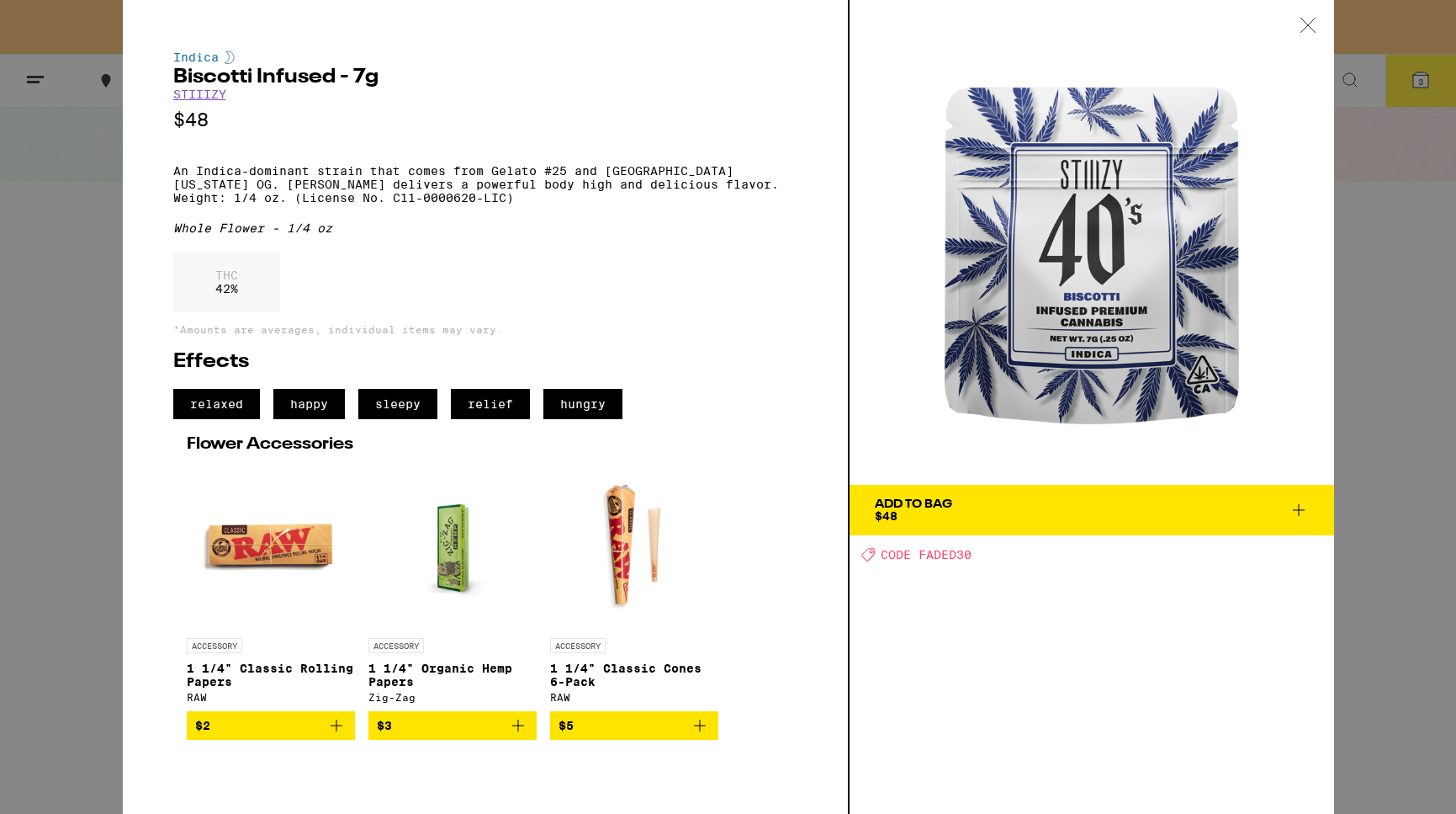
click at [906, 505] on div "Add To Bag" at bounding box center [914, 504] width 77 height 12
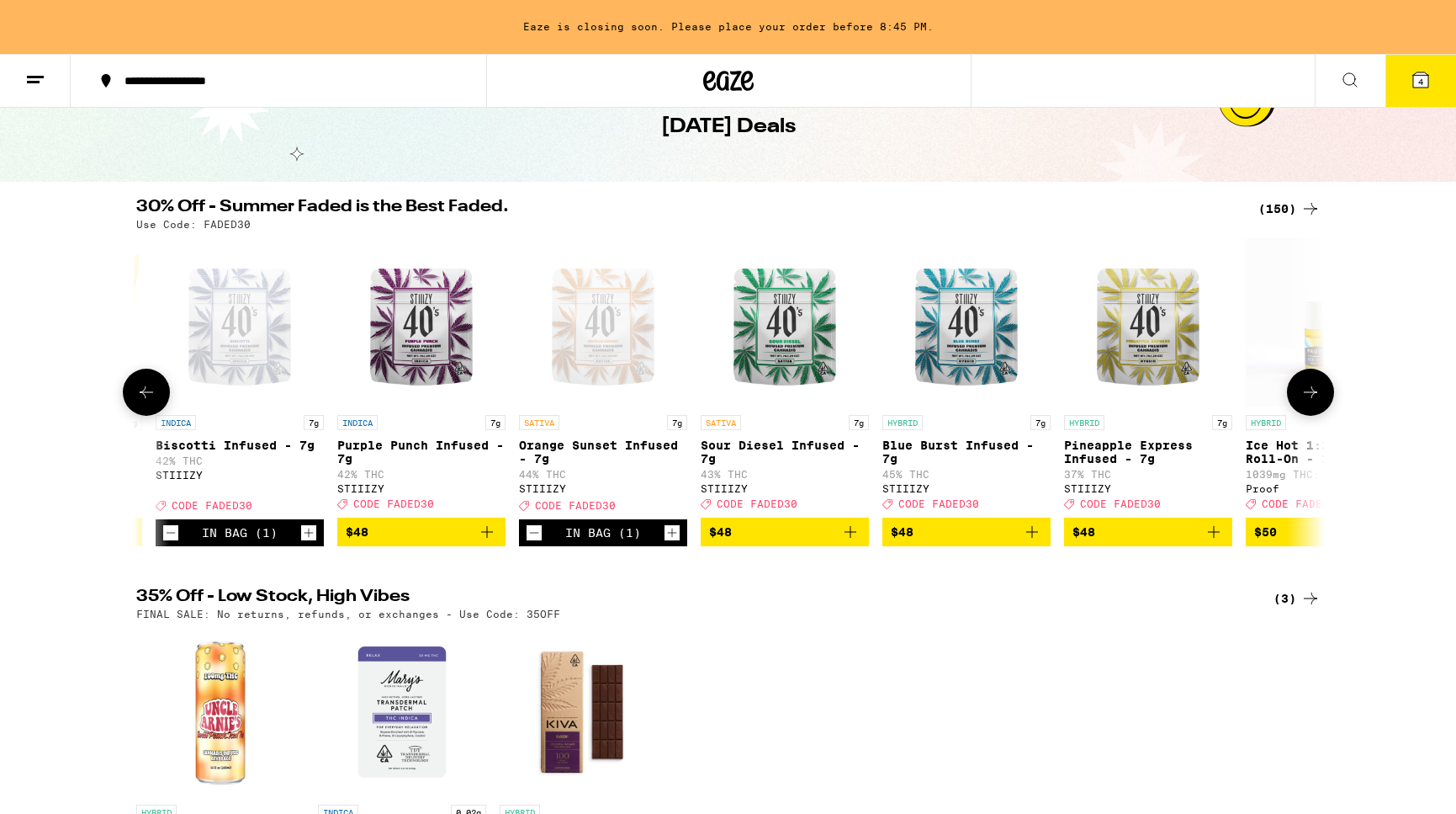
click at [587, 511] on span "CODE FADED30" at bounding box center [576, 505] width 81 height 11
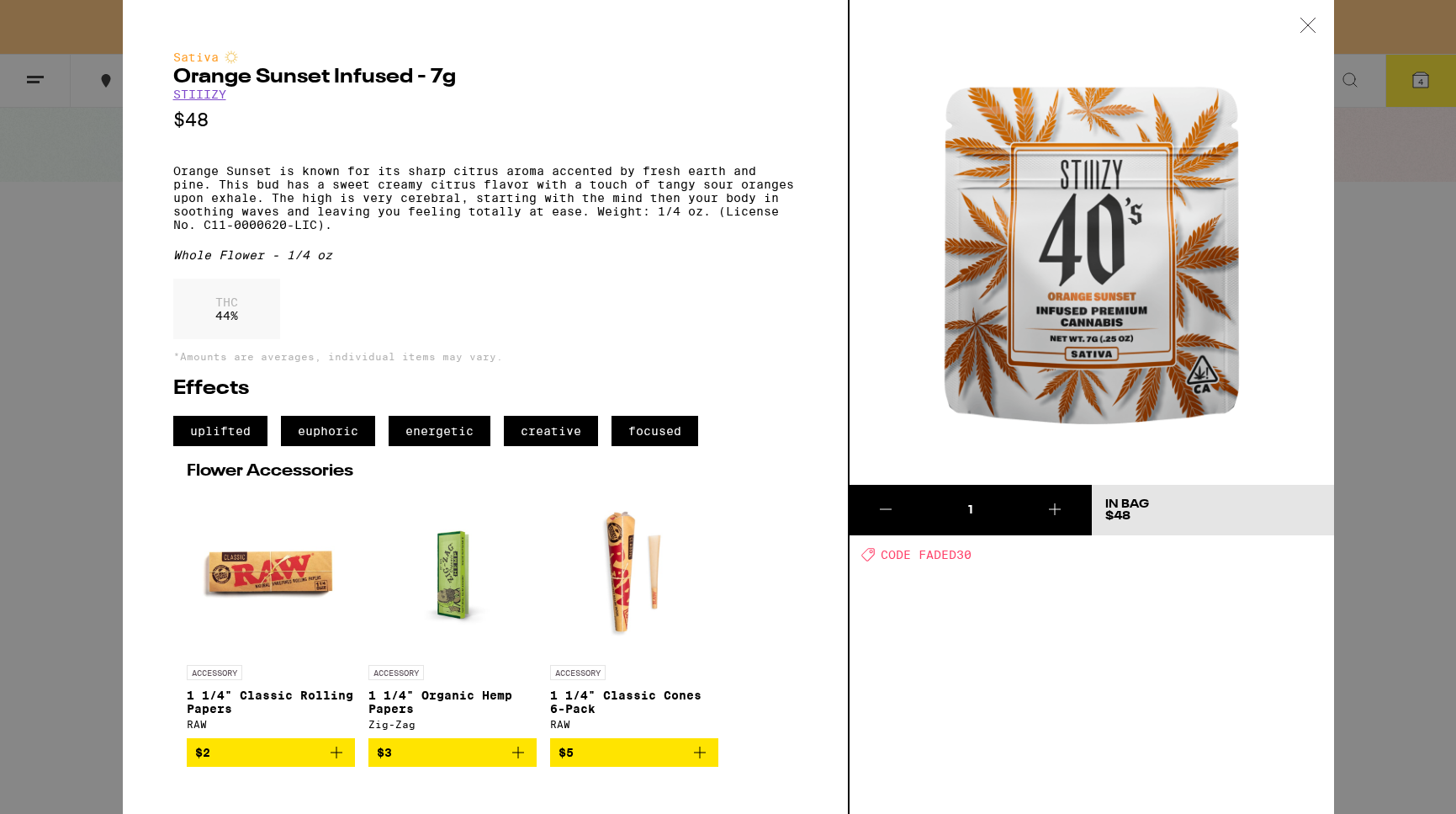
click at [927, 558] on span "CODE FADED30" at bounding box center [926, 555] width 91 height 14
click at [1313, 38] on div at bounding box center [1308, 27] width 52 height 53
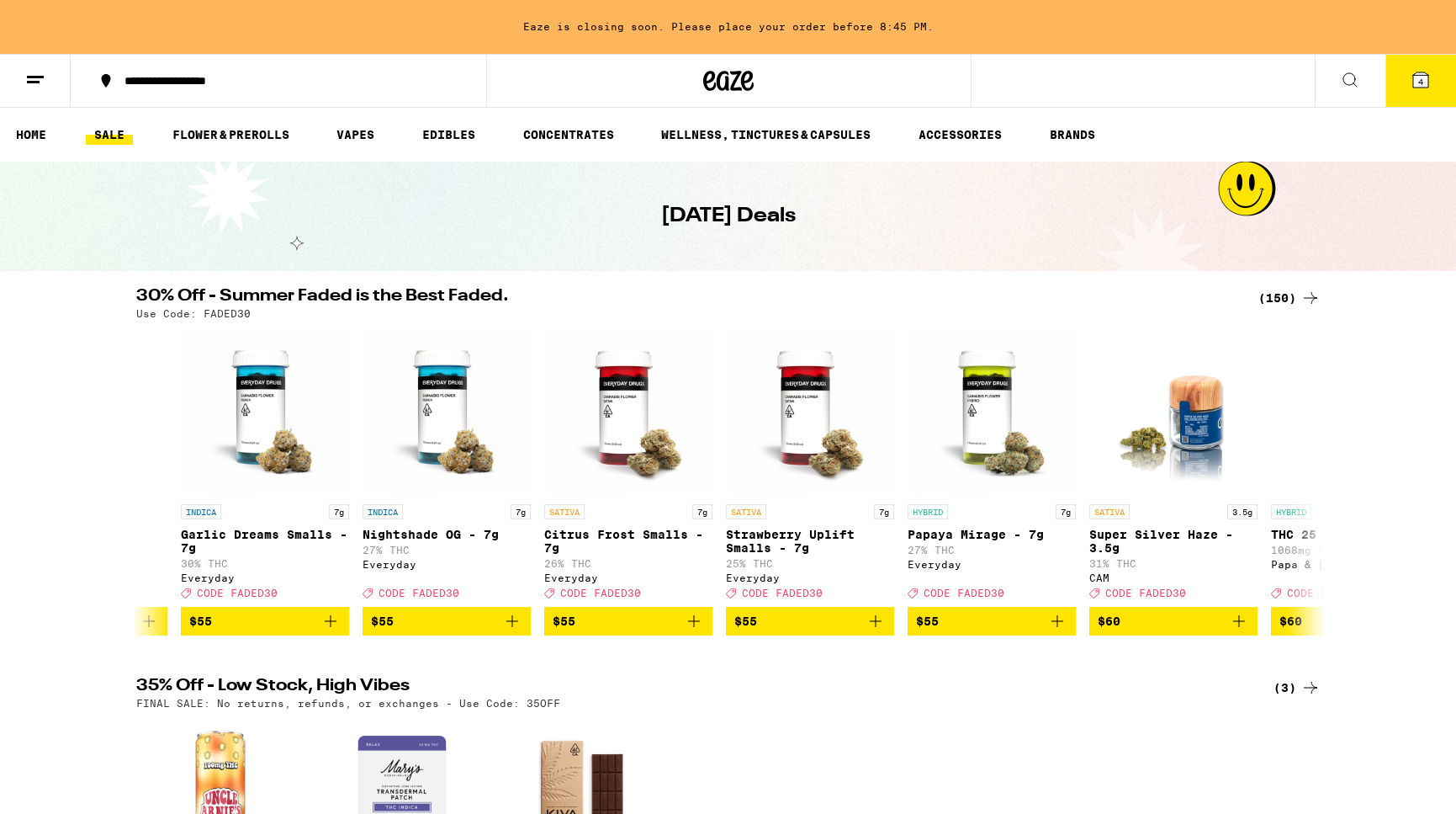
click at [1417, 95] on button "4" at bounding box center [1420, 80] width 70 height 52
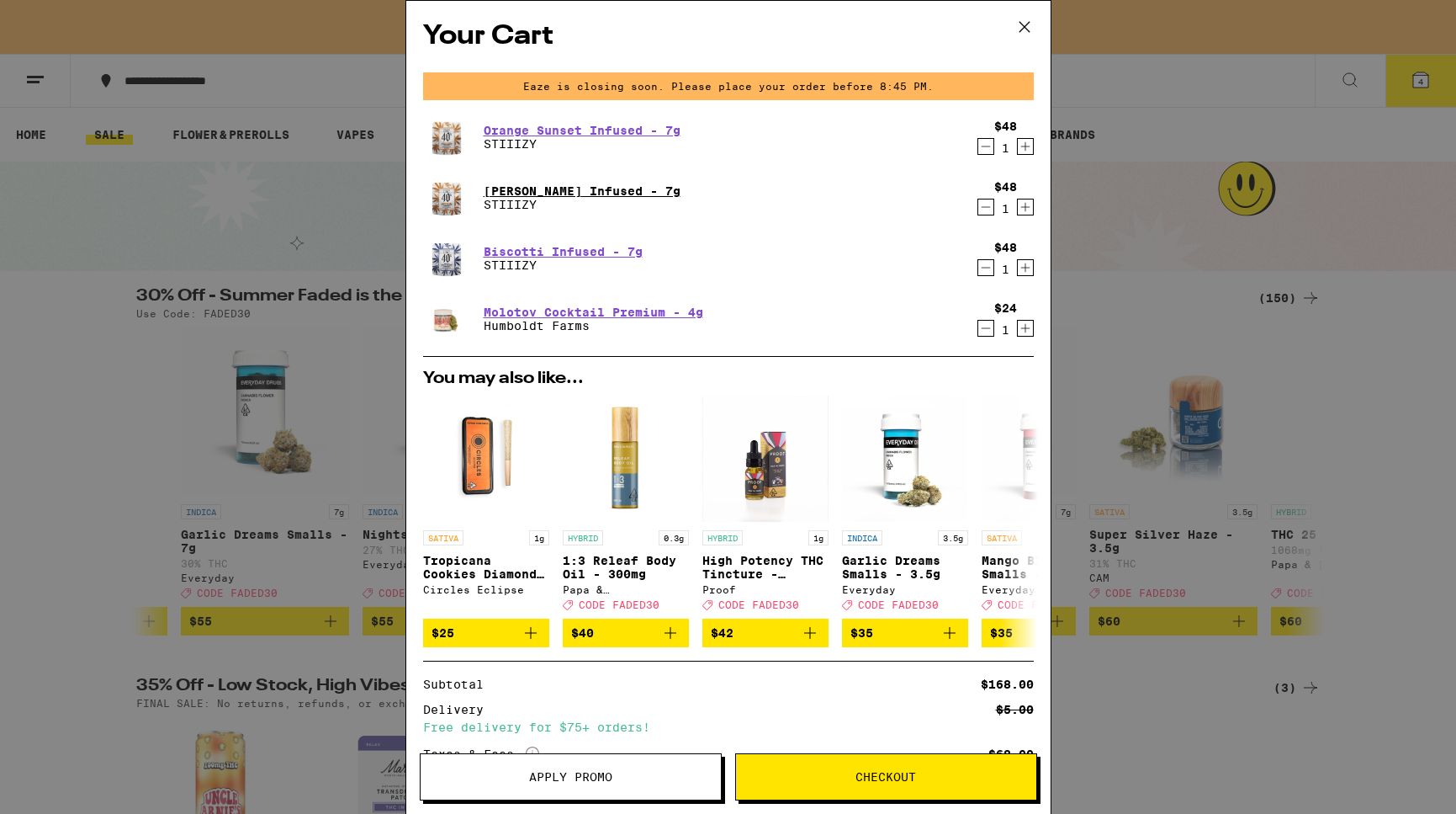
click at [526, 193] on link "[PERSON_NAME] Infused - 7g" at bounding box center [582, 191] width 197 height 14
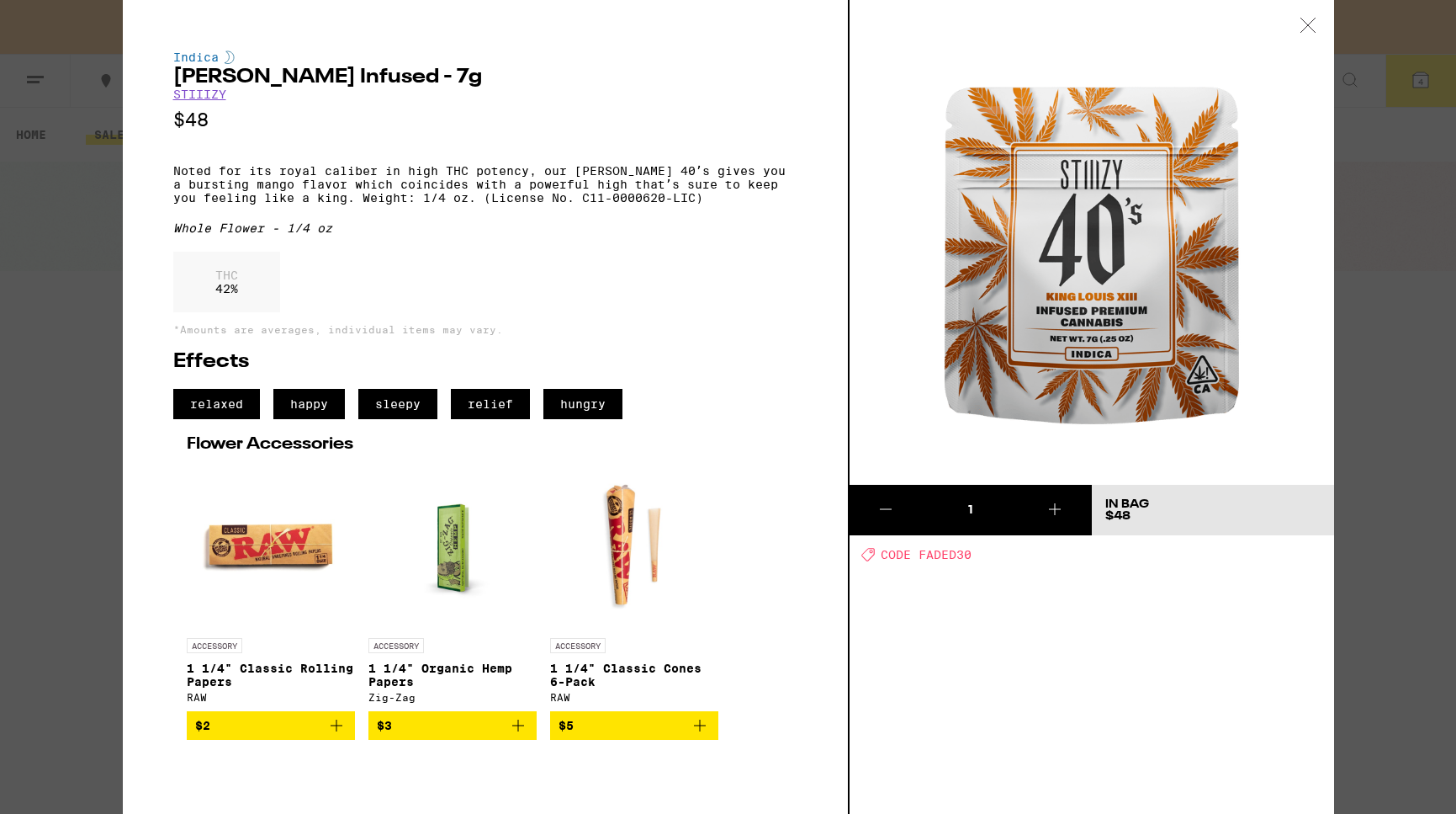
click at [881, 519] on button at bounding box center [885, 510] width 72 height 51
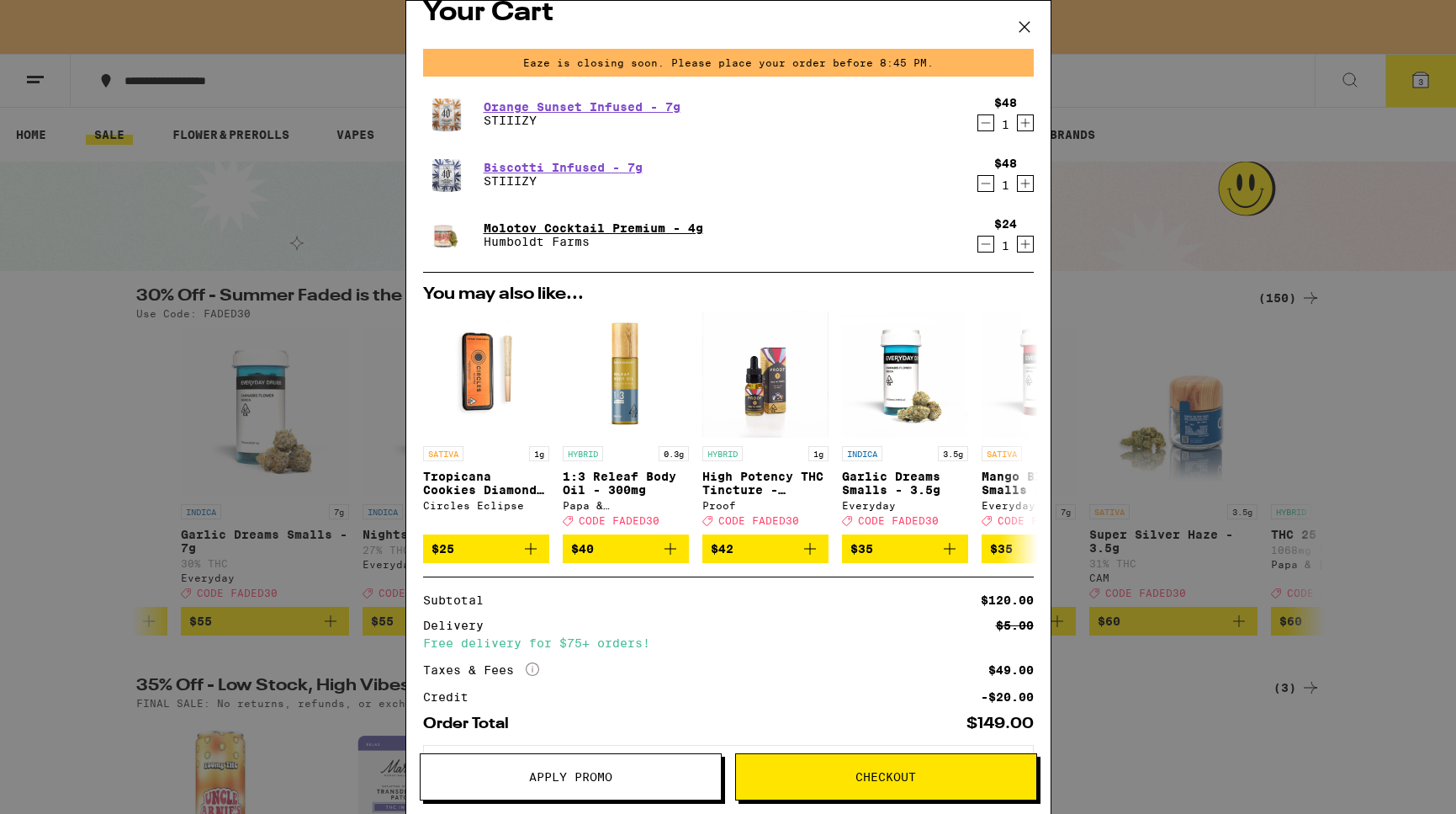
scroll to position [55, 0]
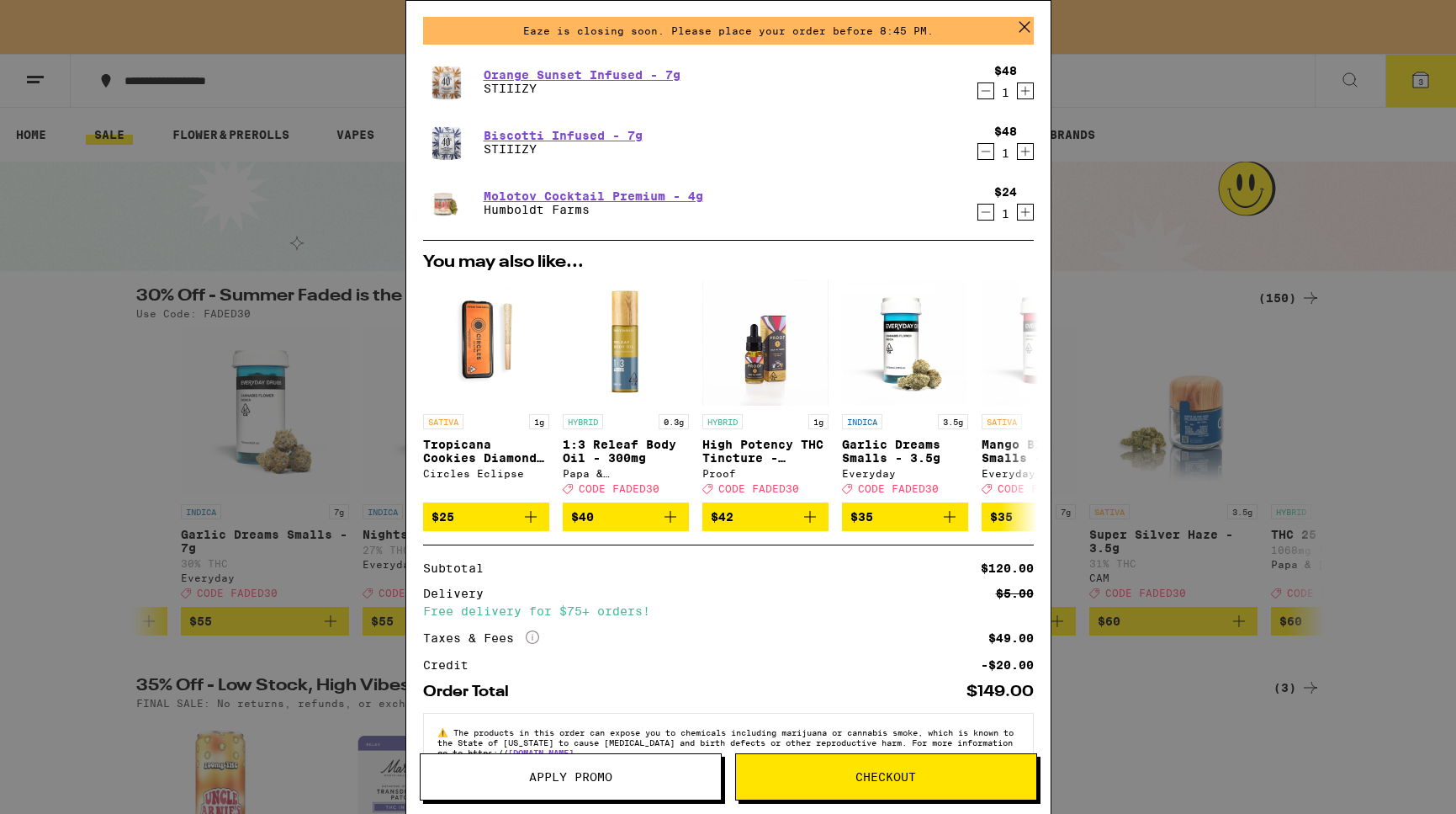
click at [618, 771] on span "Apply Promo" at bounding box center [570, 777] width 300 height 12
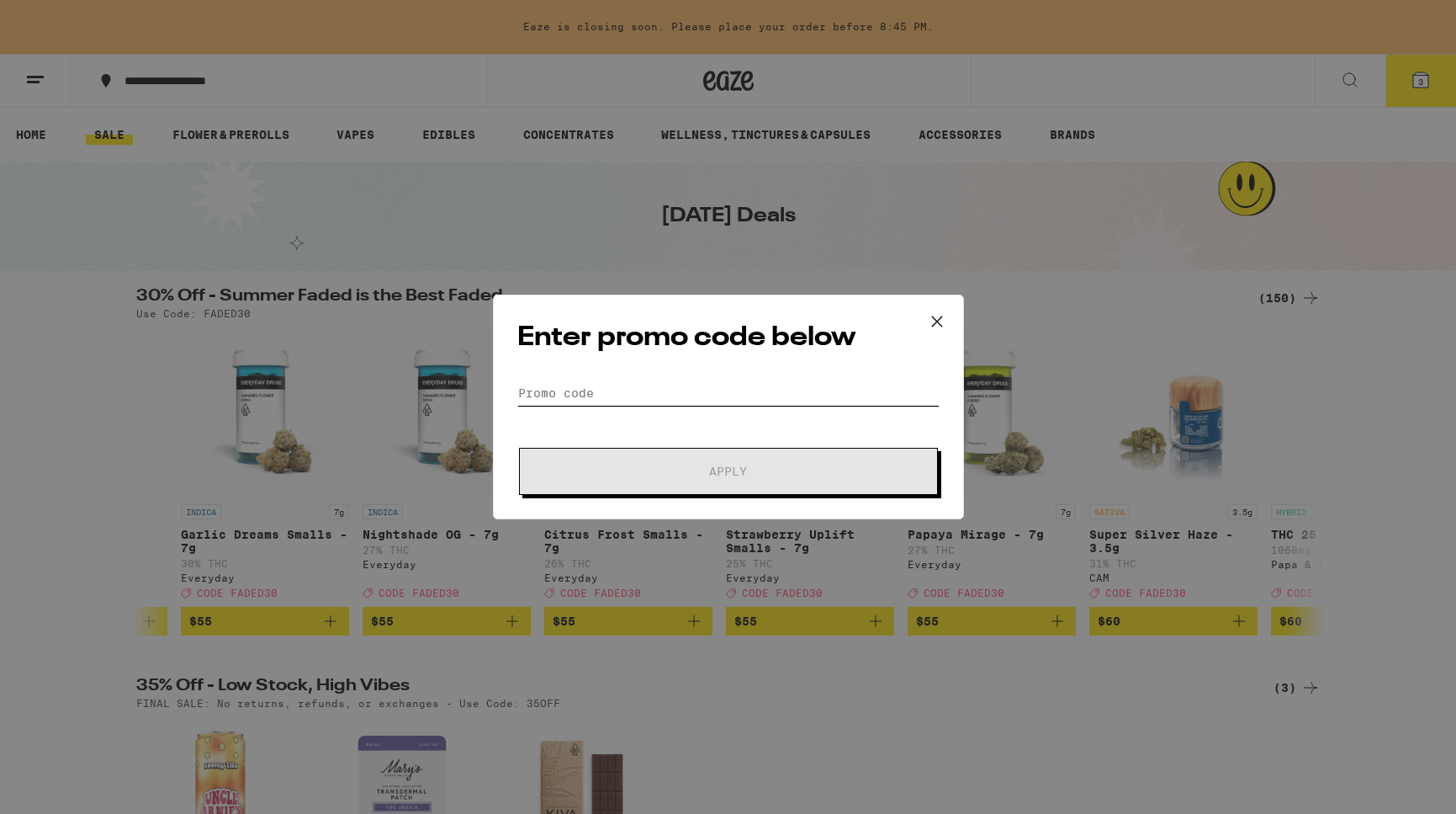
click at [597, 400] on input "Promo Code" at bounding box center [728, 392] width 423 height 25
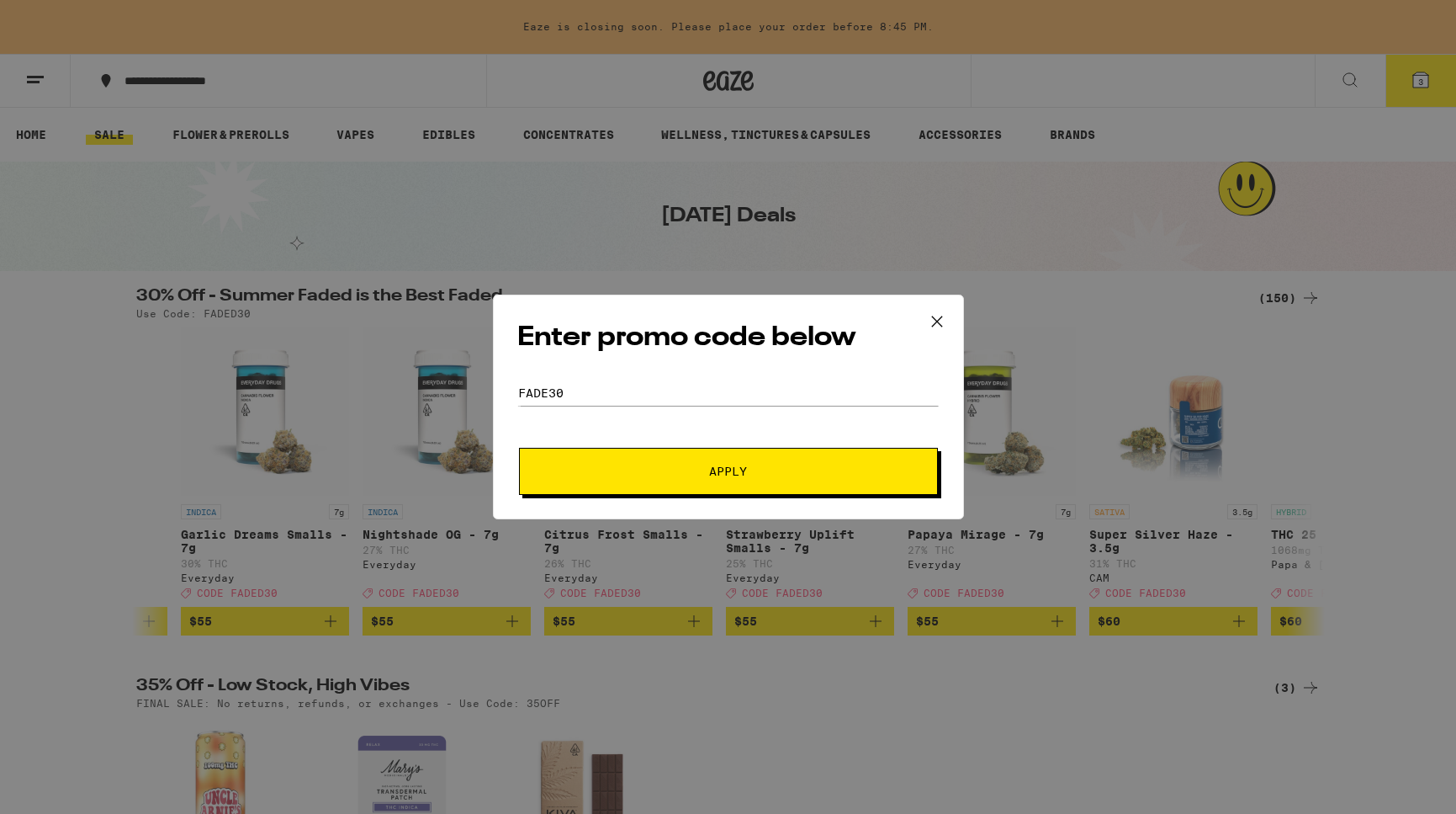
click at [622, 473] on span "Apply" at bounding box center [728, 471] width 303 height 12
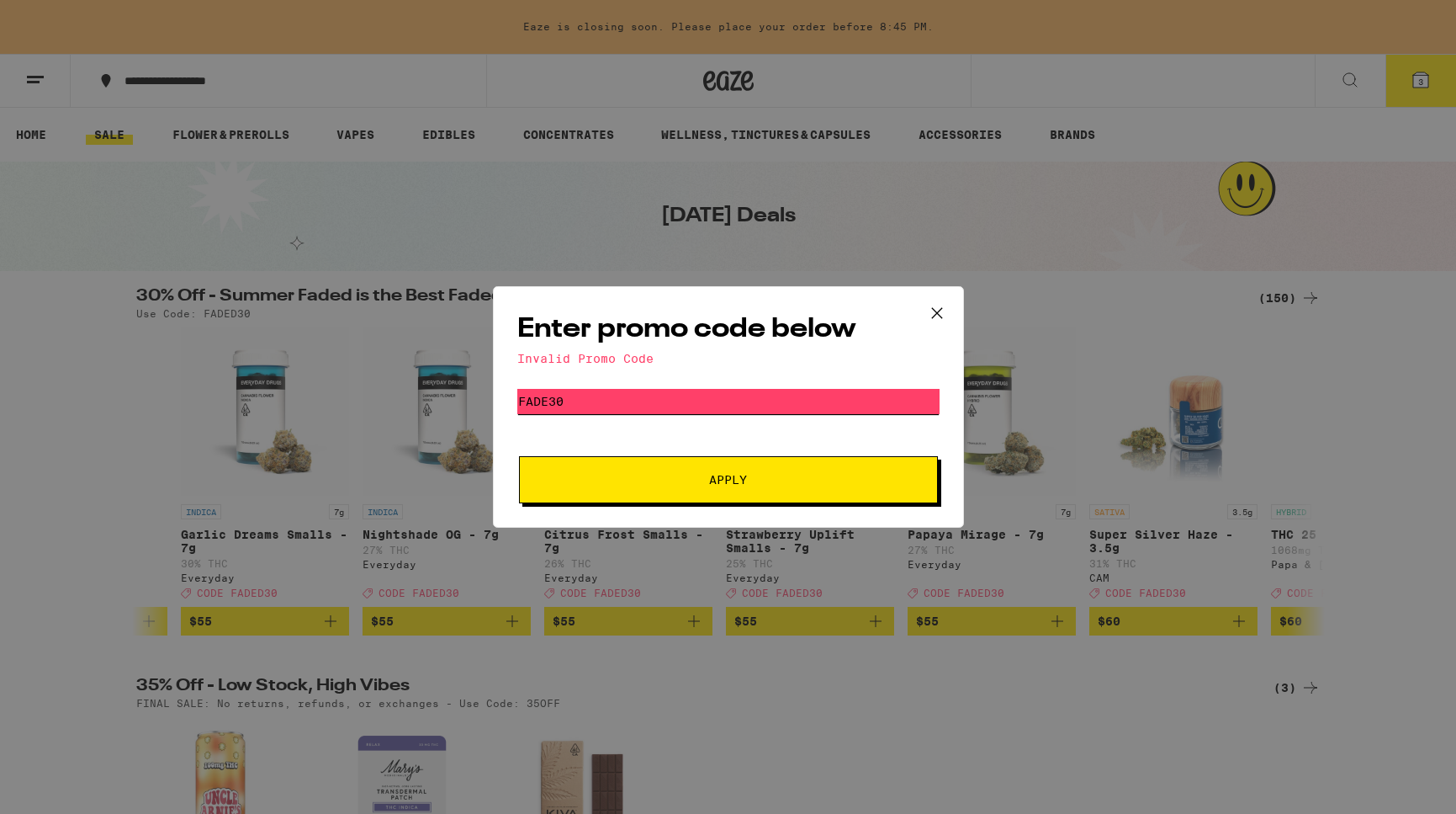
click at [549, 406] on input "FADE30" at bounding box center [728, 401] width 423 height 25
type input "FADED30"
click at [666, 483] on span "Apply" at bounding box center [728, 479] width 303 height 12
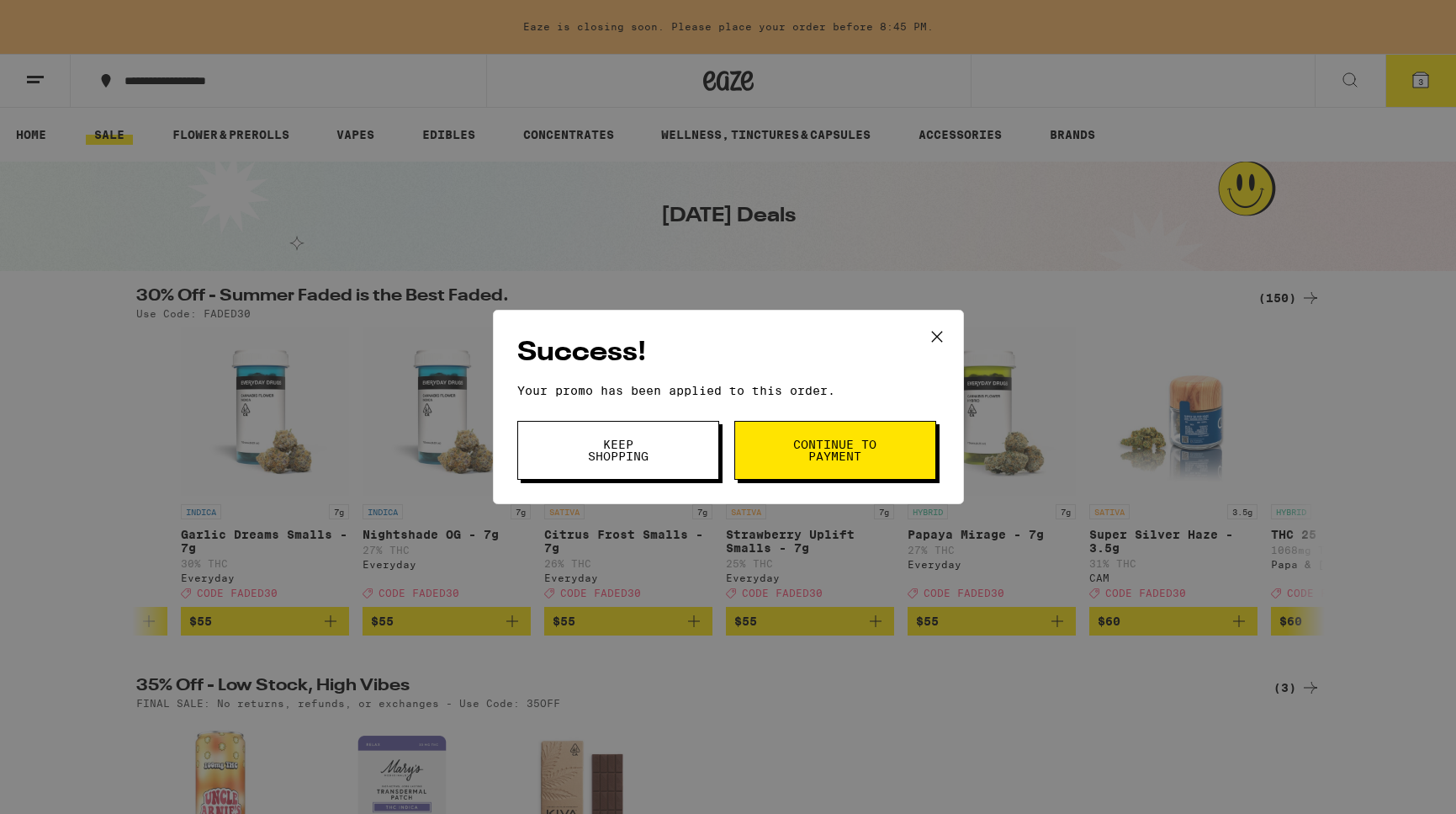
click at [672, 456] on button "Keep Shopping" at bounding box center [619, 450] width 202 height 58
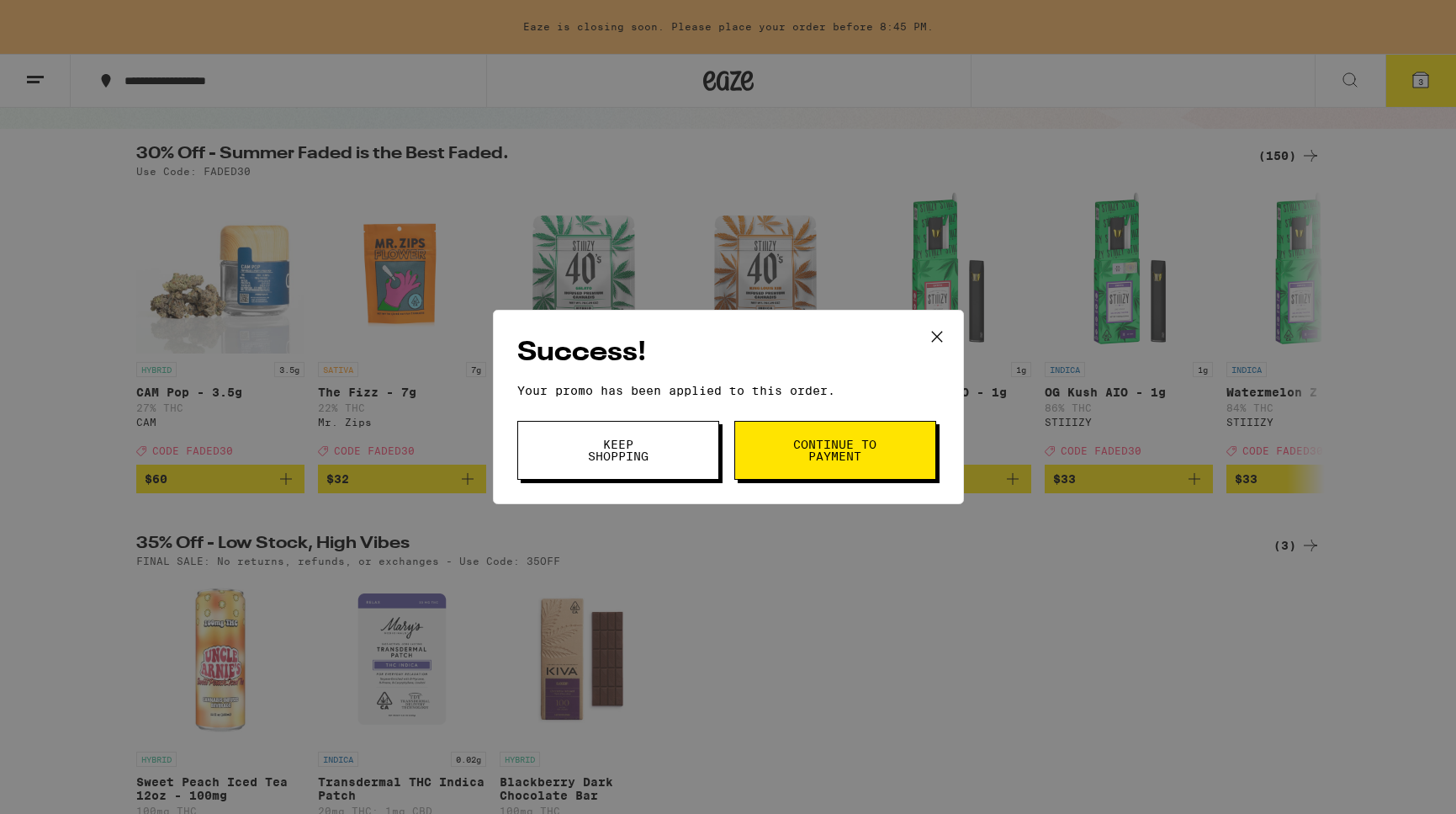
scroll to position [0, 674]
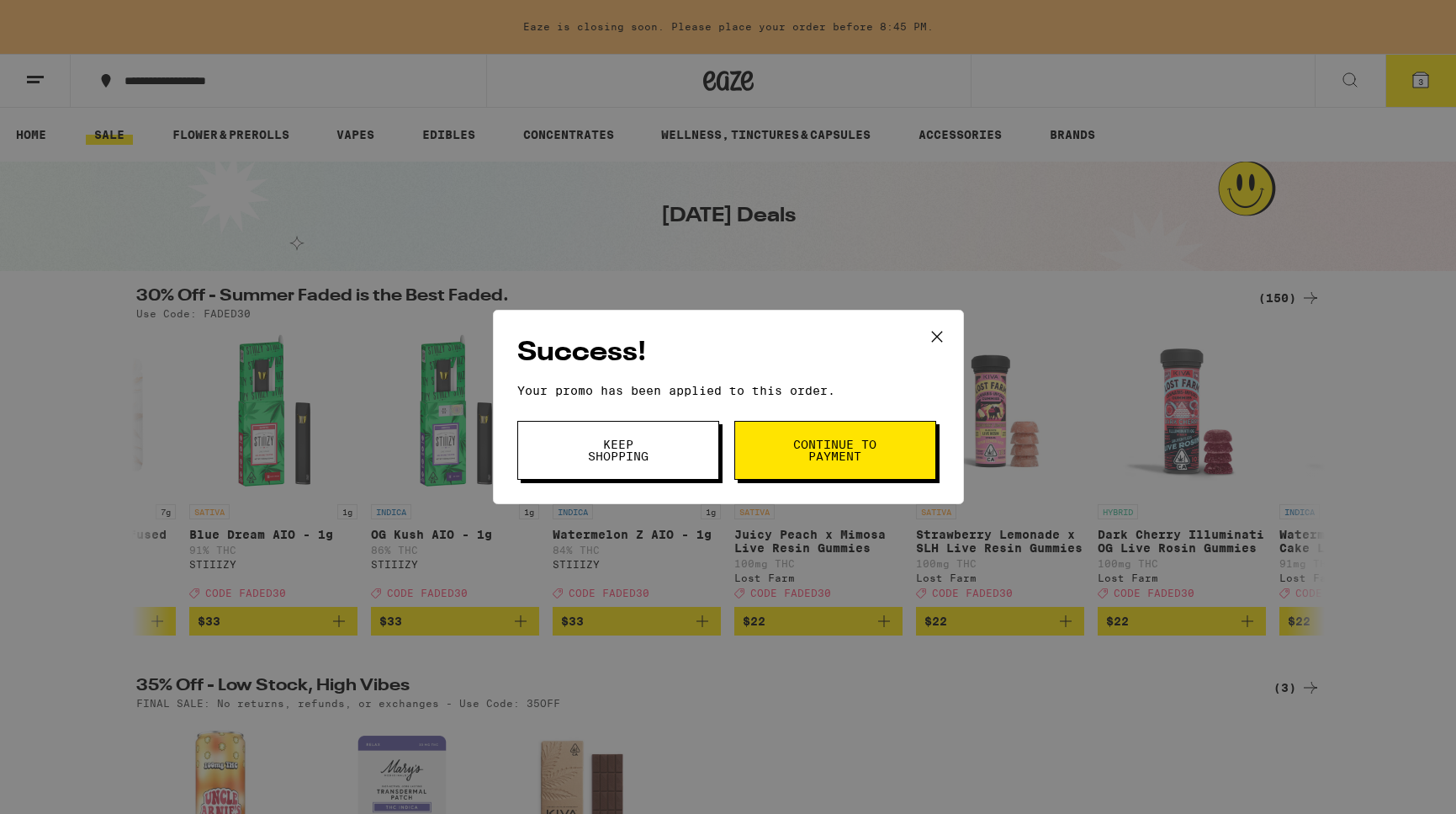
click at [609, 457] on span "Keep Shopping" at bounding box center [618, 451] width 86 height 24
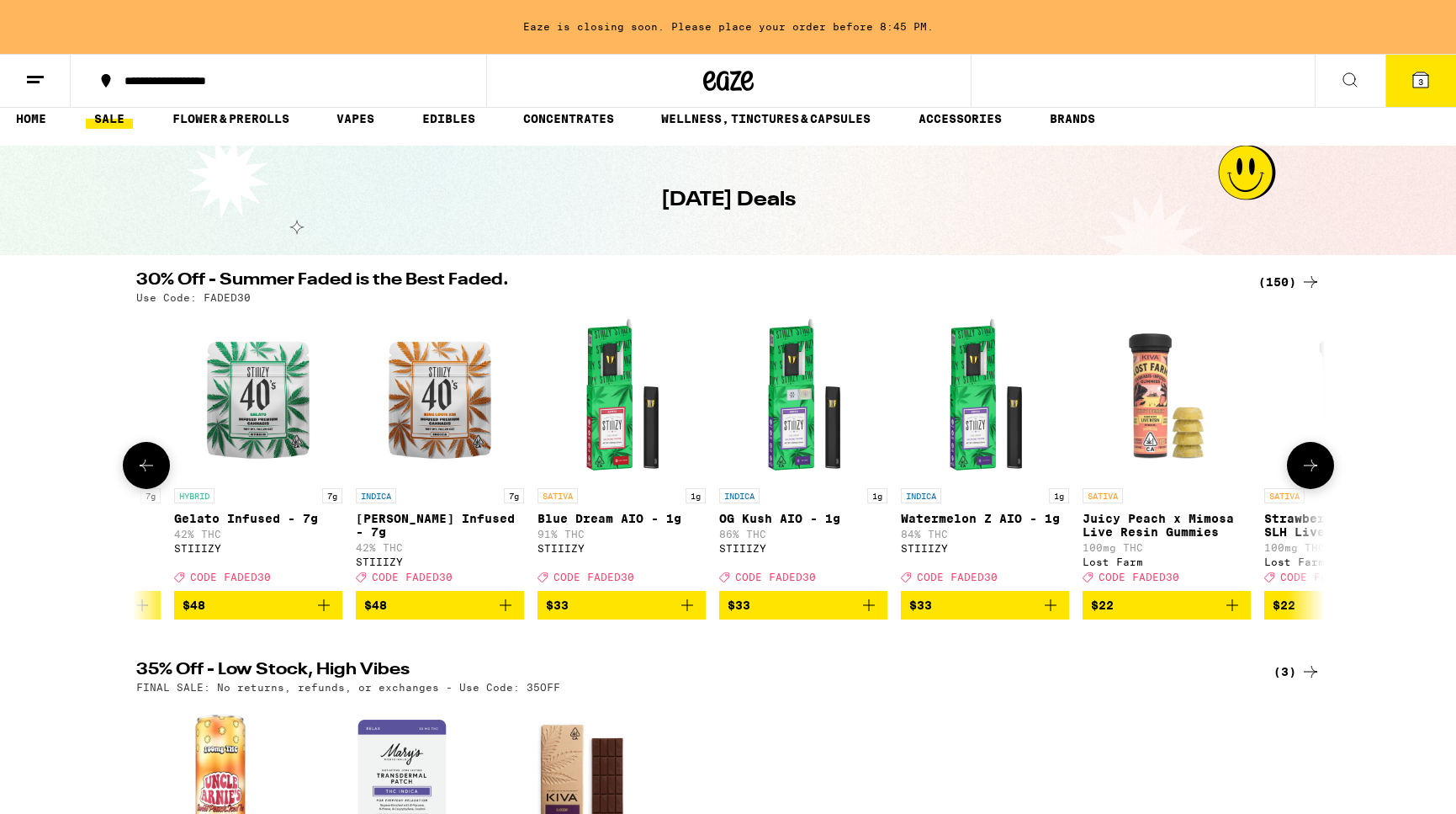
scroll to position [0, 316]
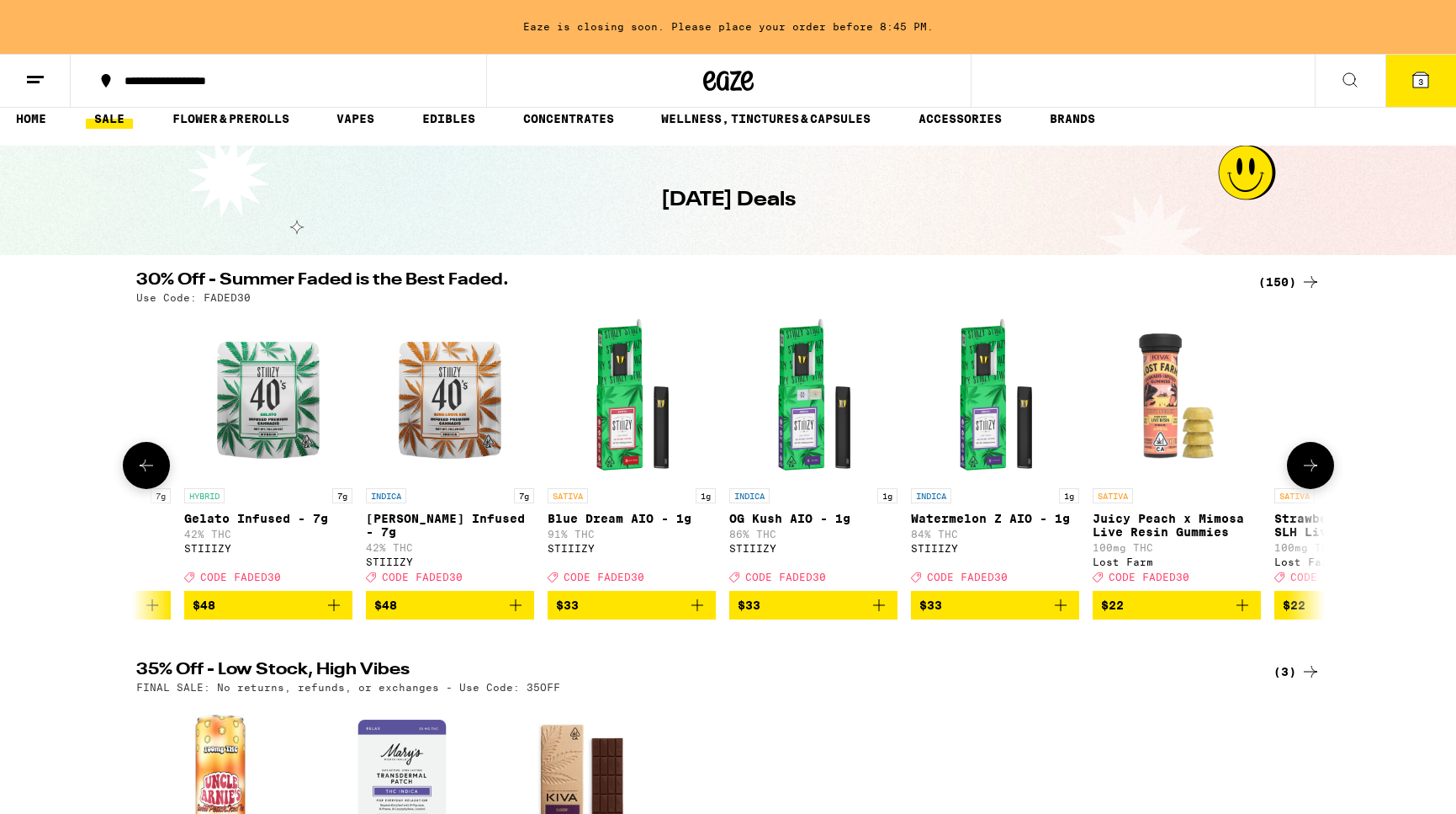
click at [255, 406] on img "Open page for Gelato Infused - 7g from STIIIZY" at bounding box center [268, 395] width 168 height 168
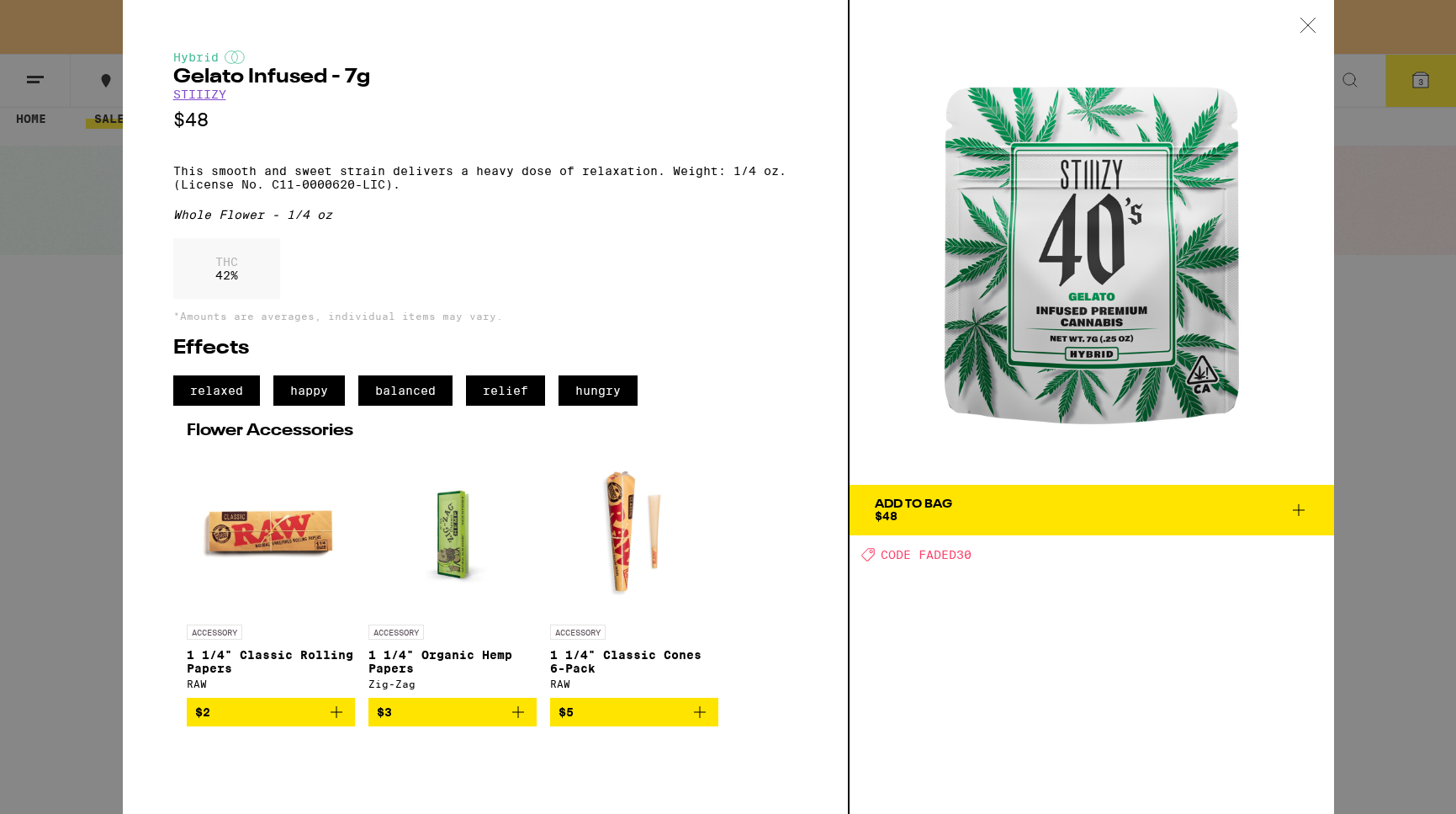
click at [1305, 26] on icon at bounding box center [1308, 25] width 17 height 15
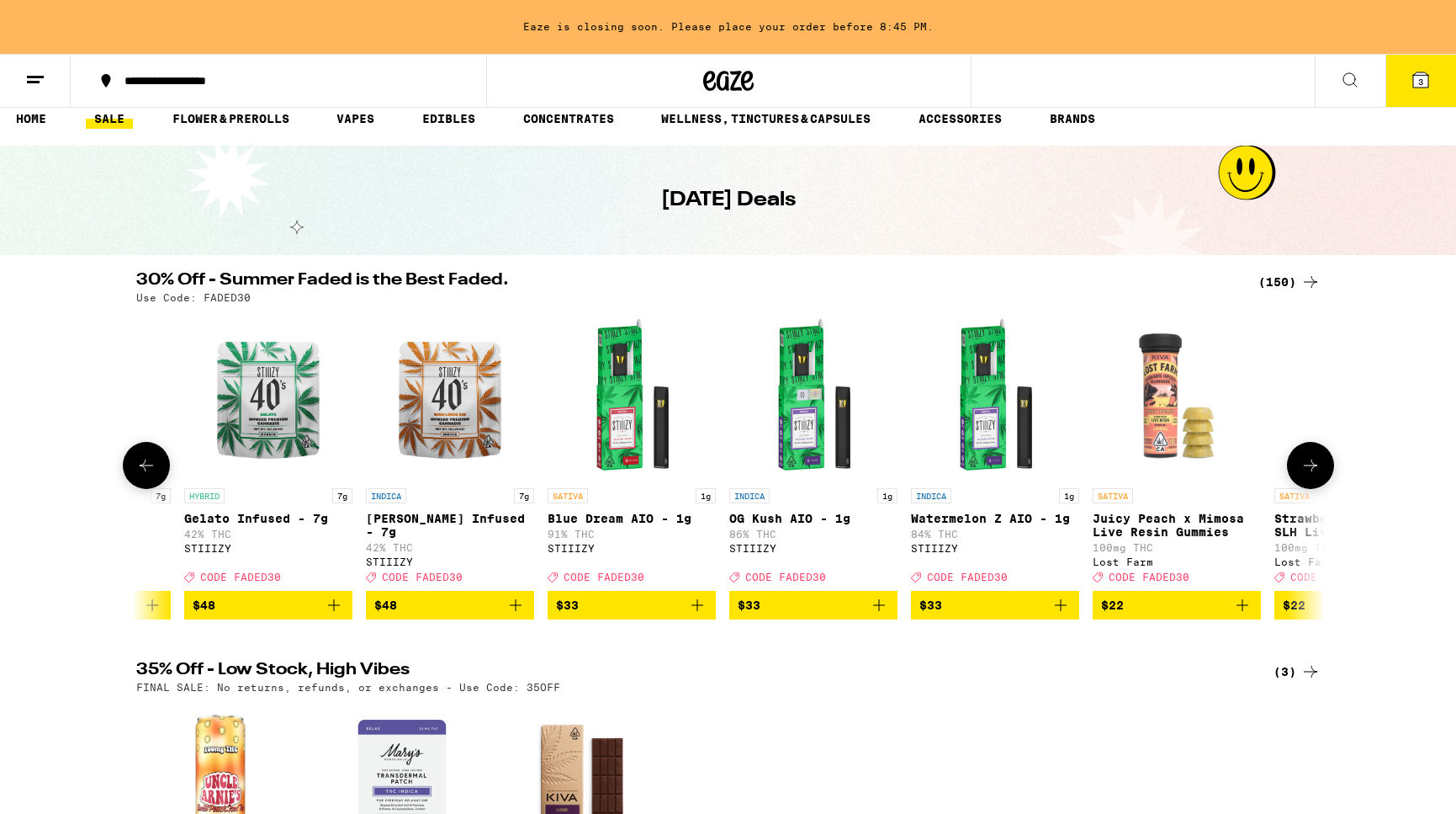
click at [341, 373] on img "Open page for Gelato Infused - 7g from STIIIZY" at bounding box center [268, 395] width 168 height 168
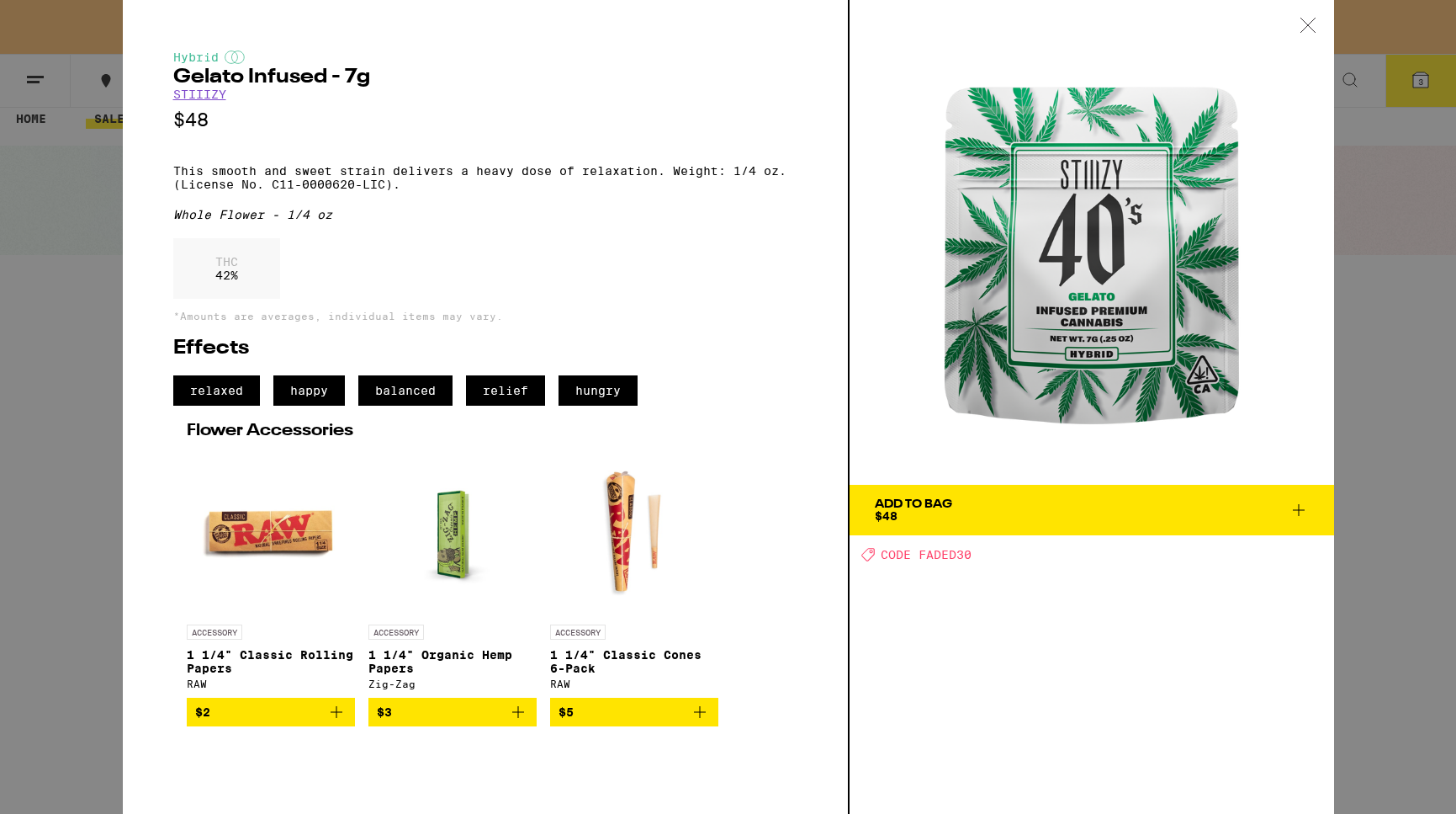
click at [1313, 37] on div at bounding box center [1308, 27] width 52 height 53
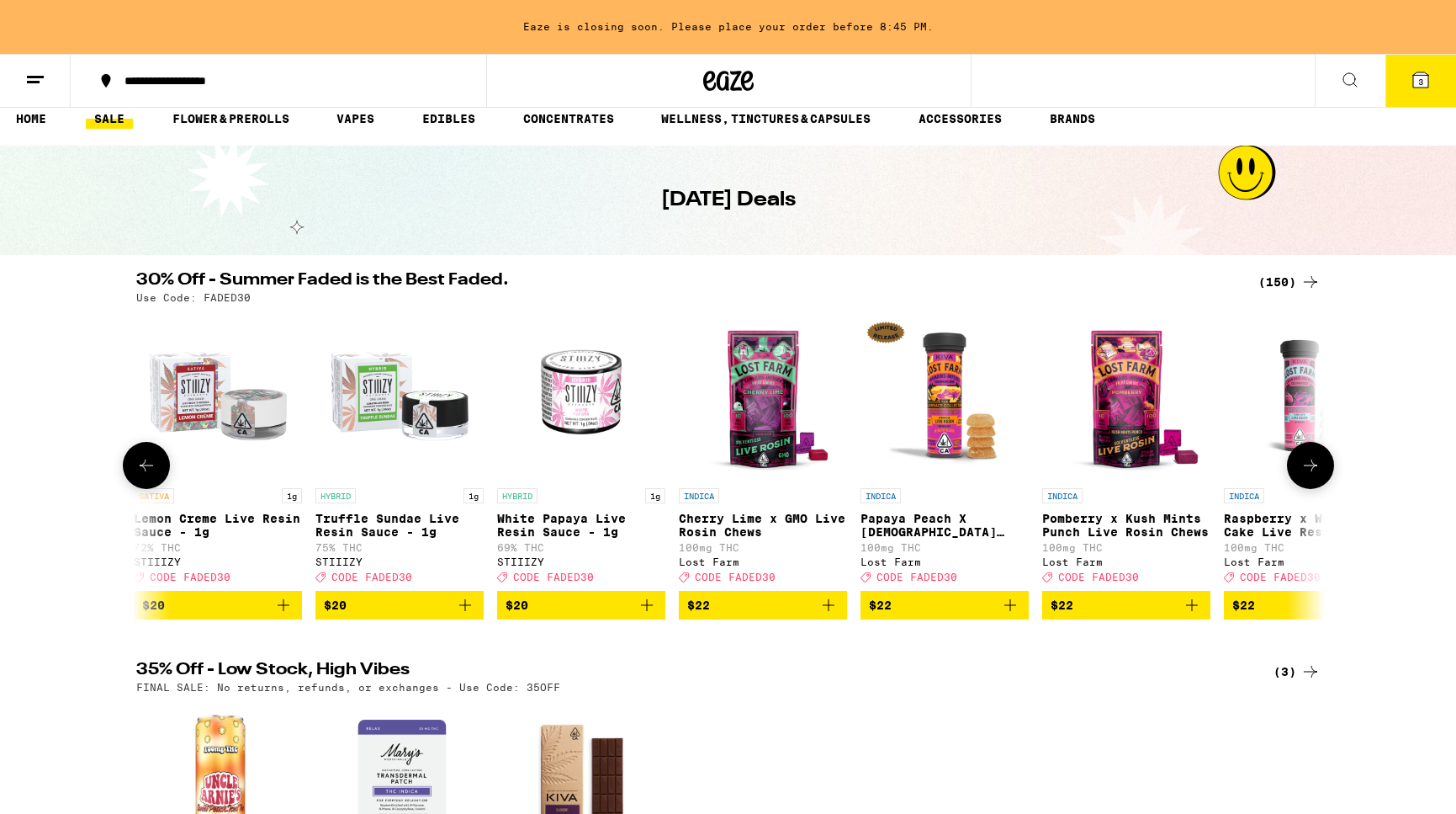
scroll to position [0, 6666]
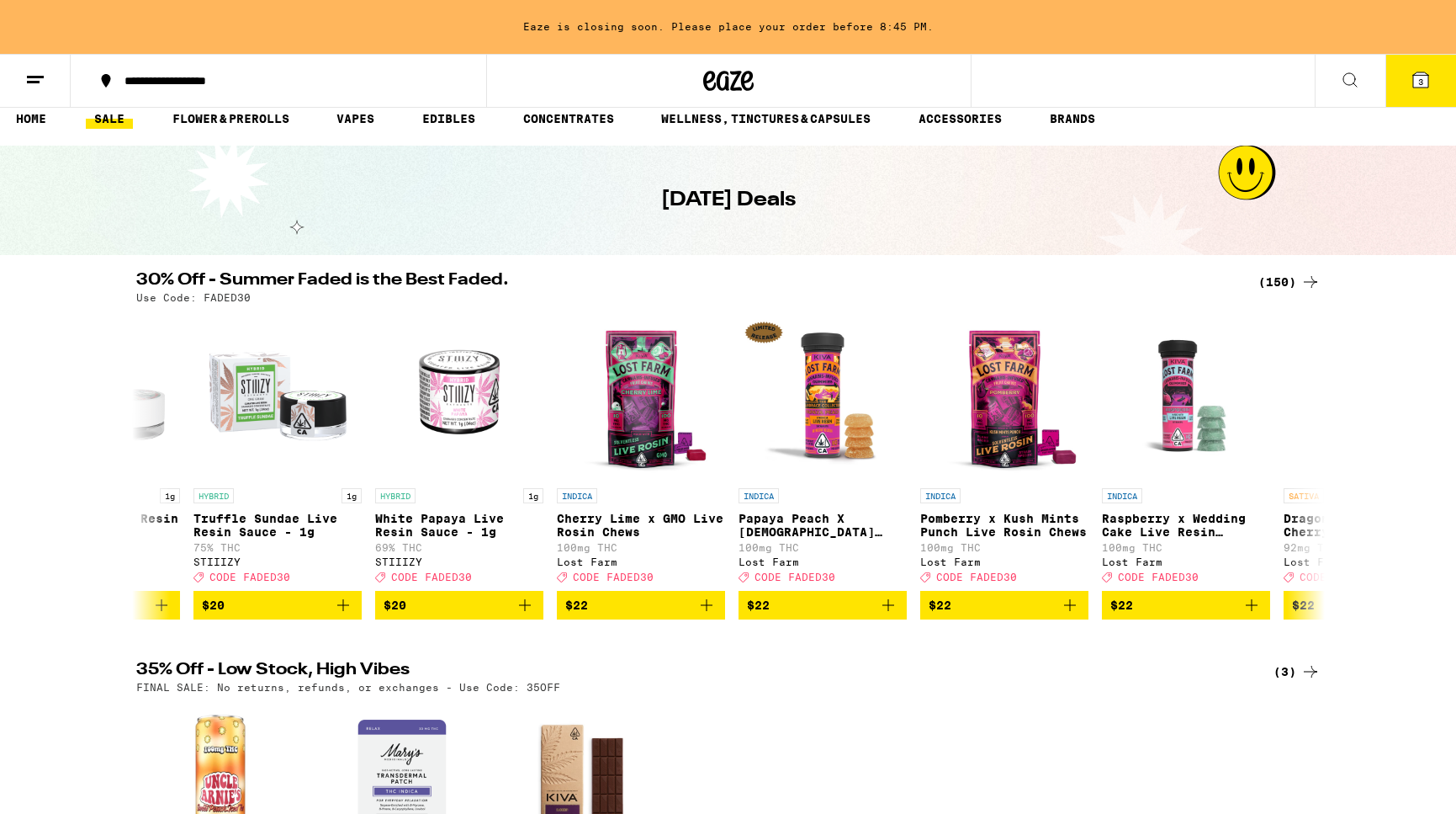
click at [1422, 88] on icon at bounding box center [1420, 80] width 20 height 20
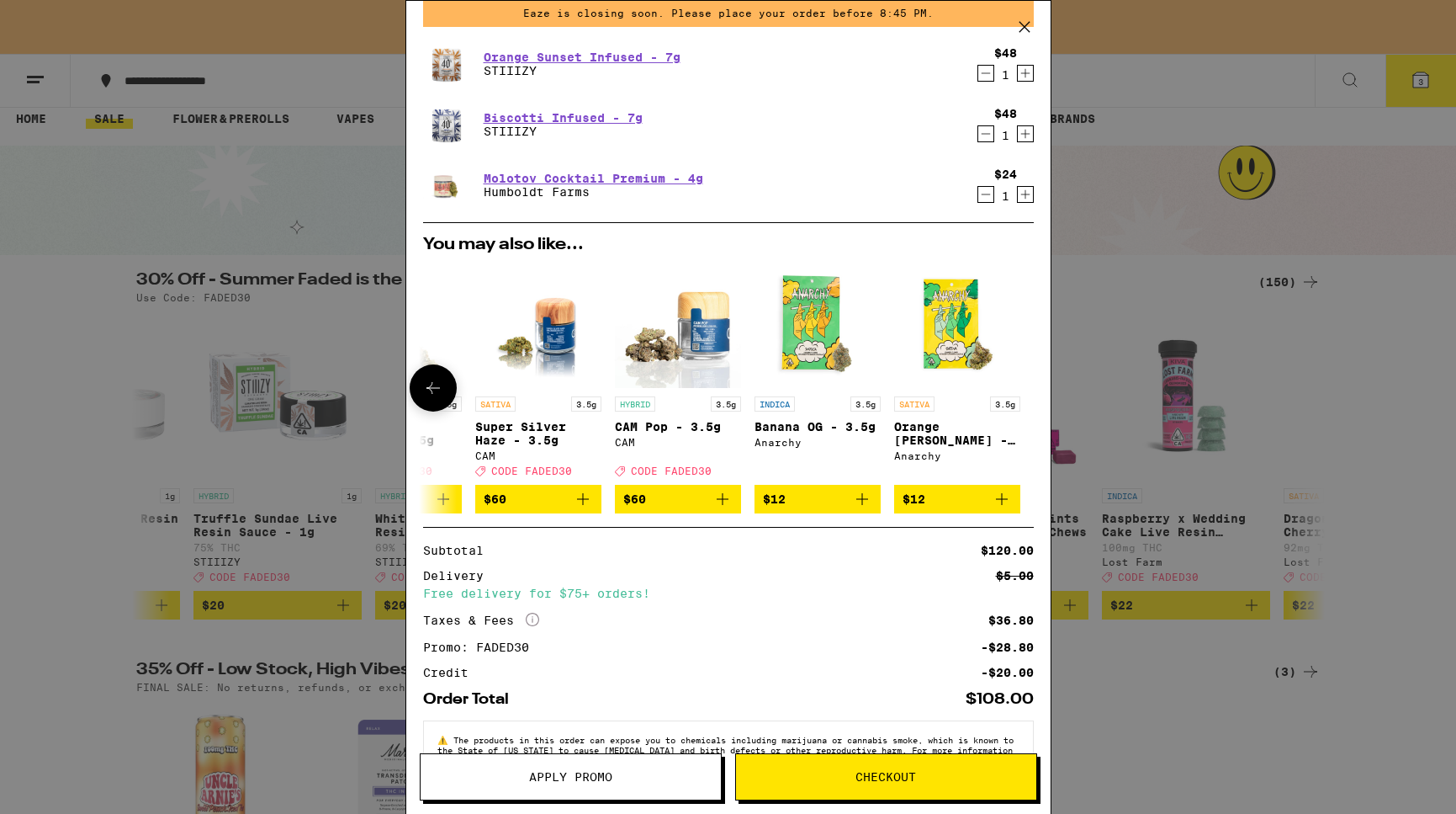
scroll to position [0, 786]
click at [865, 505] on icon "Add to bag" at bounding box center [862, 499] width 12 height 12
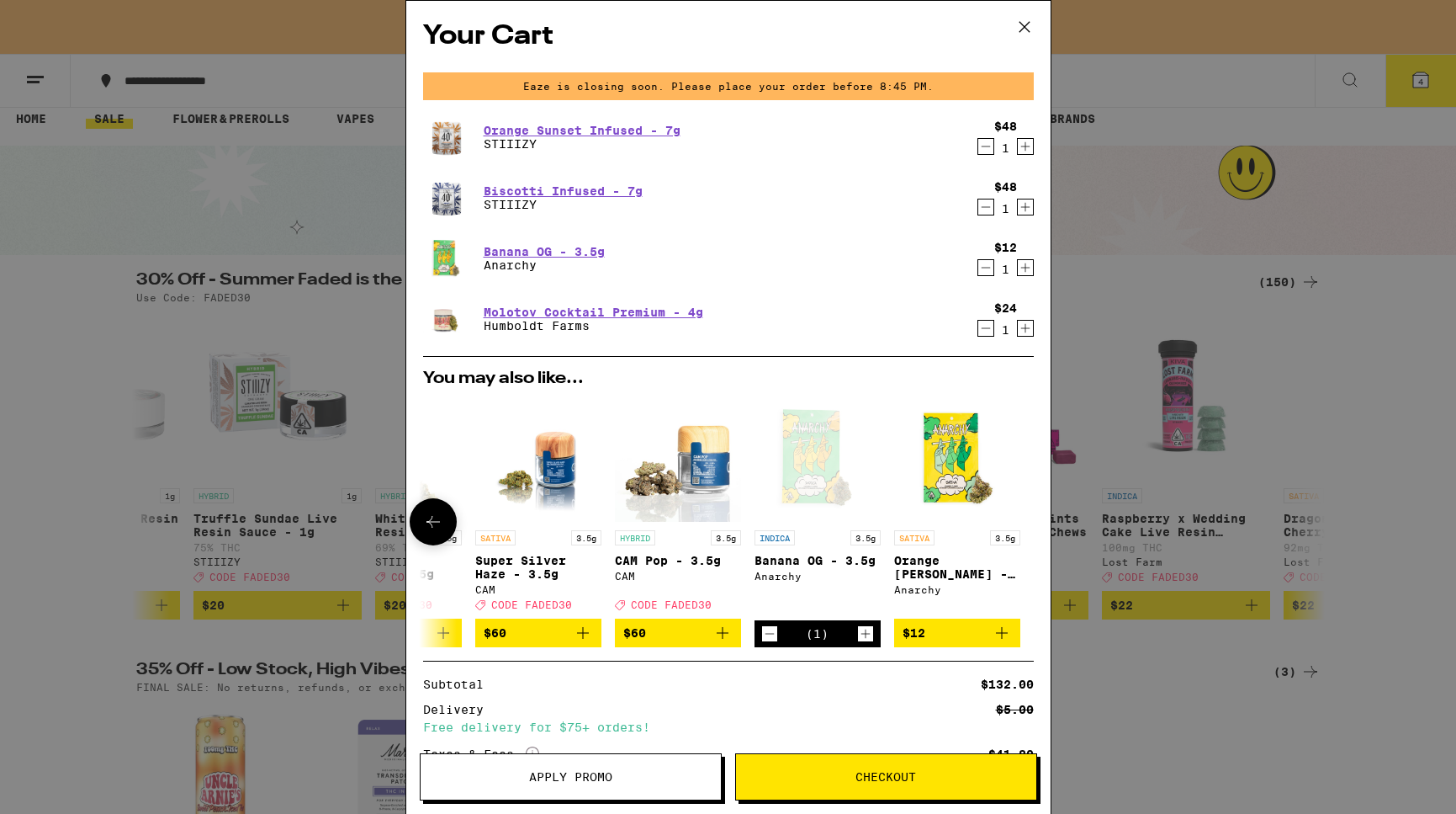
scroll to position [0, 0]
click at [525, 310] on link "Molotov Cocktail Premium - 4g" at bounding box center [594, 313] width 220 height 14
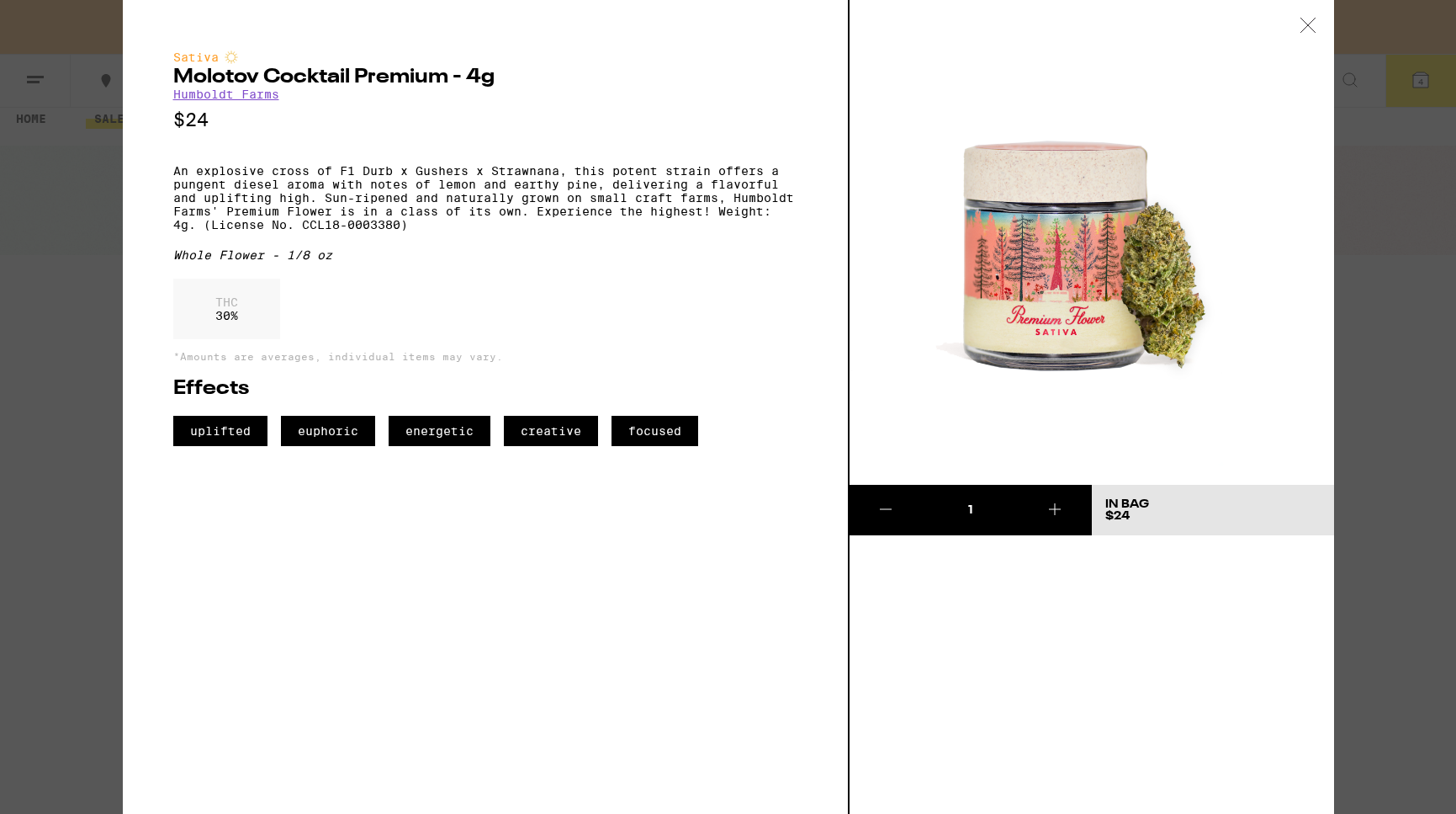
click at [1301, 25] on icon at bounding box center [1308, 25] width 17 height 15
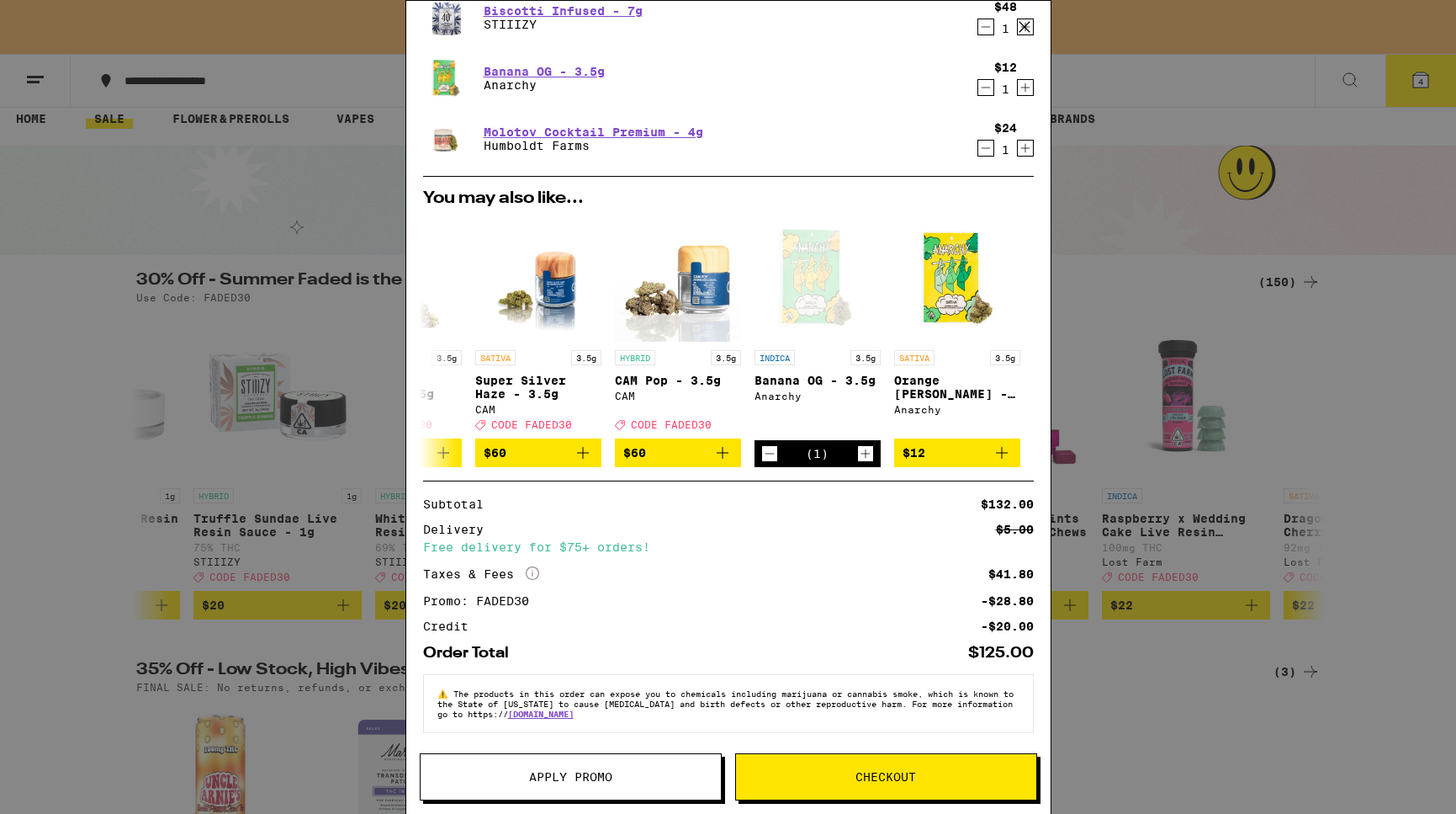
scroll to position [193, 0]
click at [887, 767] on button "Checkout" at bounding box center [886, 777] width 302 height 48
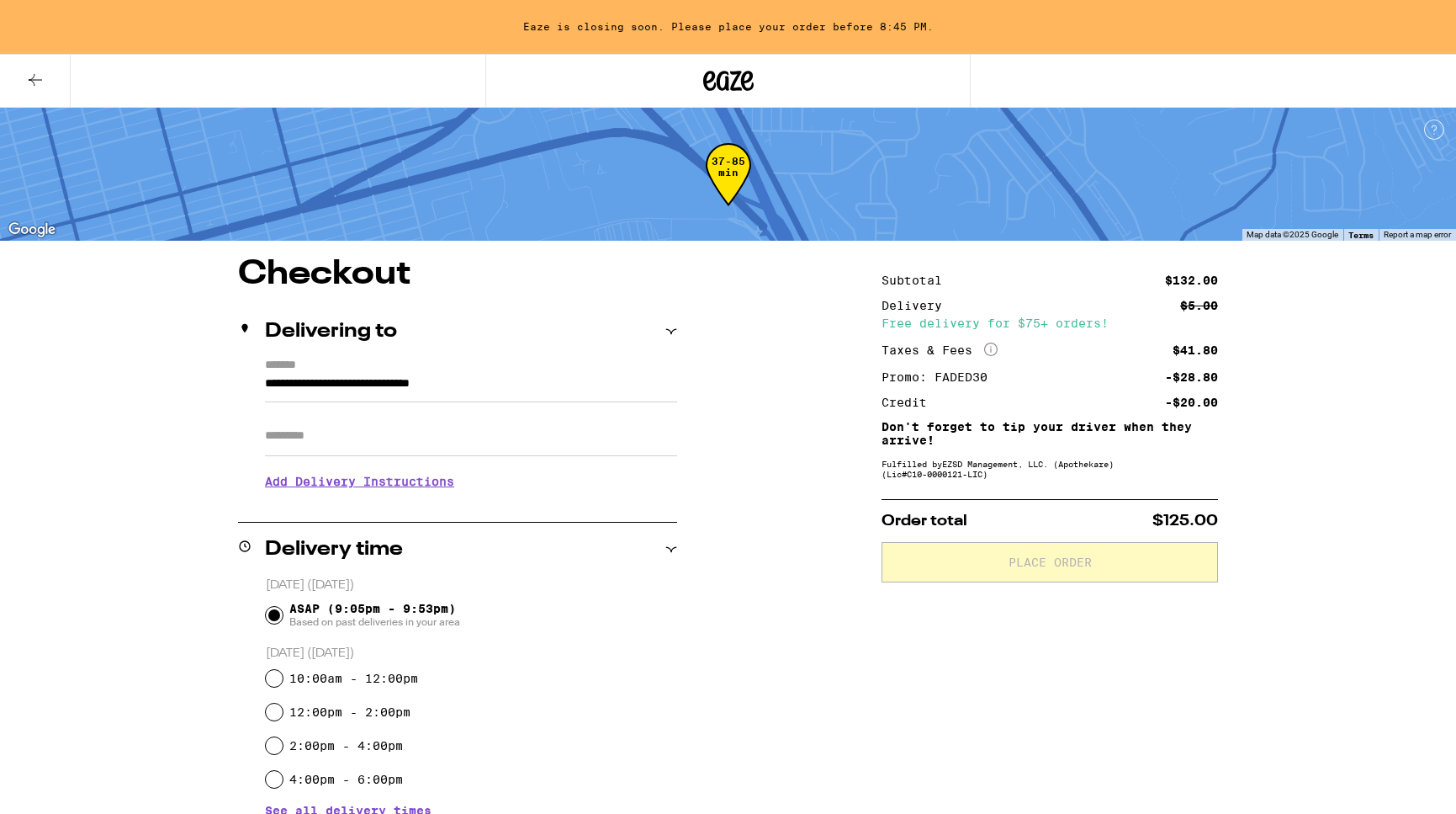
click at [323, 434] on input "Apt/Suite" at bounding box center [471, 436] width 412 height 41
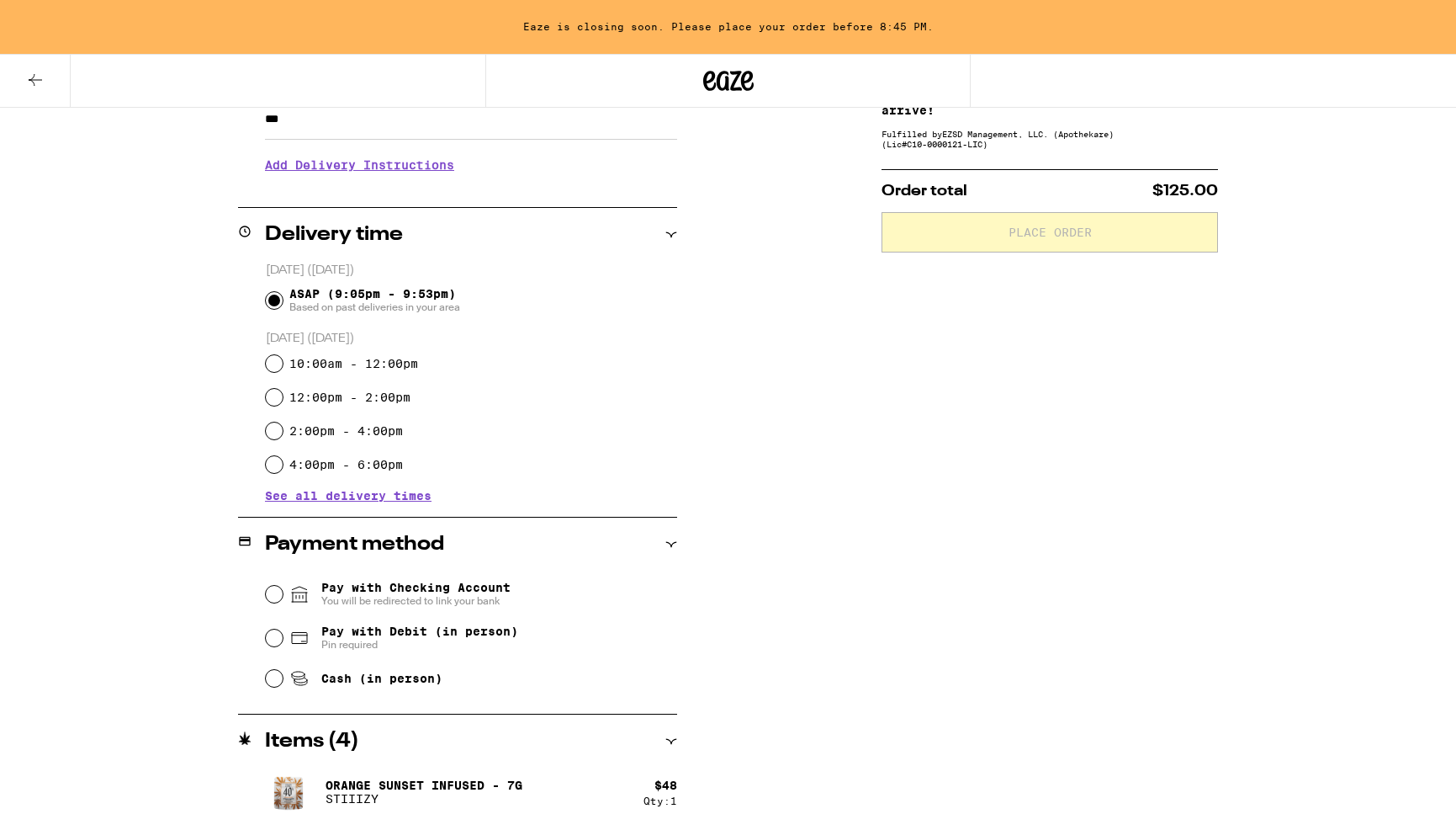
scroll to position [399, 0]
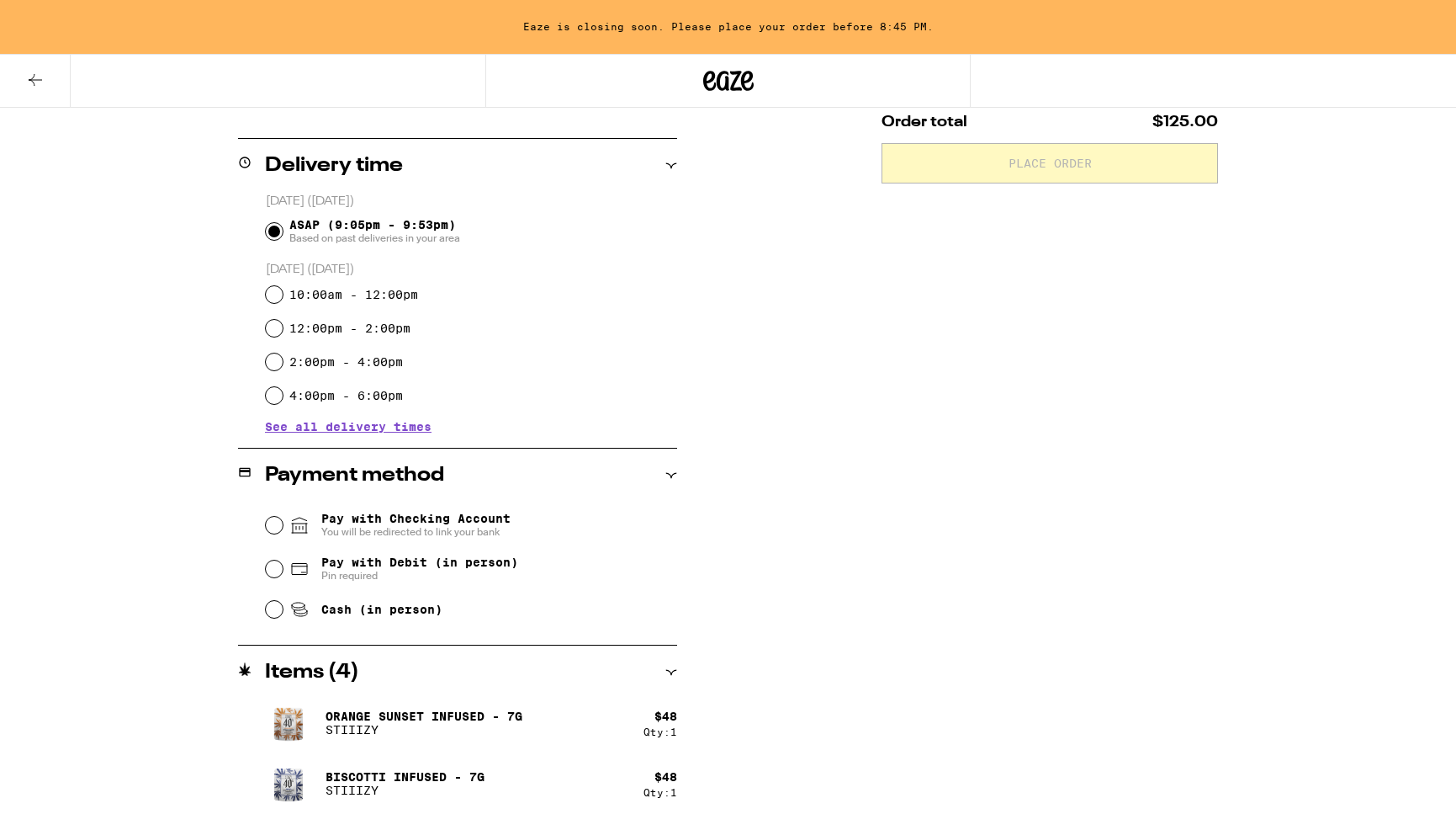
type input "***"
click at [273, 524] on input "Pay with Checking Account You will be redirected to link your bank" at bounding box center [274, 525] width 17 height 17
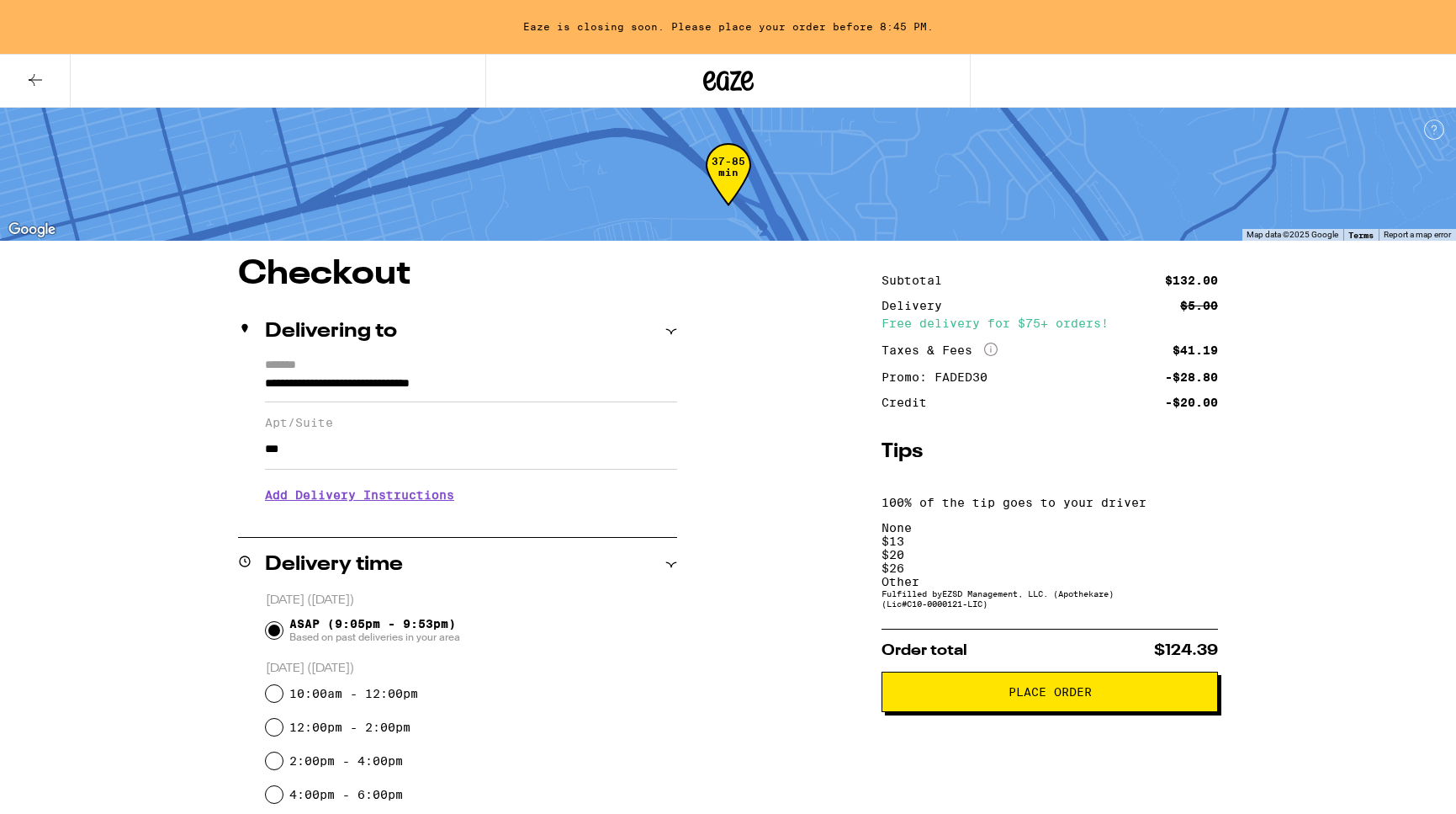
scroll to position [0, 0]
click at [967, 686] on span "Place Order" at bounding box center [1049, 692] width 308 height 12
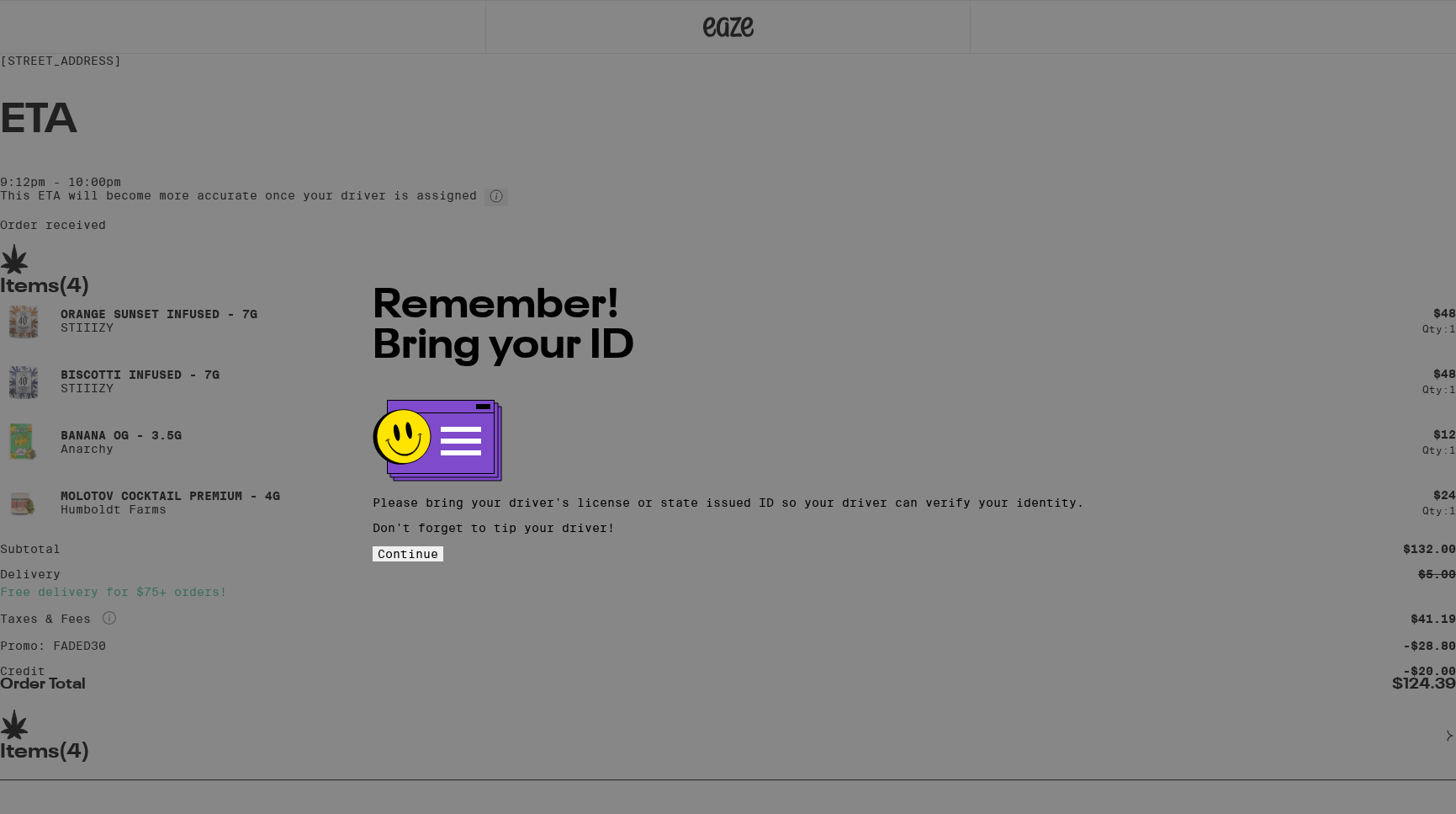
click at [443, 547] on button "Continue" at bounding box center [408, 554] width 70 height 15
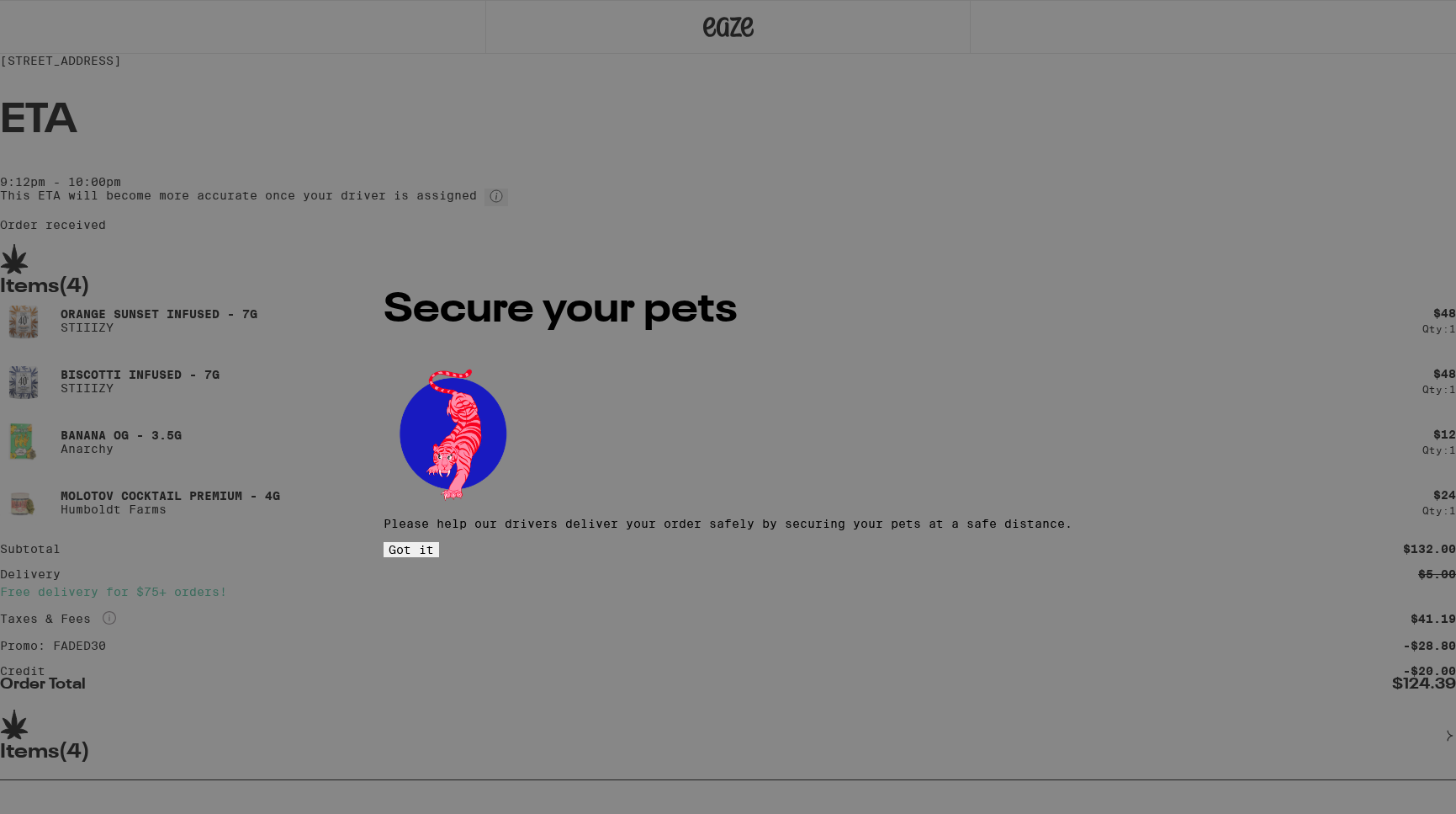
click at [435, 543] on span "Got it" at bounding box center [412, 550] width 46 height 14
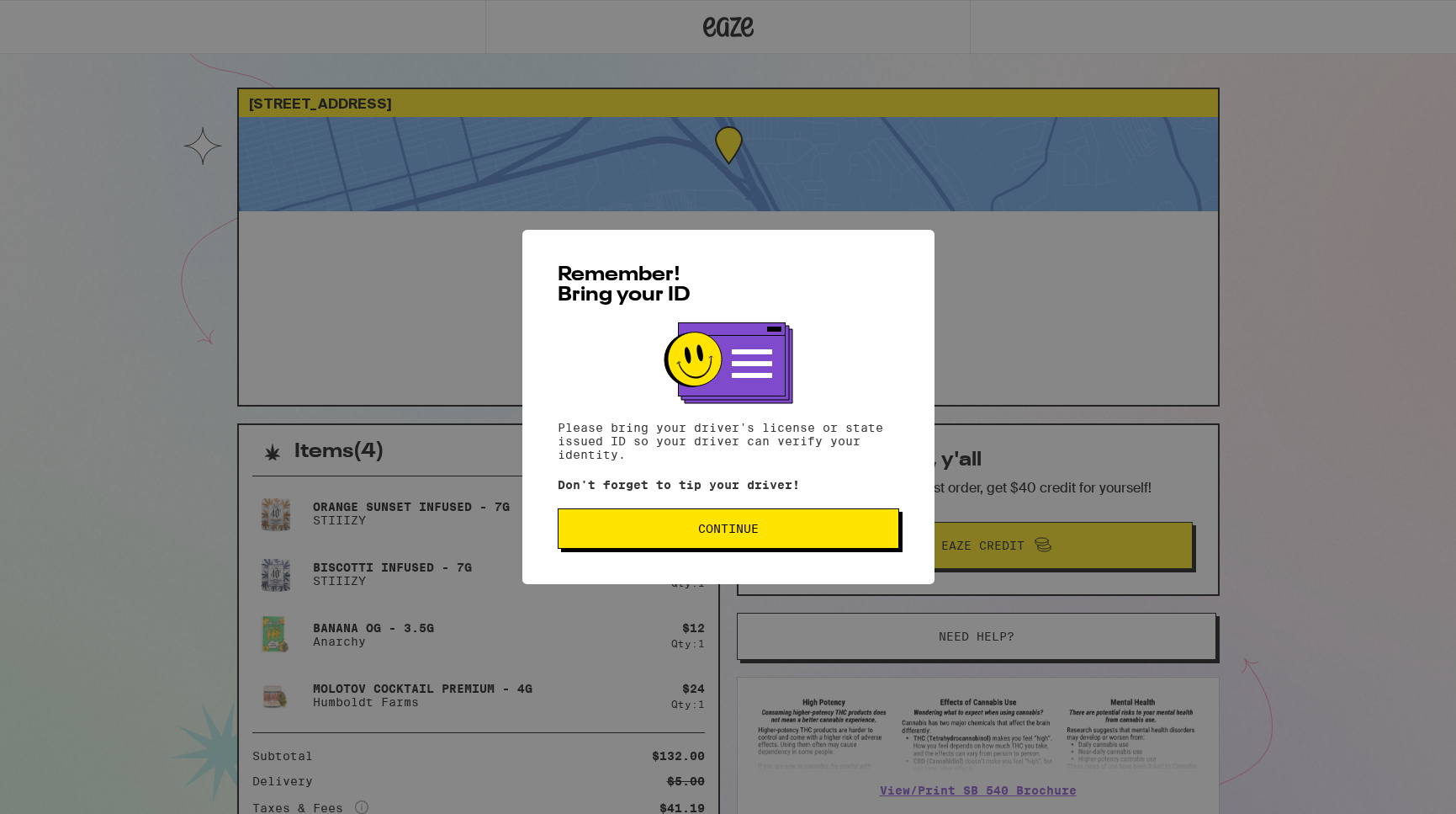
click at [731, 528] on span "Continue" at bounding box center [728, 529] width 60 height 12
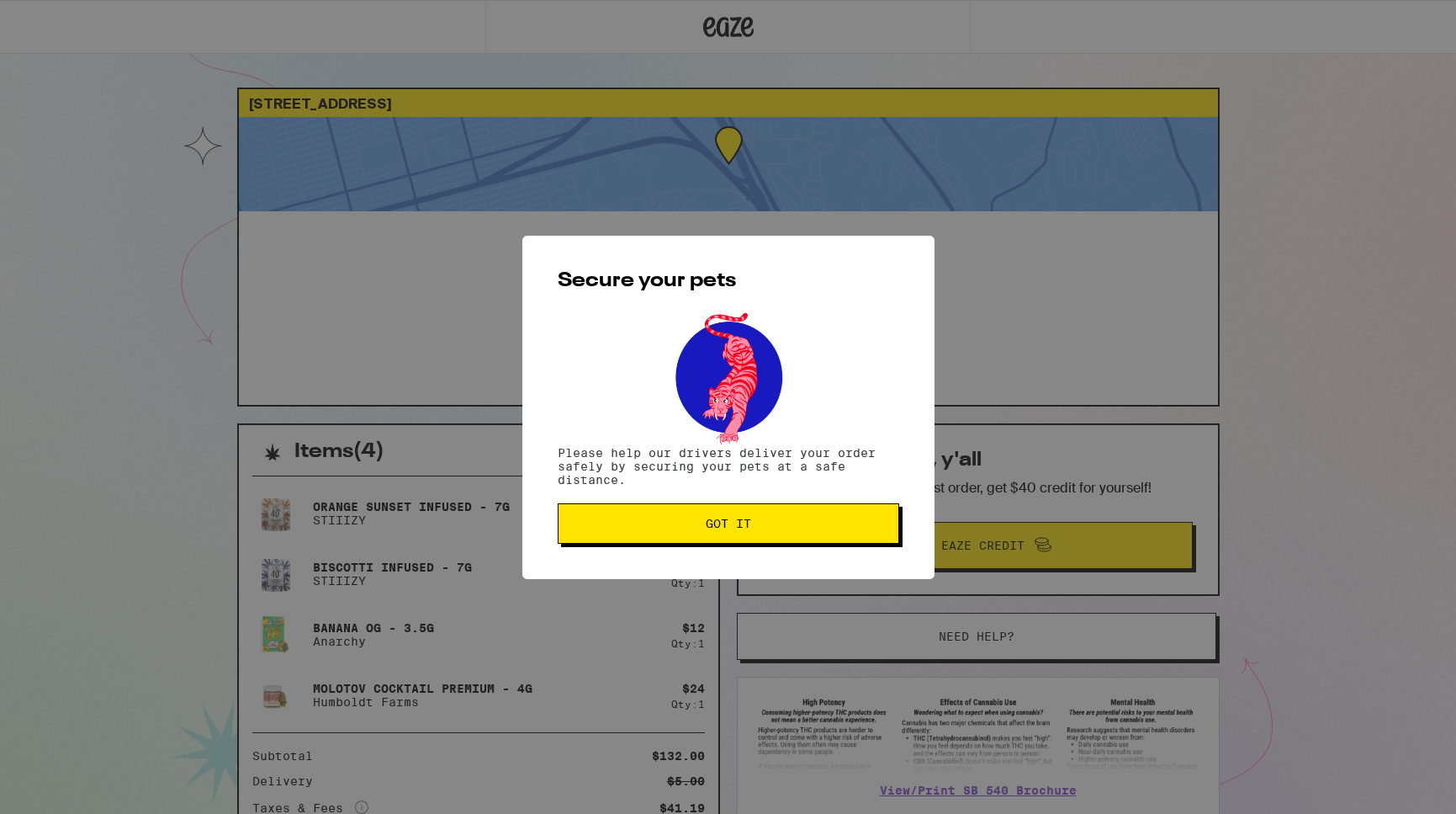
click at [731, 528] on span "Got it" at bounding box center [728, 524] width 46 height 12
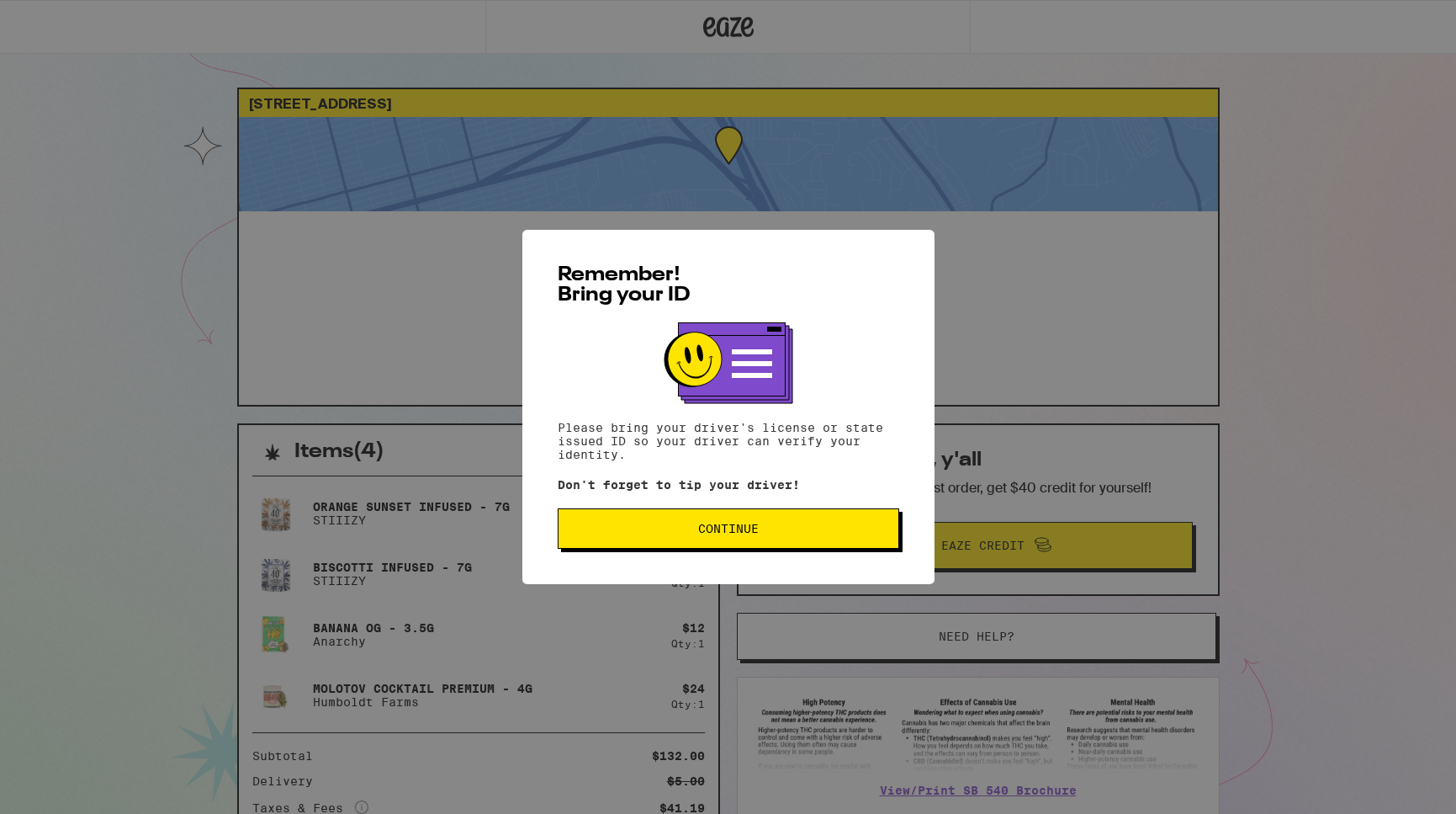
click at [747, 534] on span "Continue" at bounding box center [728, 529] width 60 height 12
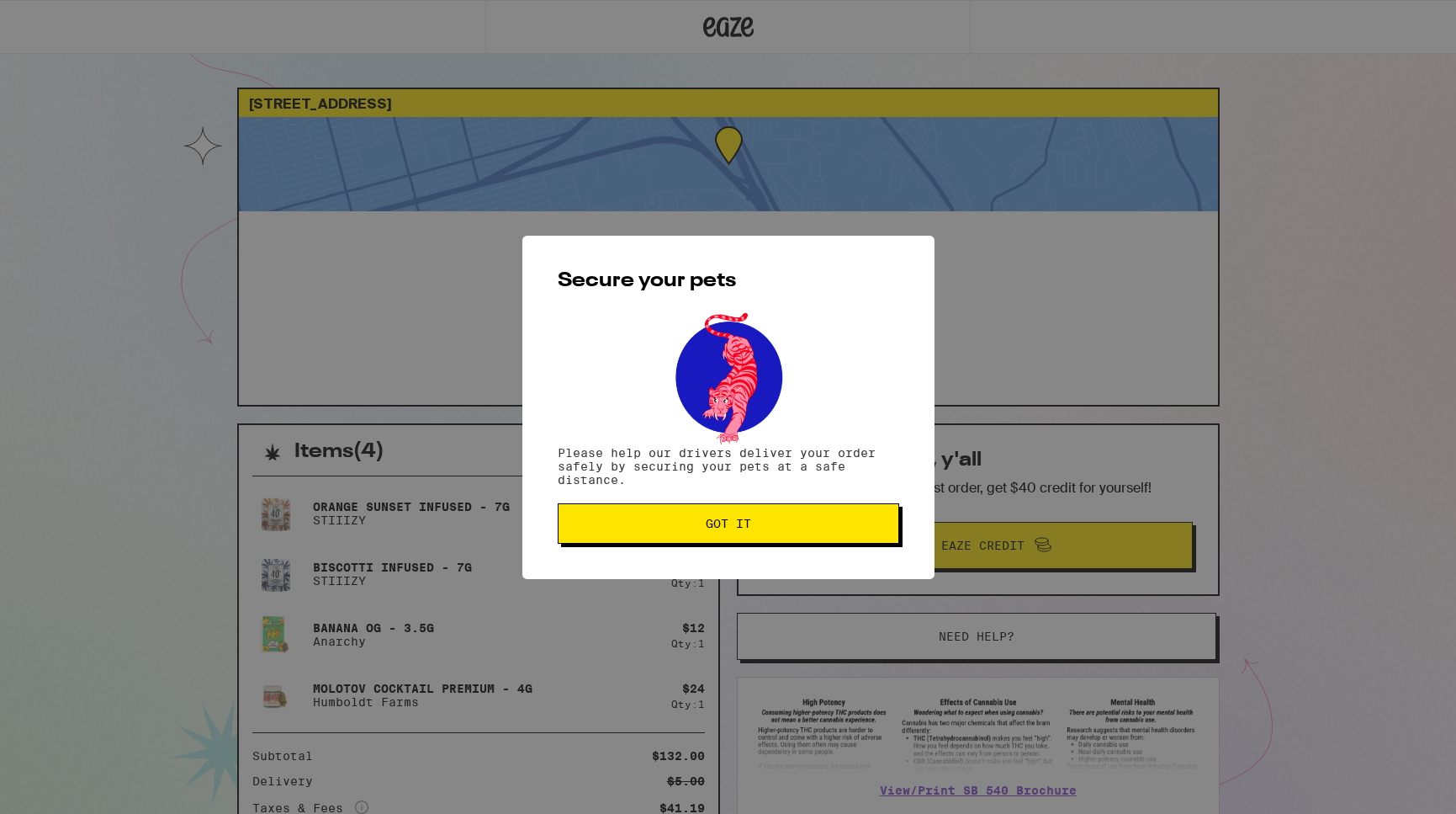
click at [744, 524] on span "Got it" at bounding box center [728, 524] width 46 height 12
